Goal: Task Accomplishment & Management: Manage account settings

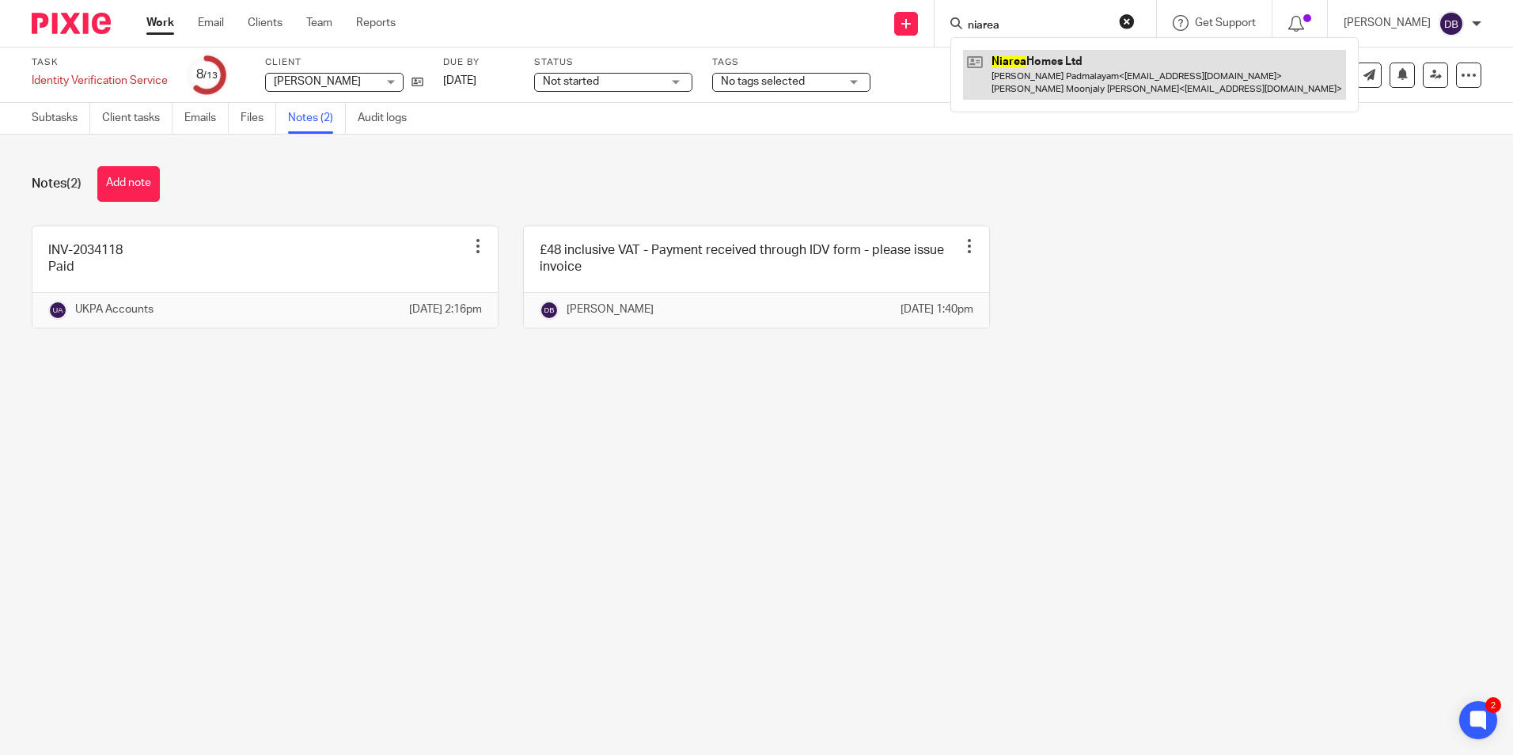
type input "niarea"
click at [1094, 80] on link at bounding box center [1154, 74] width 383 height 49
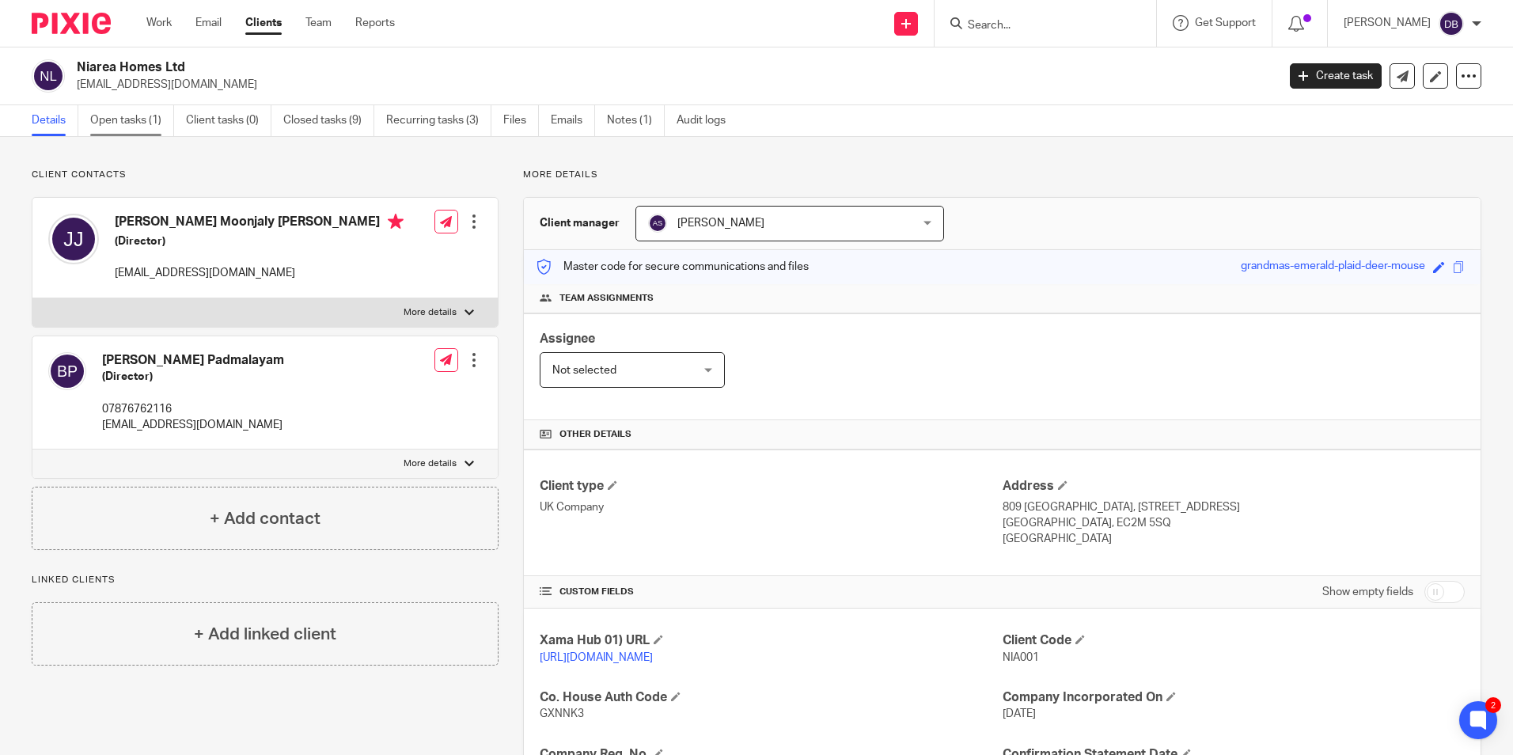
click at [102, 116] on link "Open tasks (1)" at bounding box center [132, 120] width 84 height 31
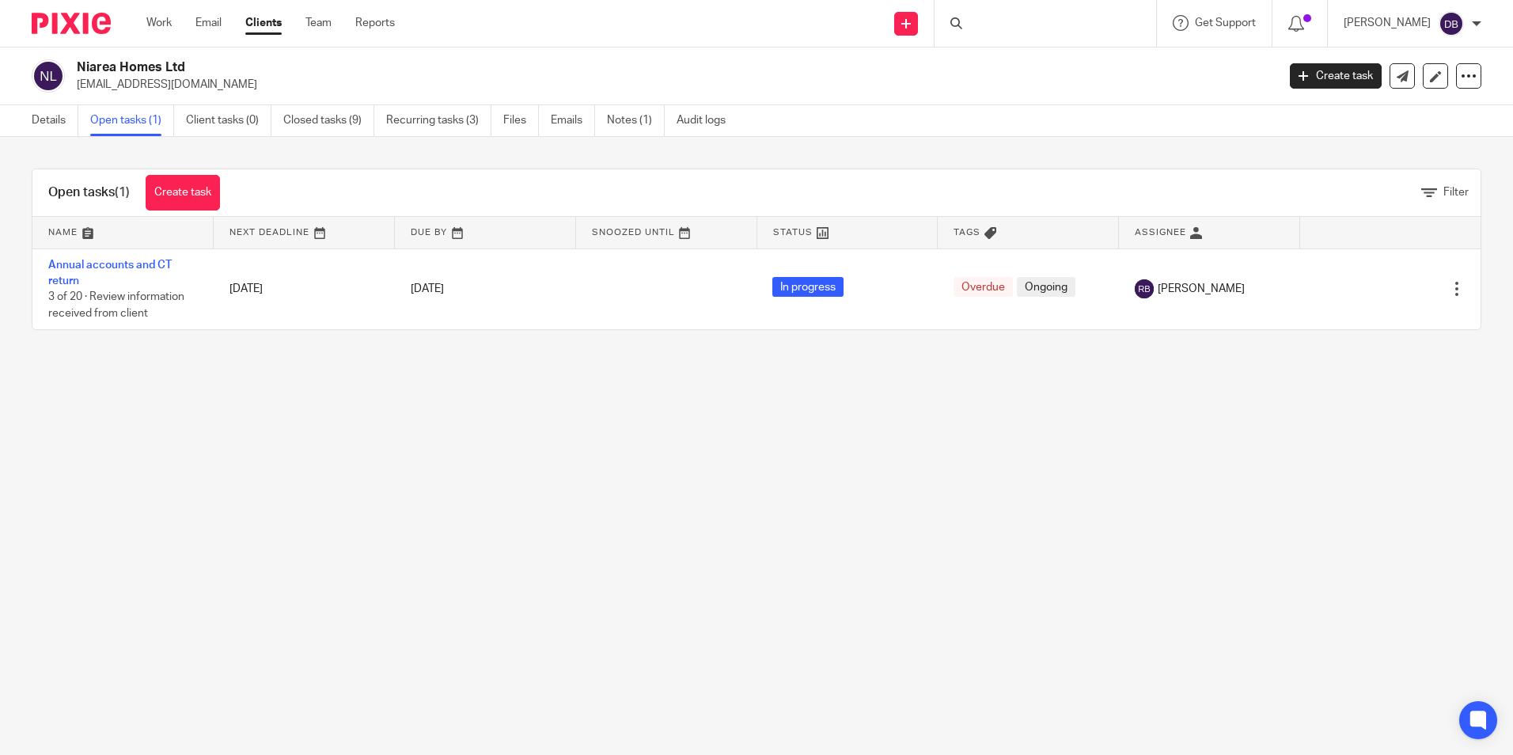
click at [157, 266] on link "Annual accounts and CT return" at bounding box center [109, 272] width 123 height 27
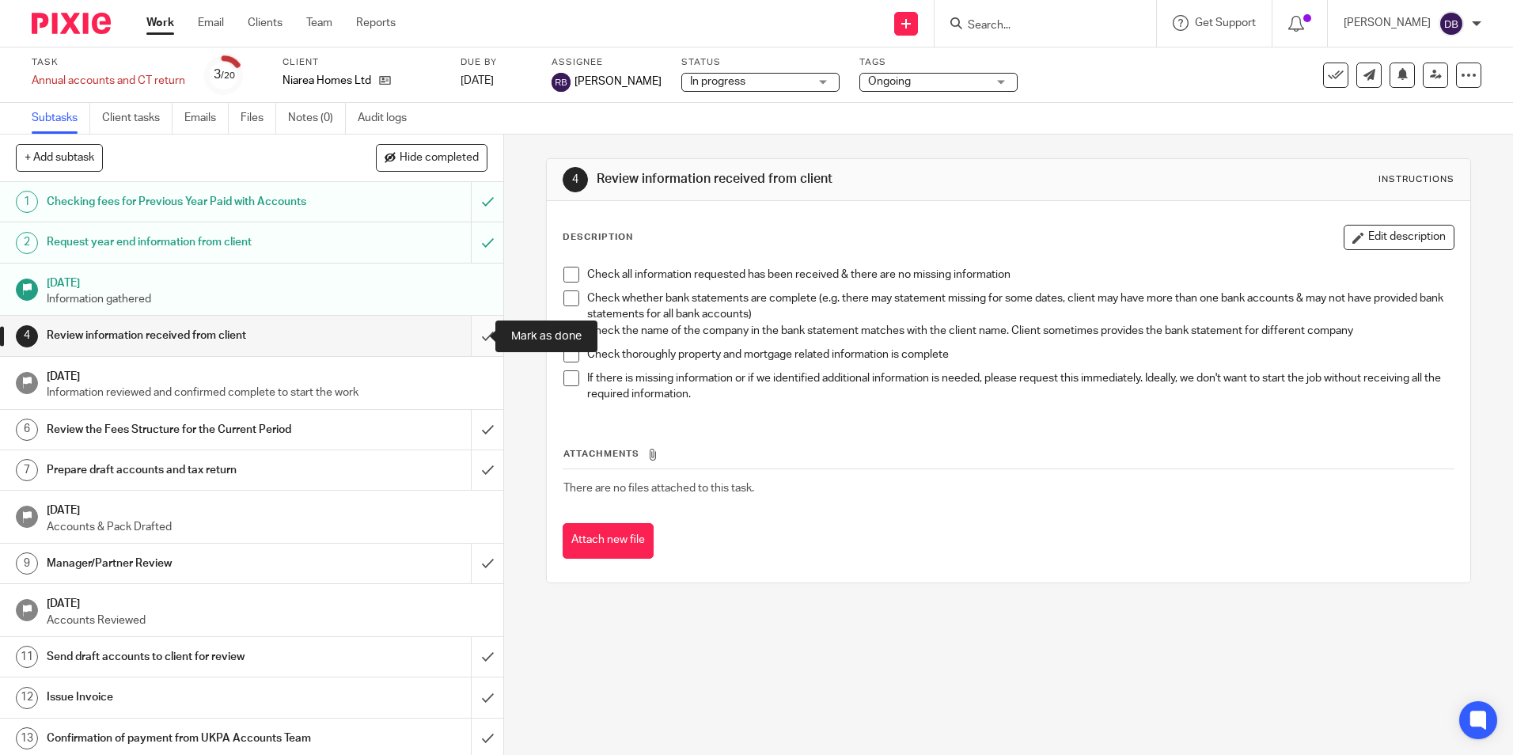
click at [467, 335] on input "submit" at bounding box center [251, 336] width 503 height 40
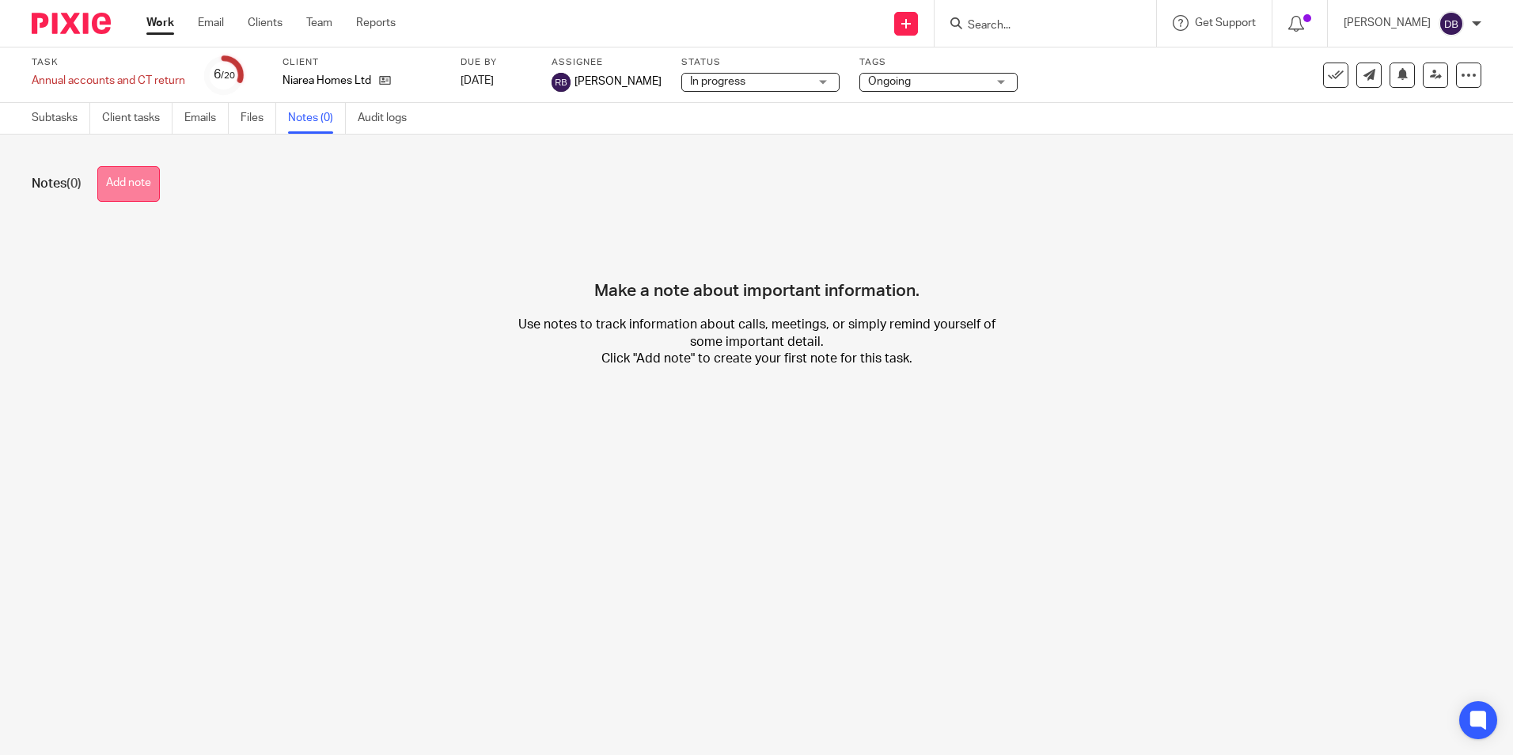
click at [114, 189] on button "Add note" at bounding box center [128, 184] width 62 height 36
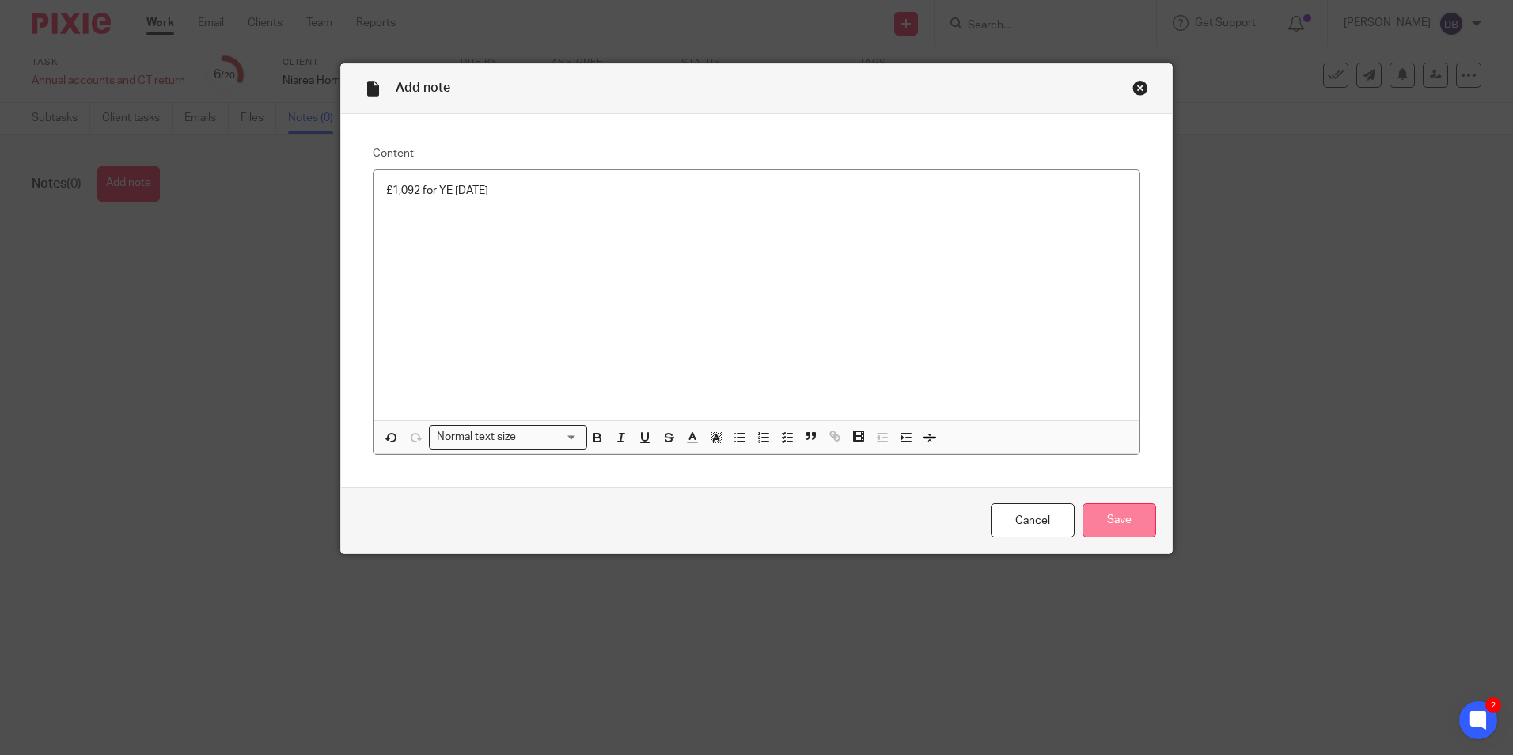
click at [1121, 532] on input "Save" at bounding box center [1119, 520] width 74 height 34
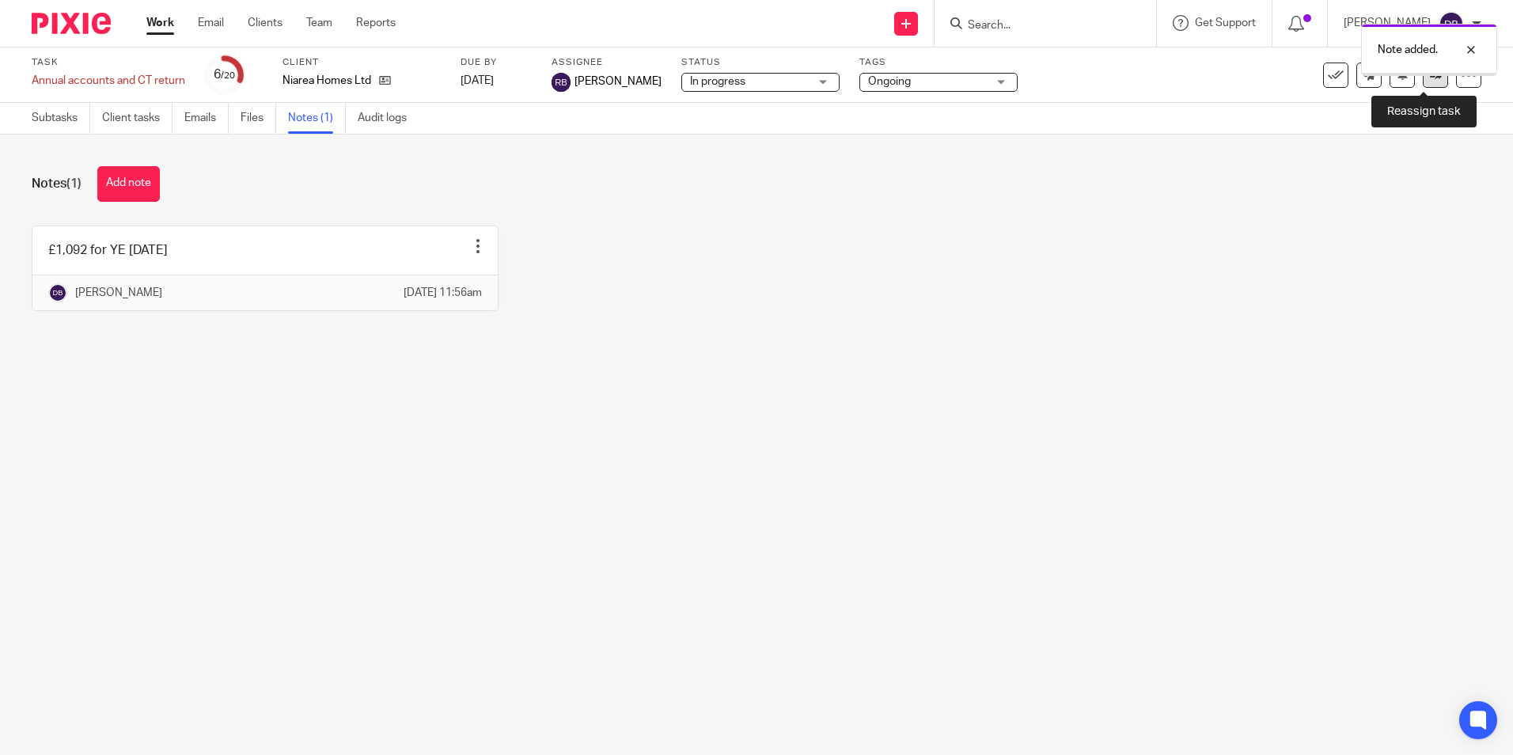
click at [1433, 83] on link at bounding box center [1434, 74] width 25 height 25
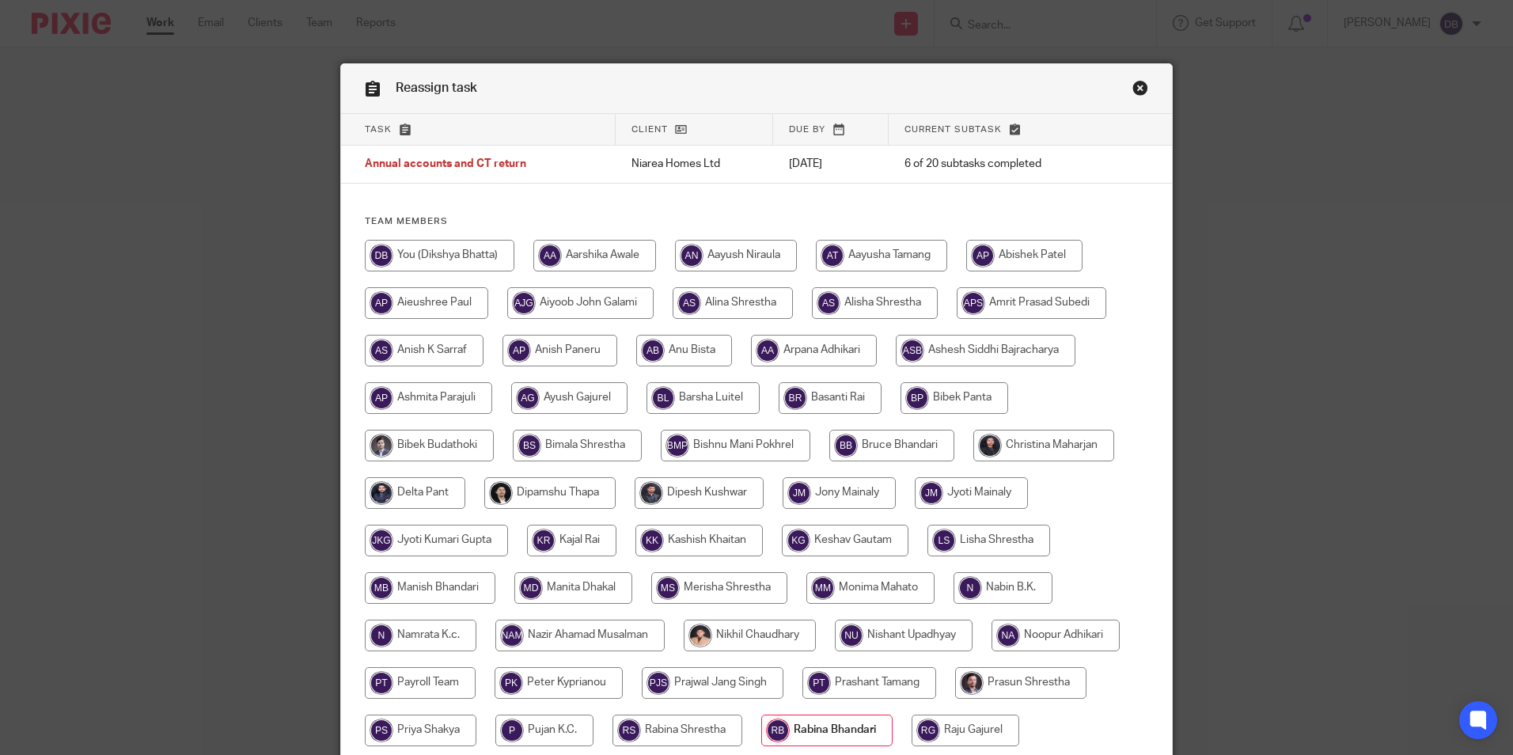
click at [460, 258] on input "radio" at bounding box center [440, 256] width 150 height 32
radio input "true"
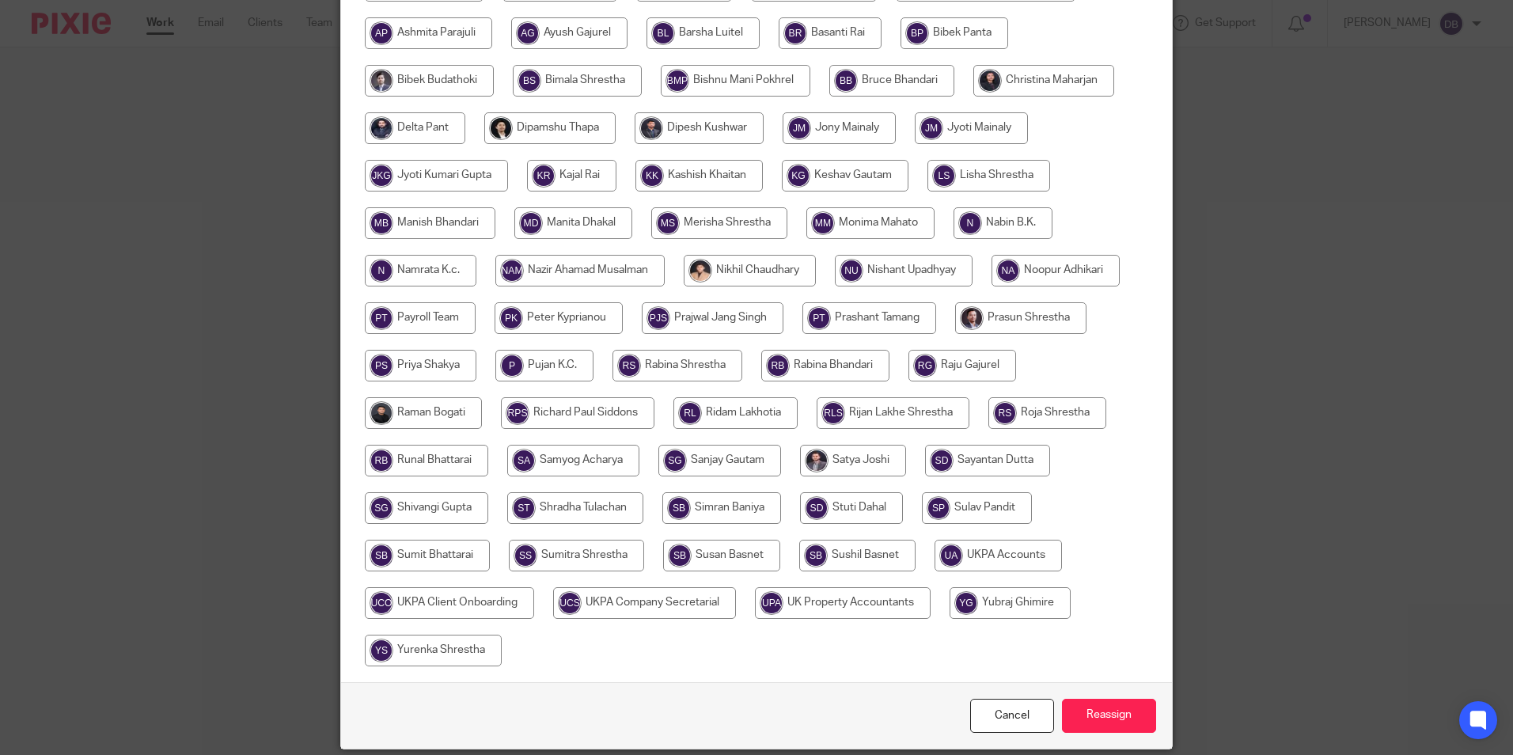
scroll to position [422, 0]
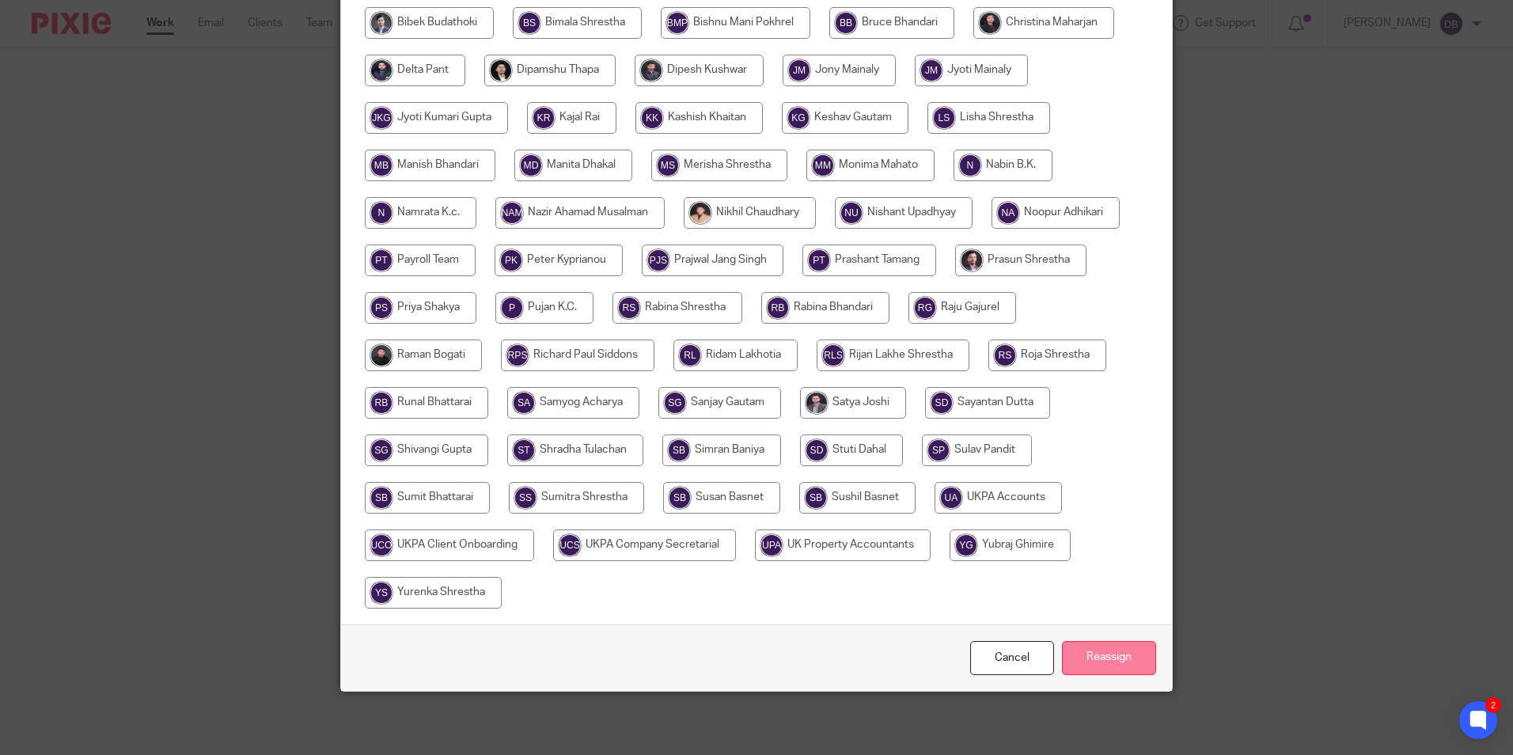
click at [1104, 660] on input "Reassign" at bounding box center [1109, 658] width 94 height 34
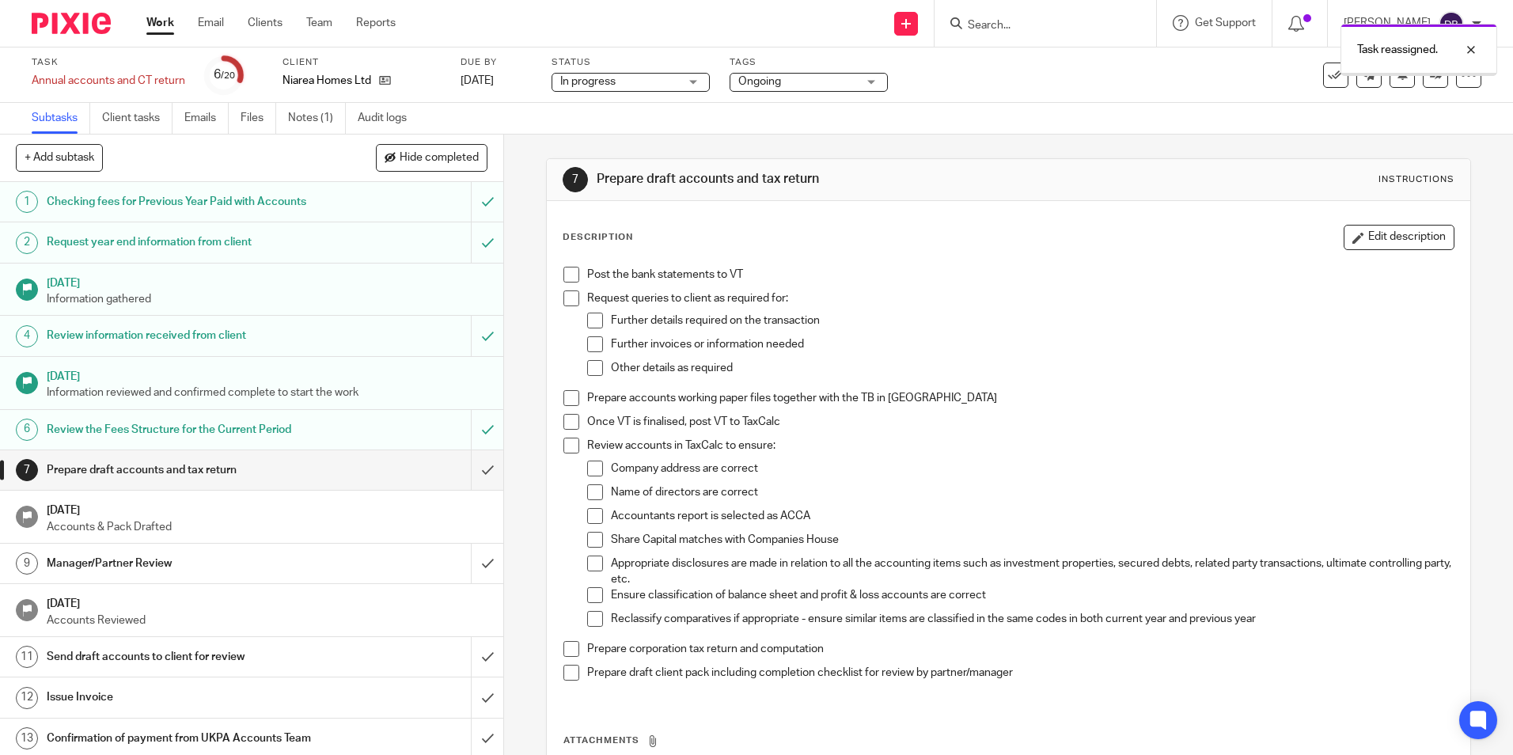
scroll to position [79, 0]
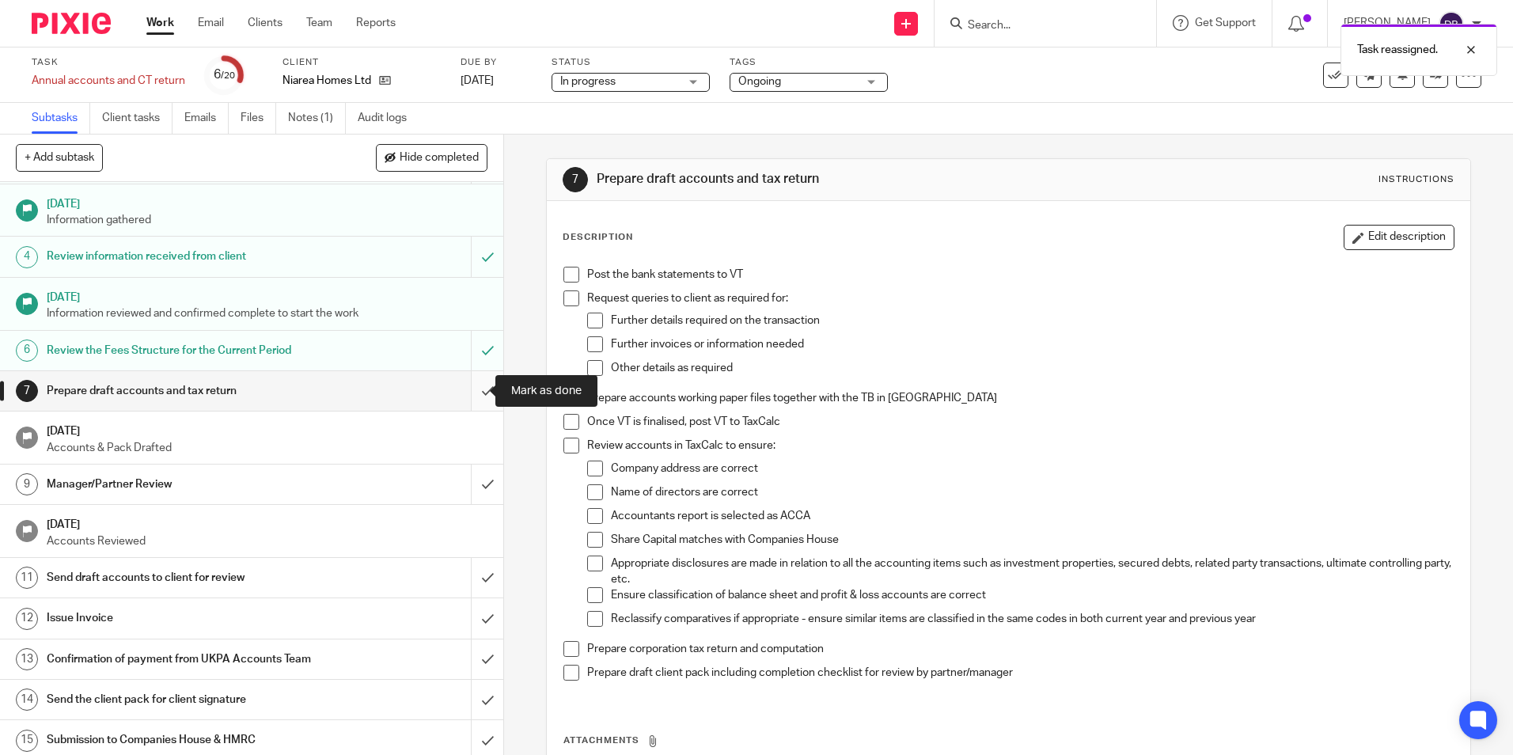
click at [472, 395] on input "submit" at bounding box center [251, 391] width 503 height 40
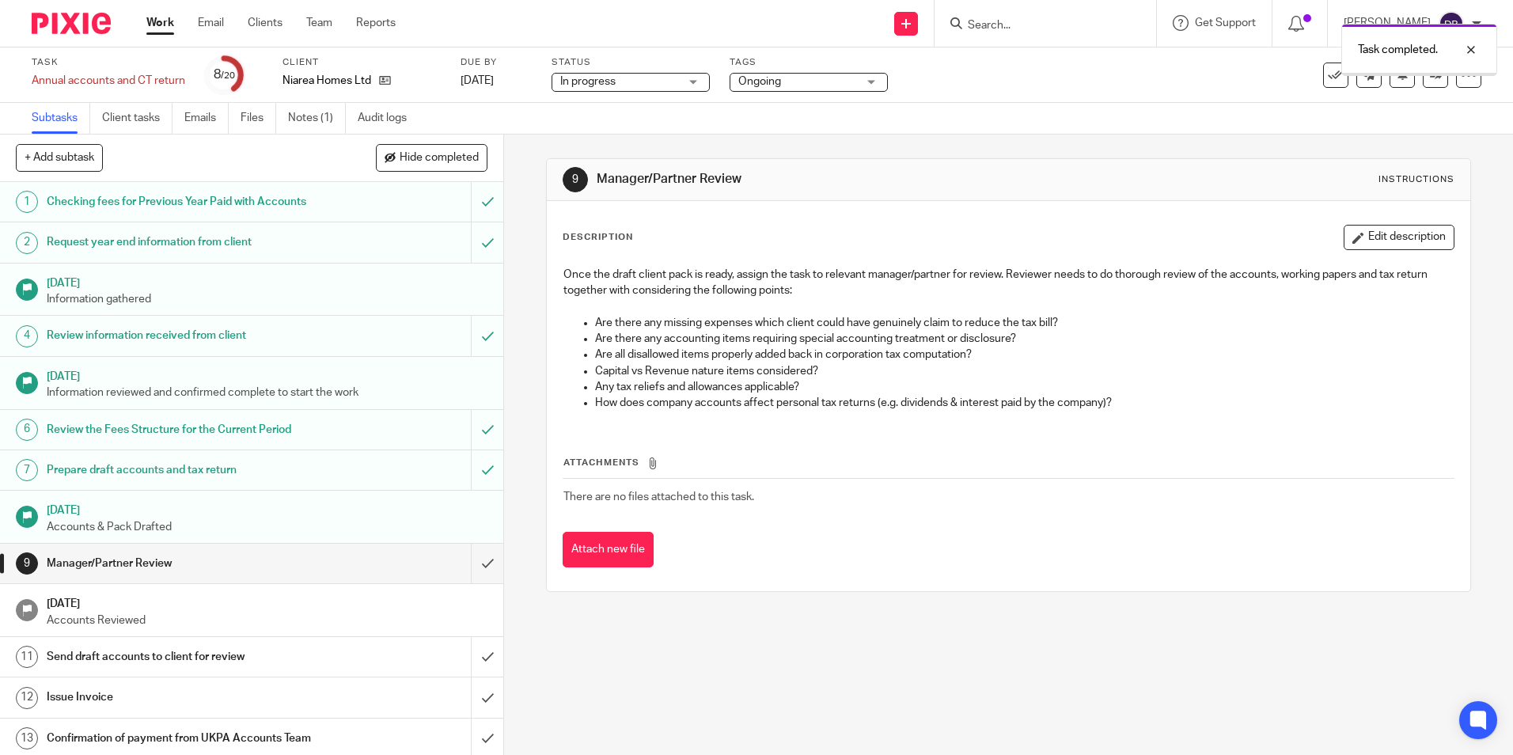
click at [775, 77] on span "Ongoing" at bounding box center [759, 81] width 43 height 11
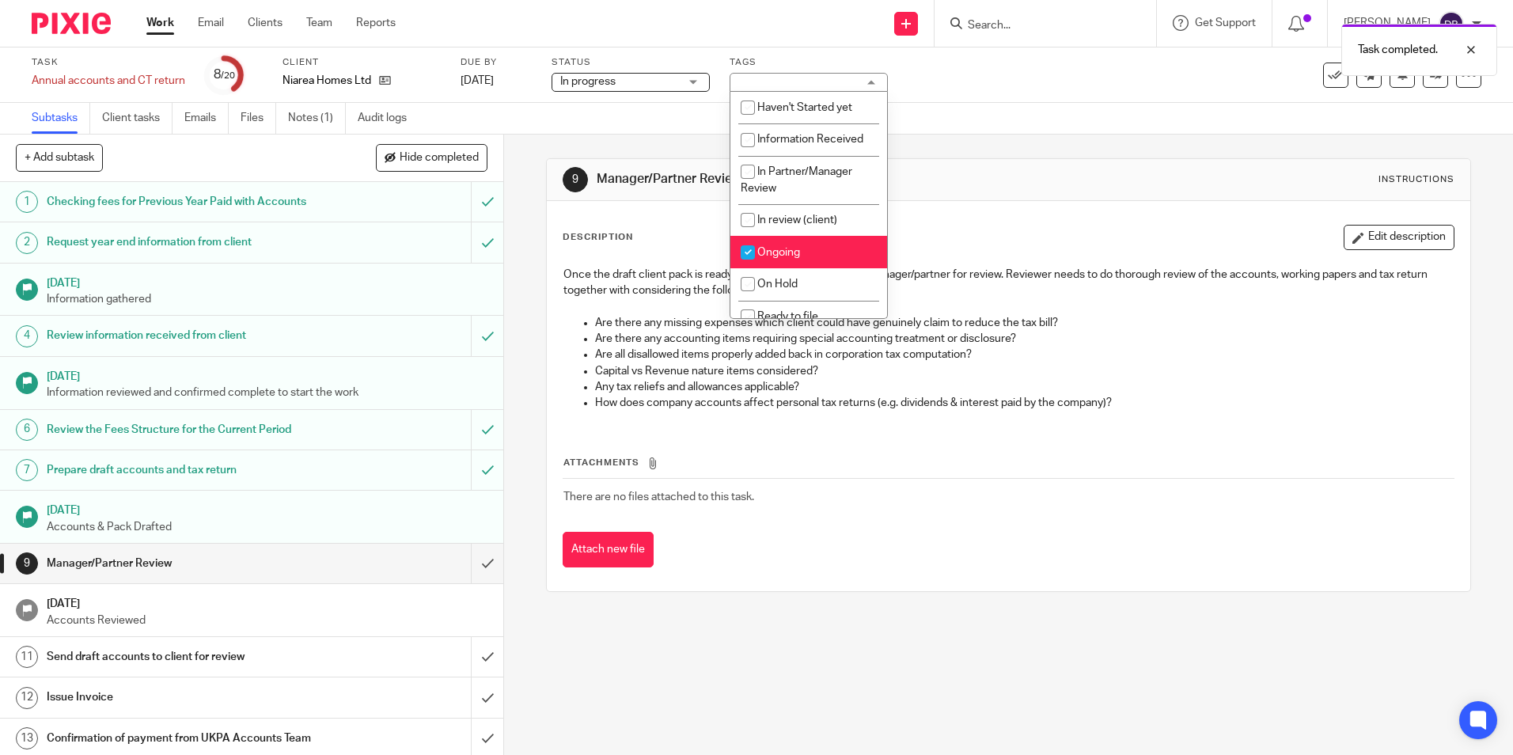
click at [763, 251] on input "checkbox" at bounding box center [748, 252] width 30 height 30
checkbox input "false"
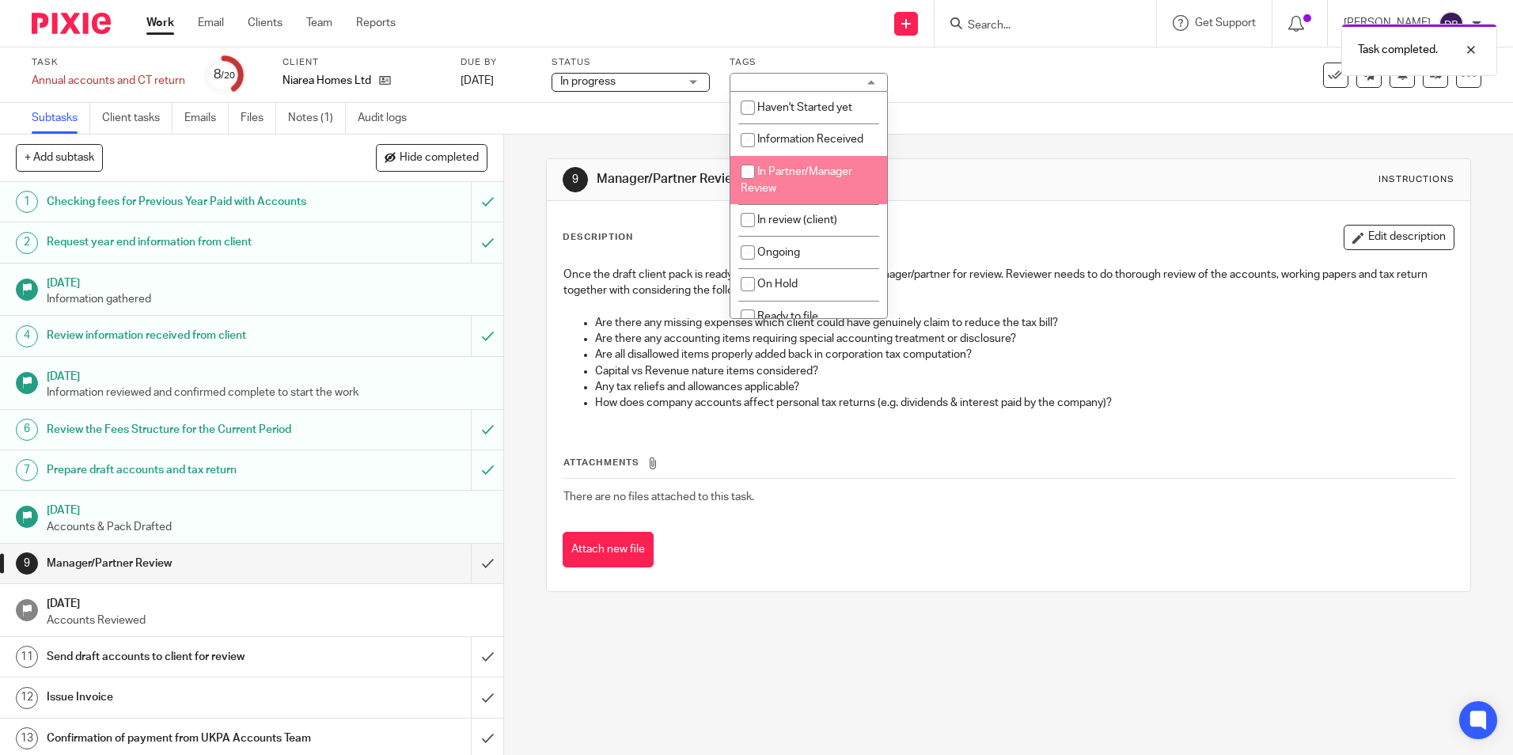
click at [759, 180] on input "checkbox" at bounding box center [748, 172] width 30 height 30
checkbox input "true"
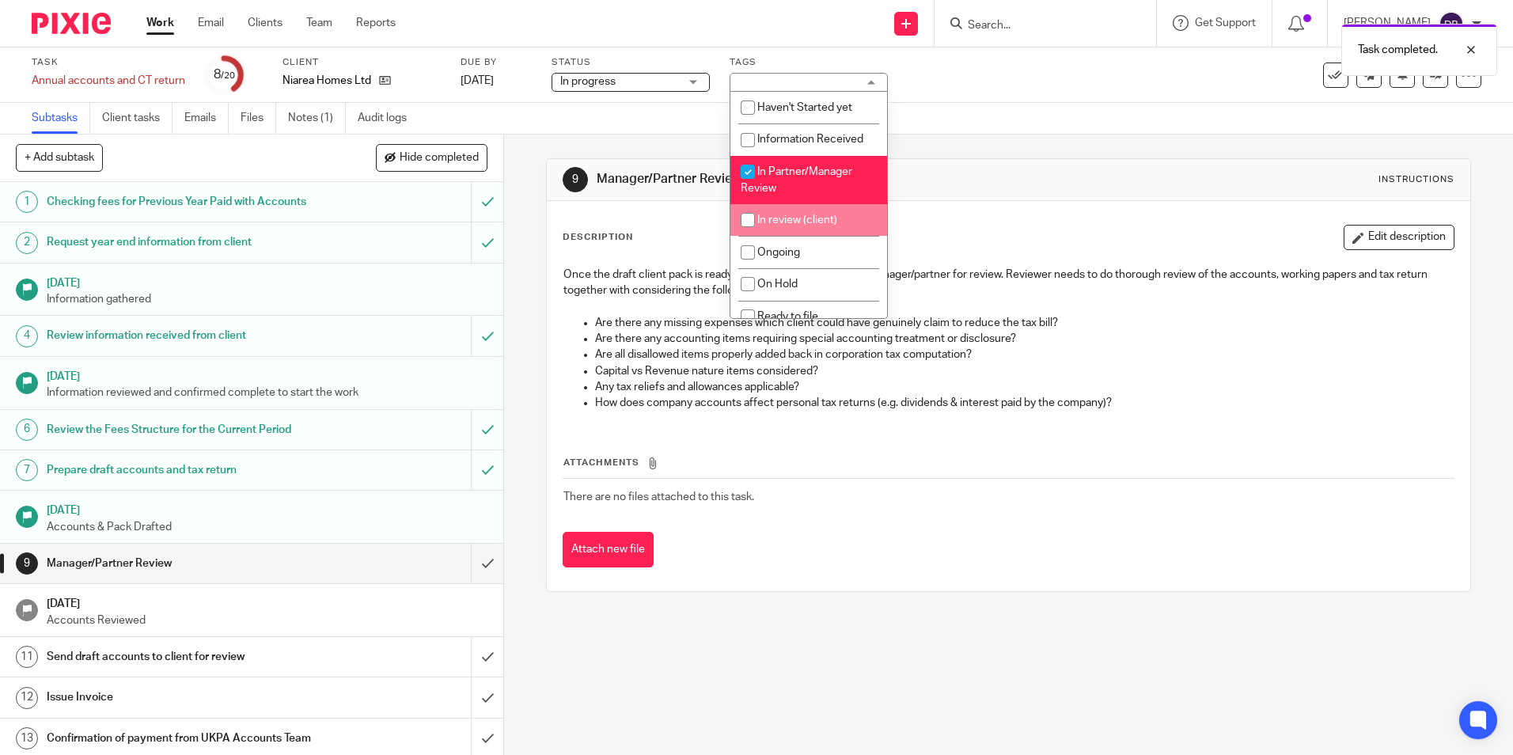
click at [1068, 638] on div "9 Manager/Partner Review Instructions Description Edit description Once the dra…" at bounding box center [1008, 444] width 1009 height 620
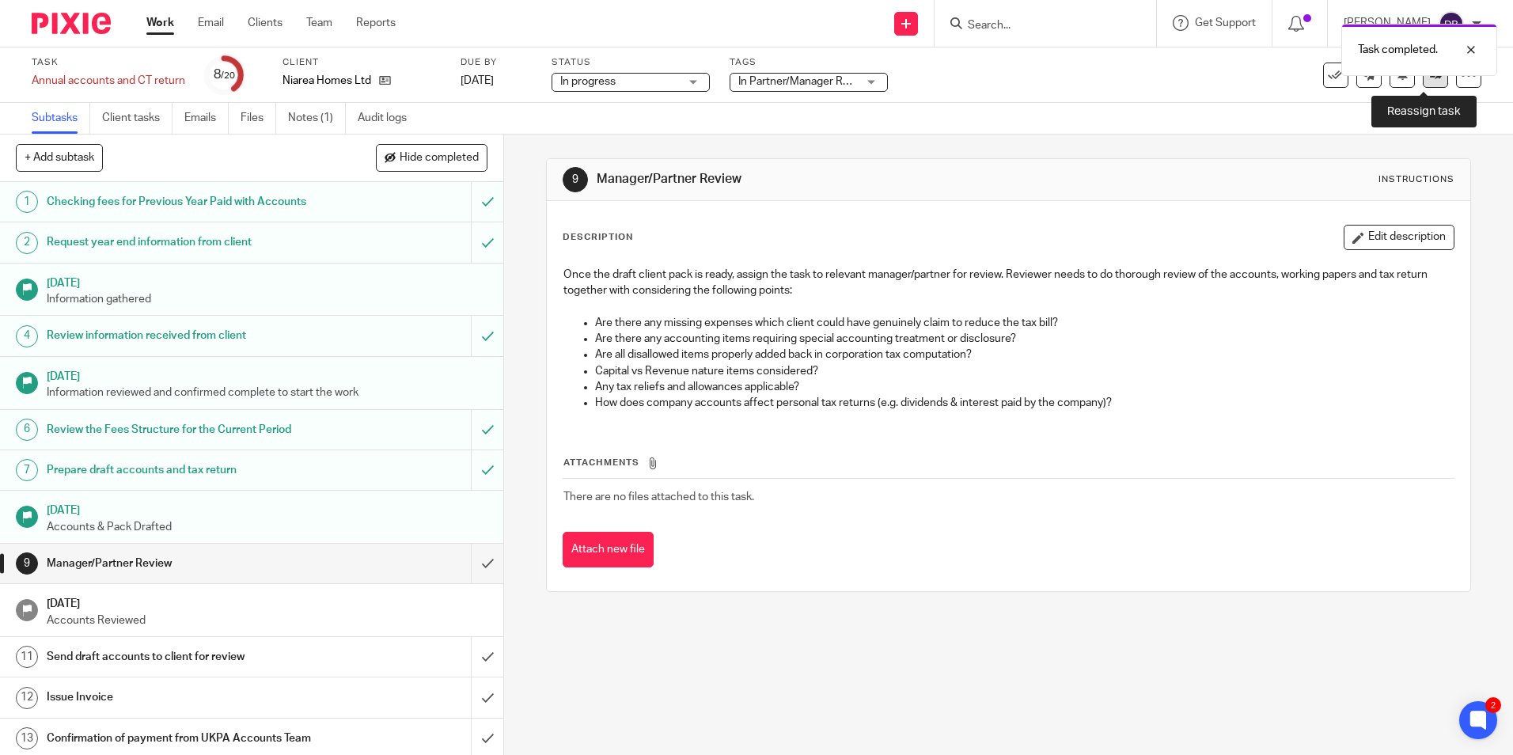
click at [1426, 84] on link at bounding box center [1434, 74] width 25 height 25
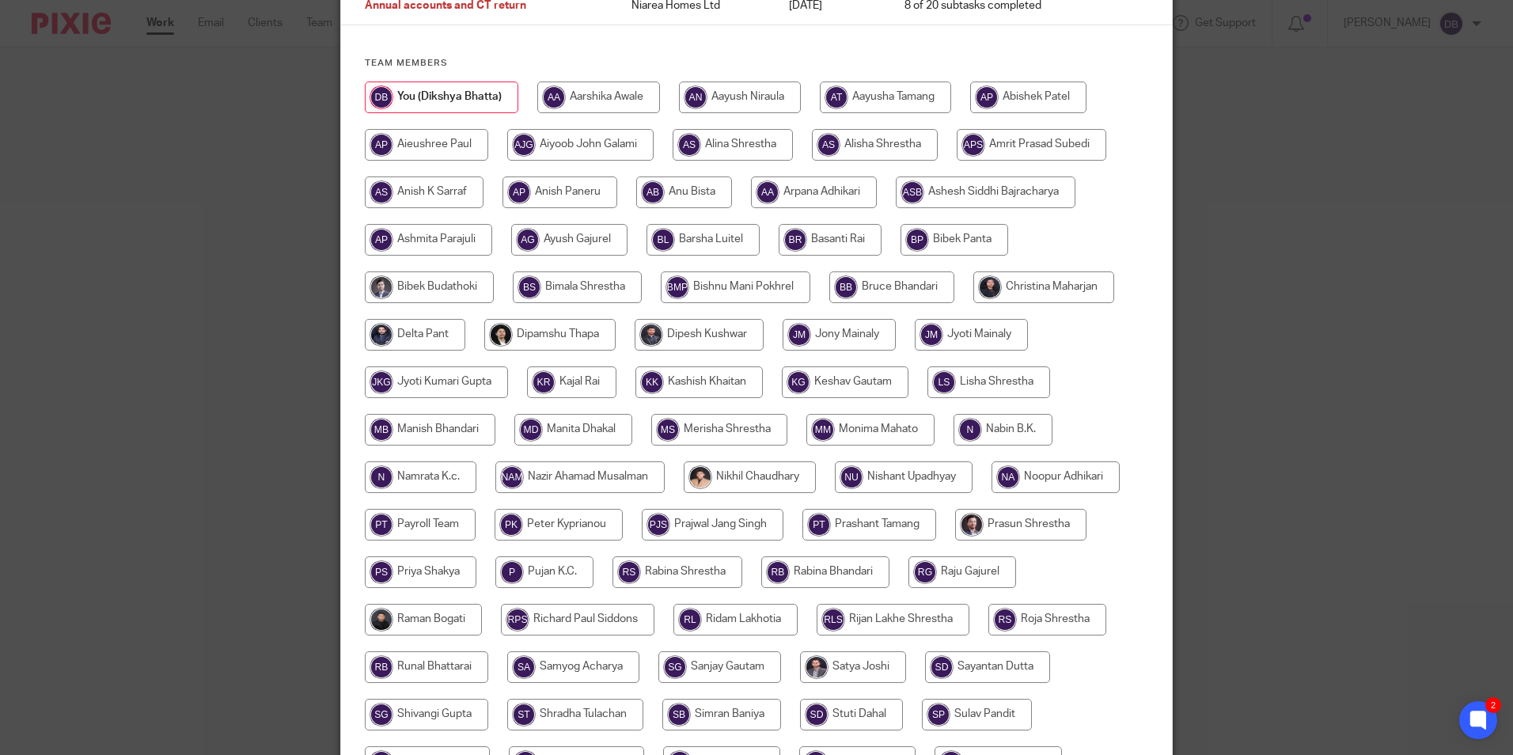
scroll to position [237, 0]
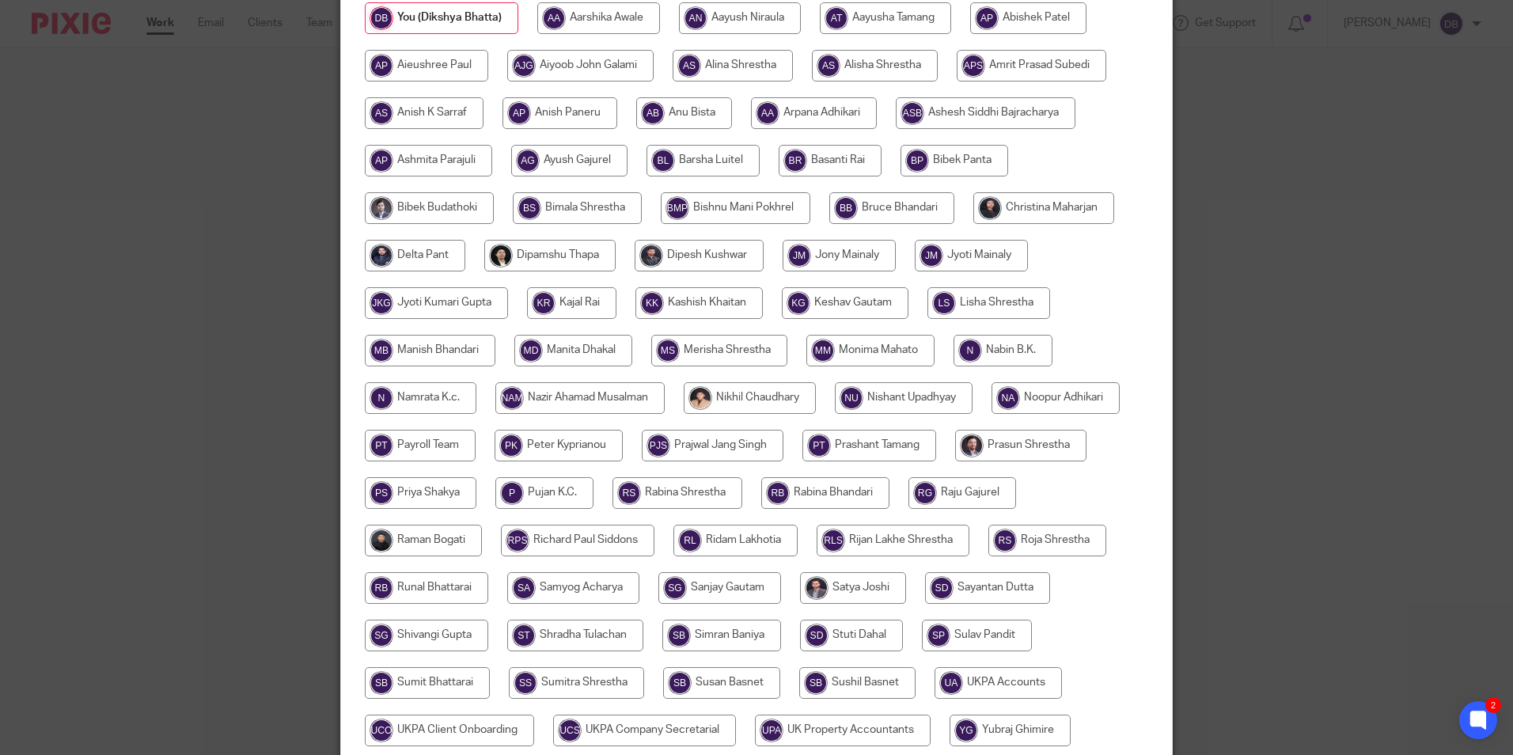
click at [1081, 214] on input "radio" at bounding box center [1043, 208] width 141 height 32
radio input "true"
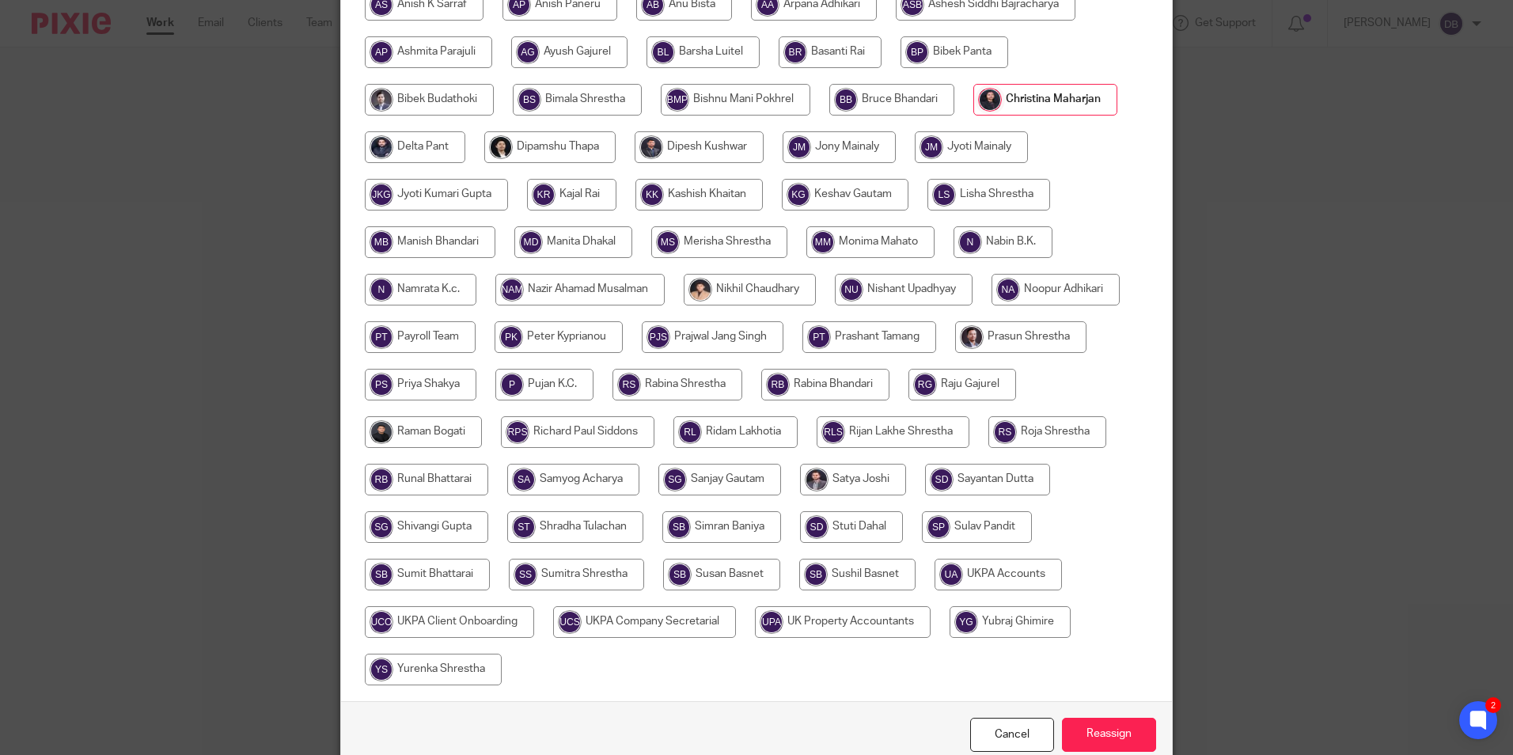
scroll to position [422, 0]
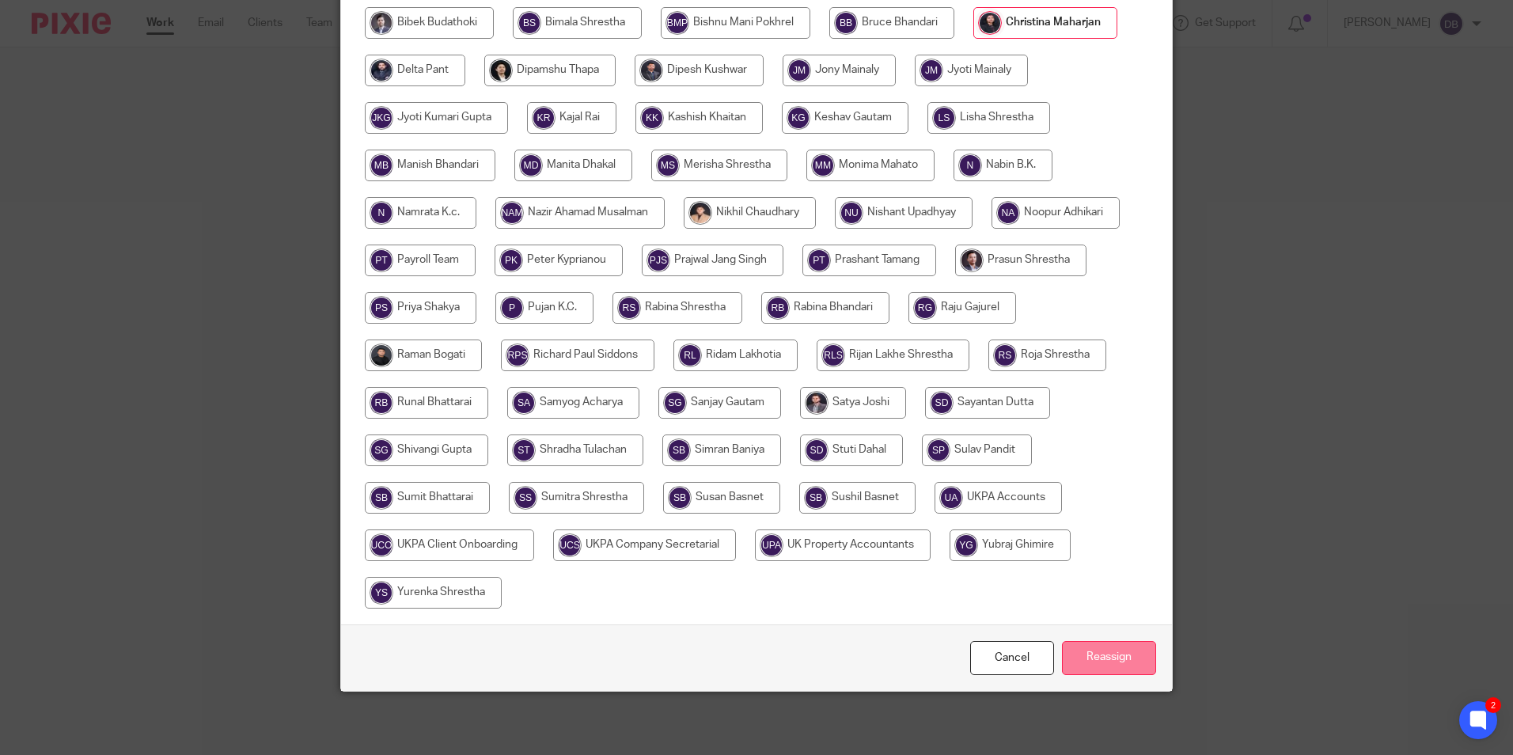
click at [1108, 659] on input "Reassign" at bounding box center [1109, 658] width 94 height 34
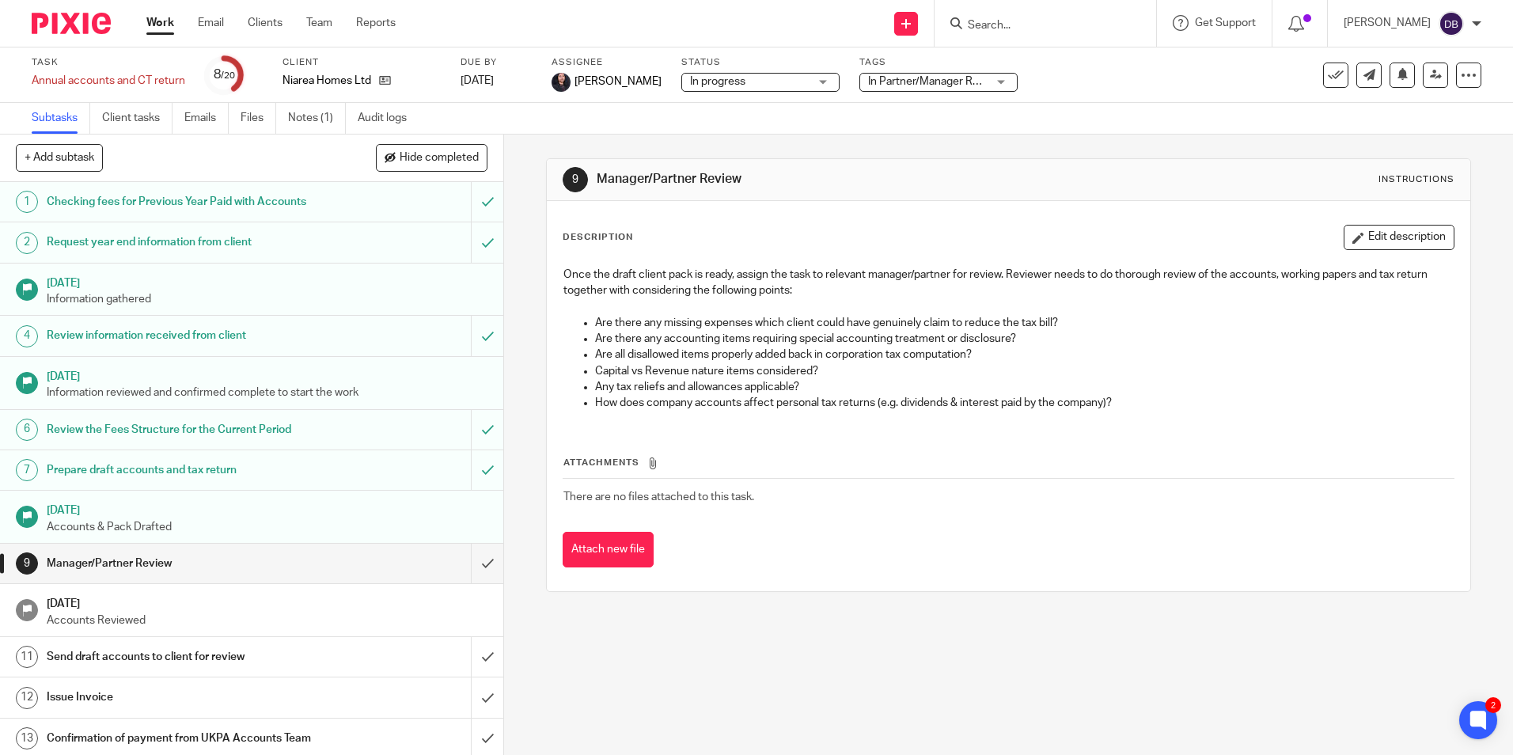
click at [1032, 17] on form at bounding box center [1050, 23] width 169 height 20
click at [1021, 22] on input "Search" at bounding box center [1037, 26] width 142 height 14
type input "ascari spv"
click button "submit" at bounding box center [0, 0] width 0 height 0
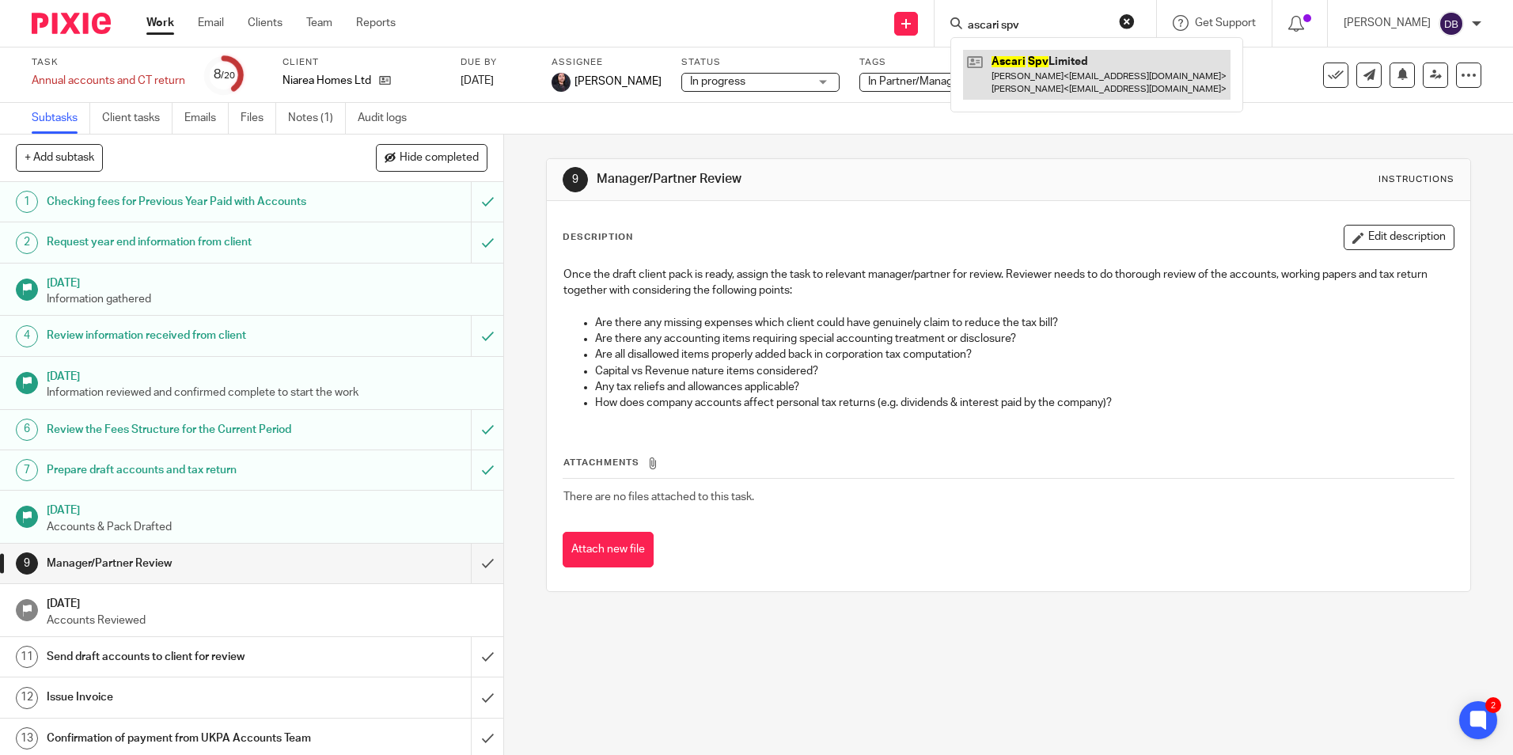
click at [1044, 68] on link at bounding box center [1096, 74] width 267 height 49
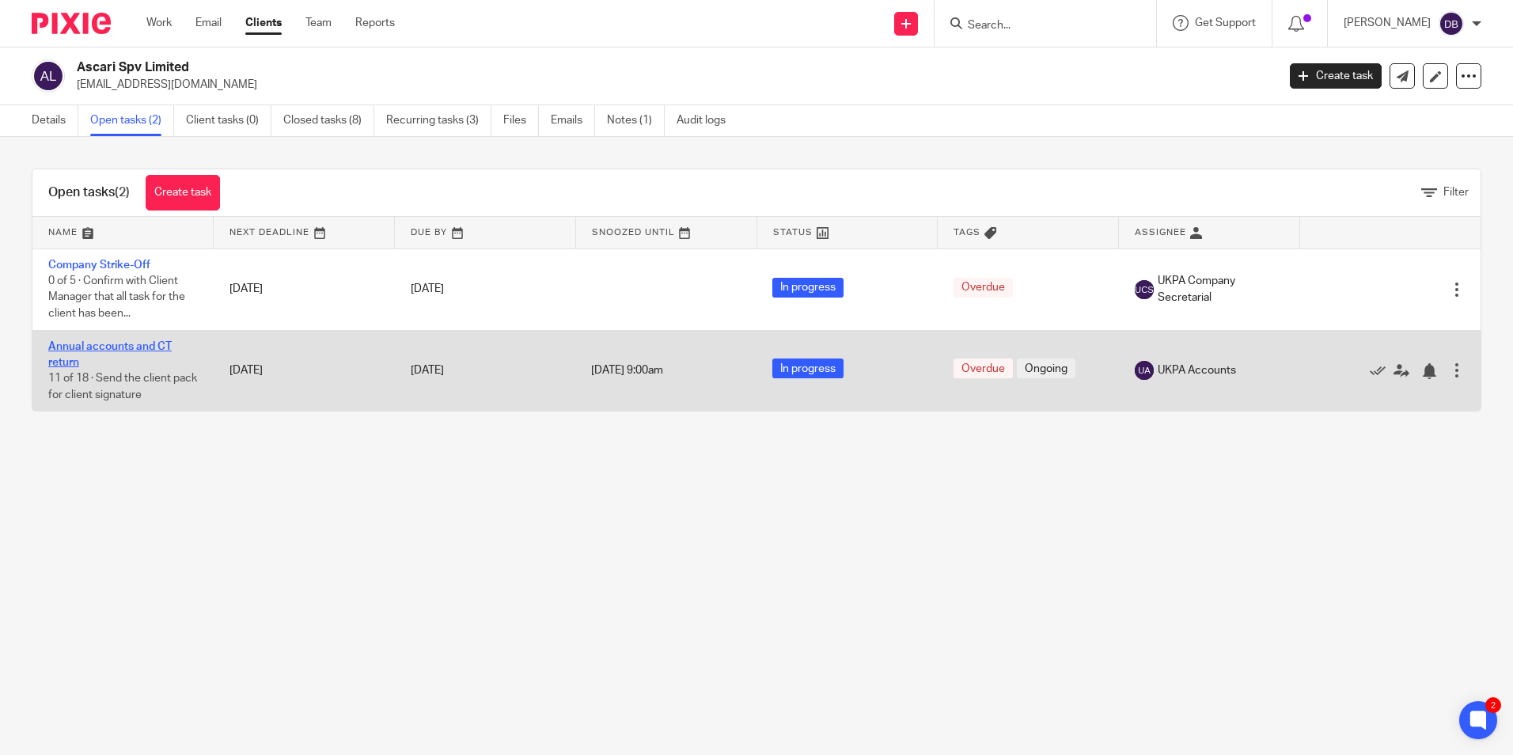
click at [108, 342] on link "Annual accounts and CT return" at bounding box center [109, 354] width 123 height 27
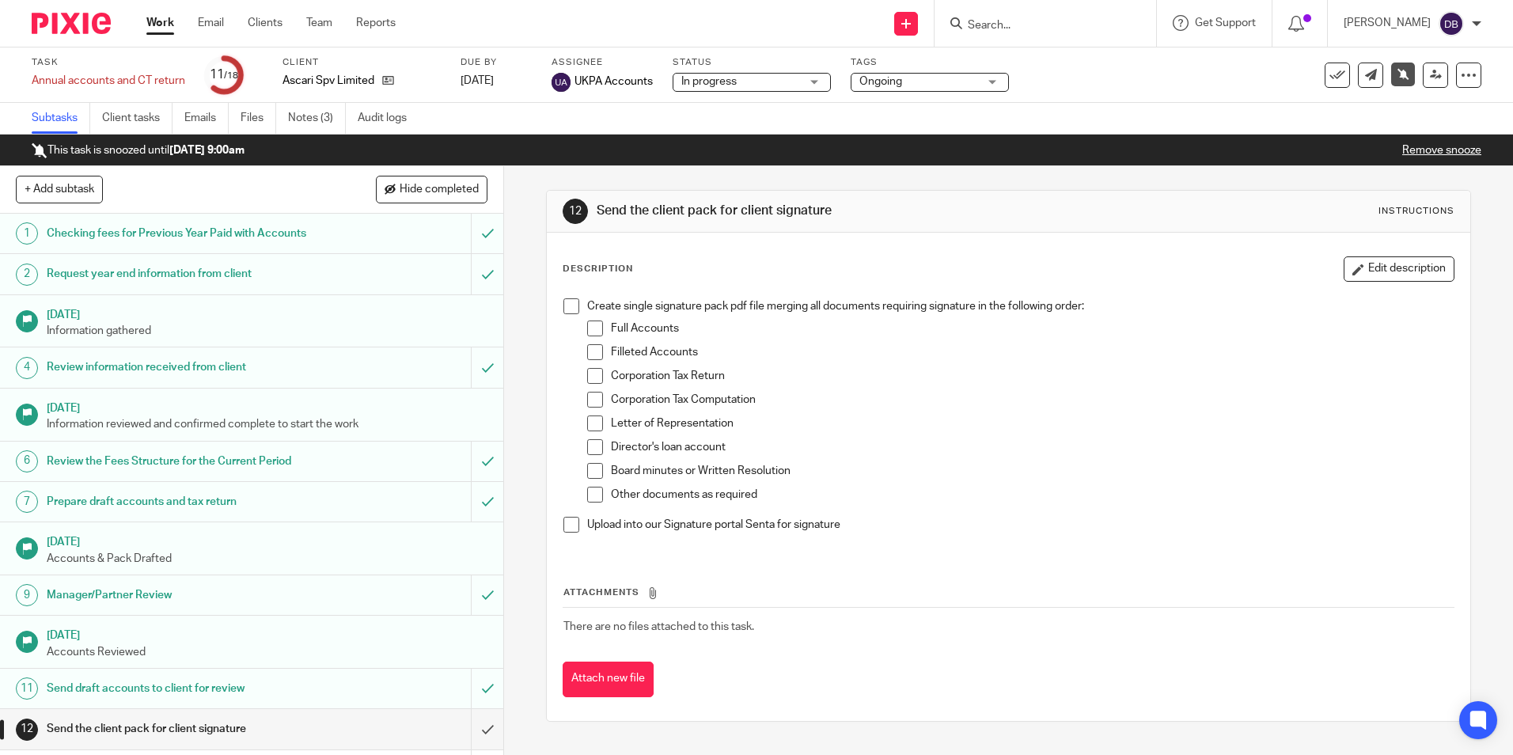
click at [289, 123] on ul "Subtasks Client tasks Emails Files Notes (3) Audit logs" at bounding box center [231, 118] width 399 height 31
click at [297, 123] on link "Notes (3)" at bounding box center [317, 118] width 58 height 31
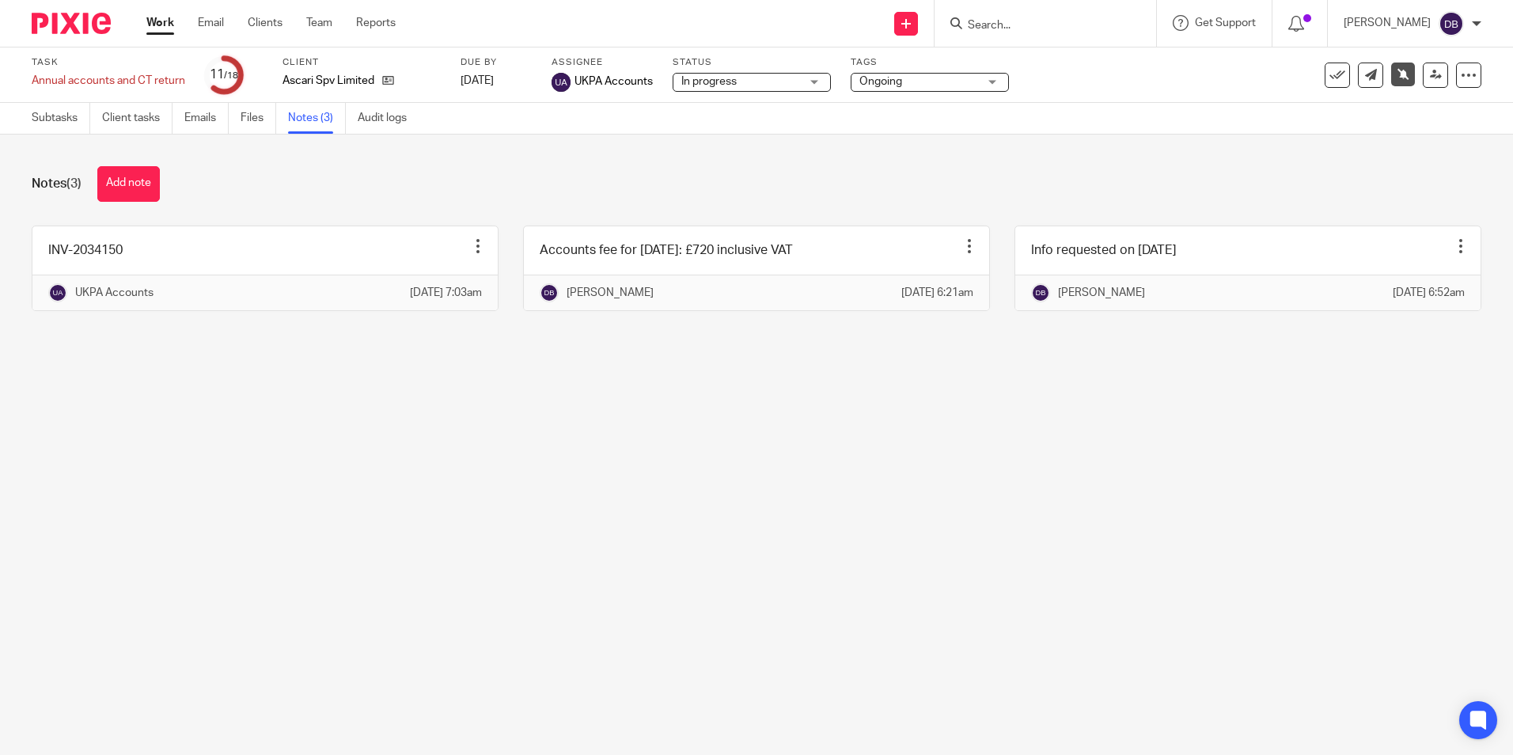
click at [889, 506] on main "Task Annual accounts and CT return Save Annual accounts and CT return 11 /18 Cl…" at bounding box center [756, 377] width 1513 height 755
click at [55, 116] on link "Subtasks" at bounding box center [61, 118] width 59 height 31
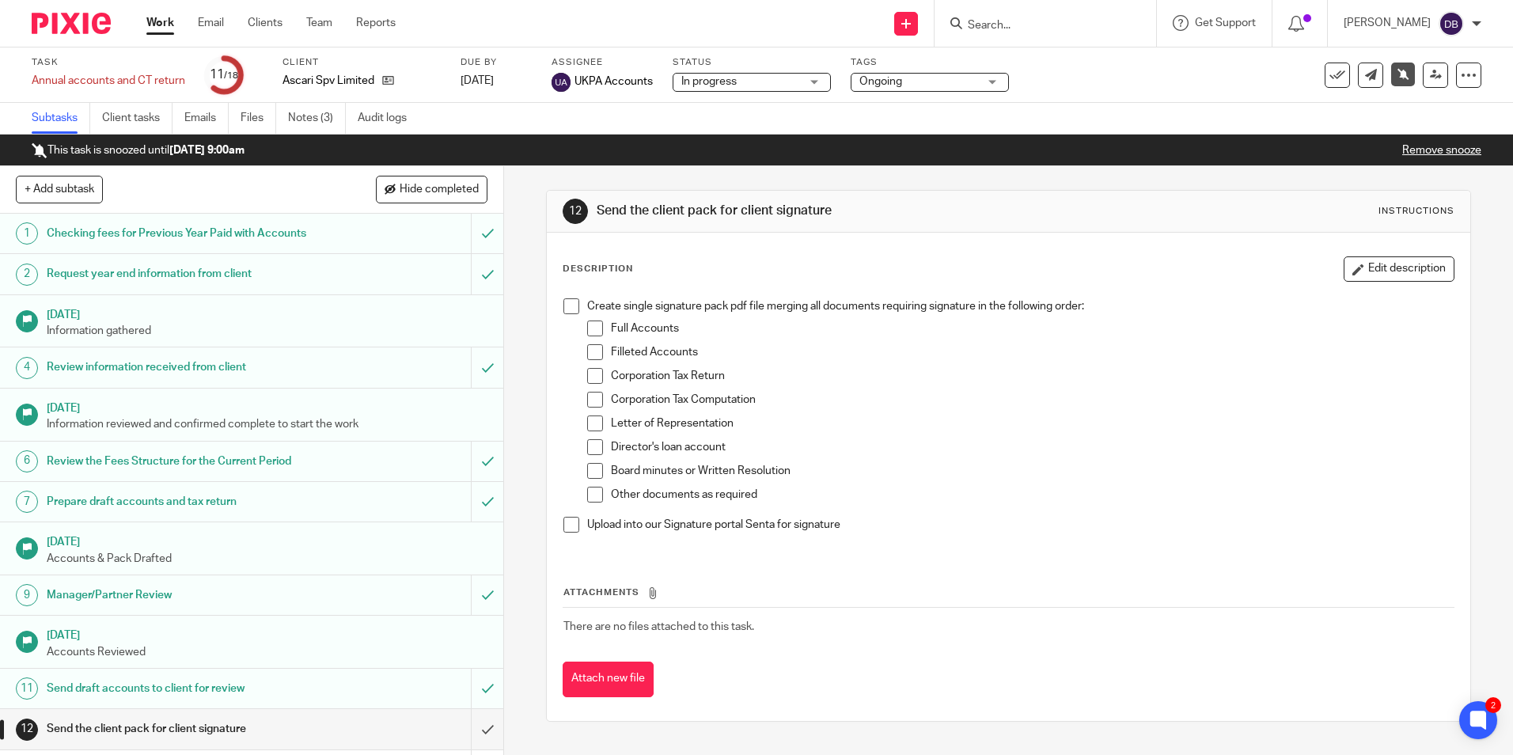
click at [1017, 24] on input "Search" at bounding box center [1037, 26] width 142 height 14
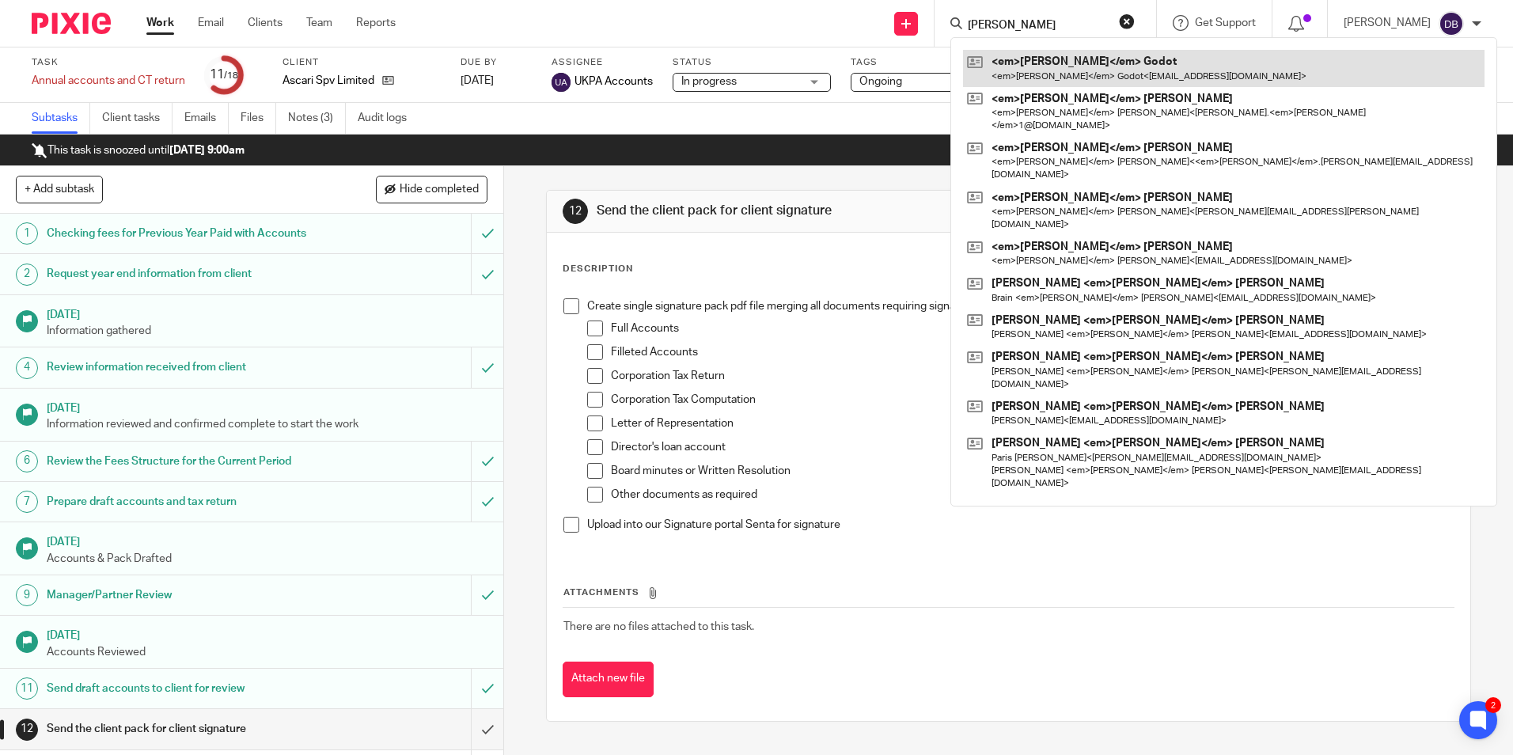
type input "charles"
click at [1035, 66] on link at bounding box center [1223, 68] width 521 height 36
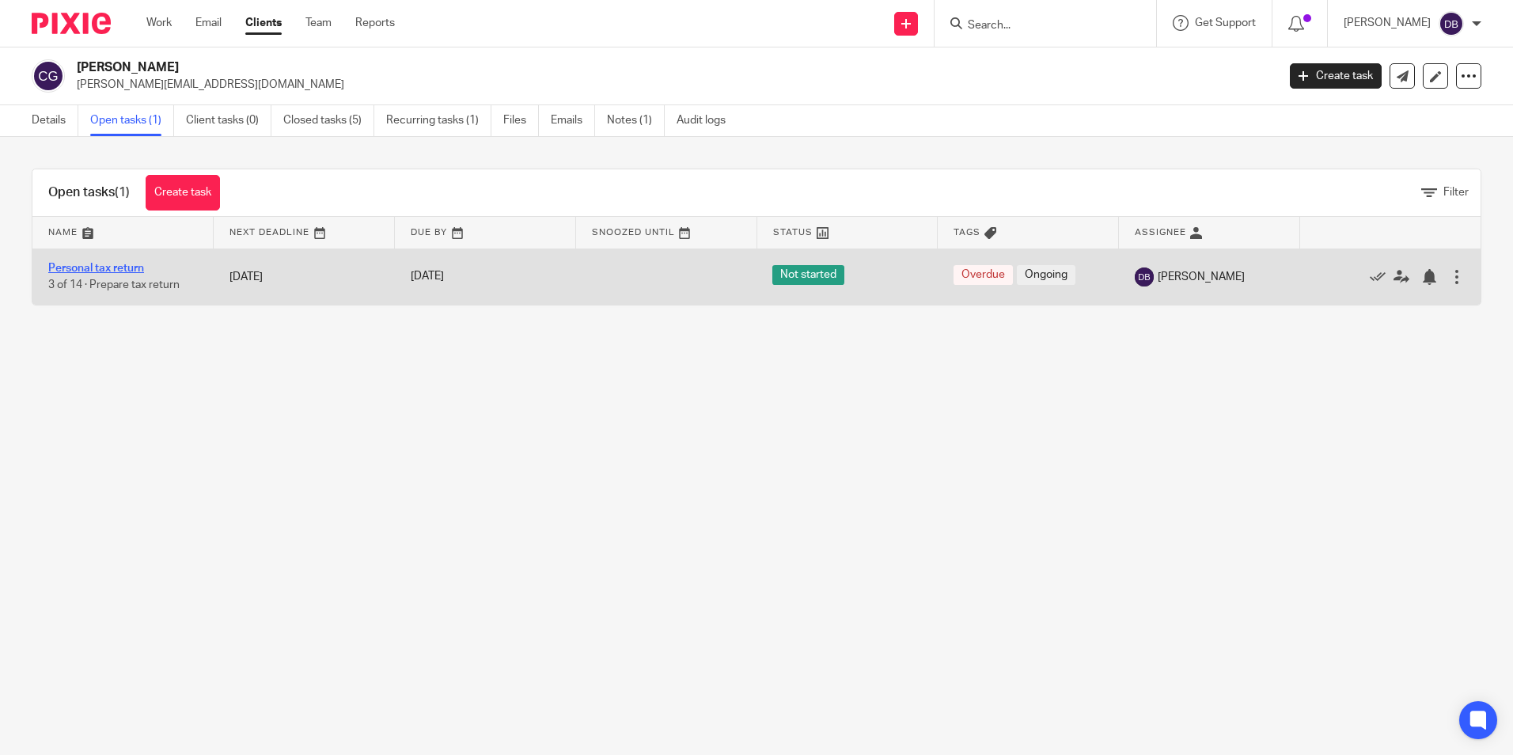
click at [128, 267] on link "Personal tax return" at bounding box center [96, 268] width 96 height 11
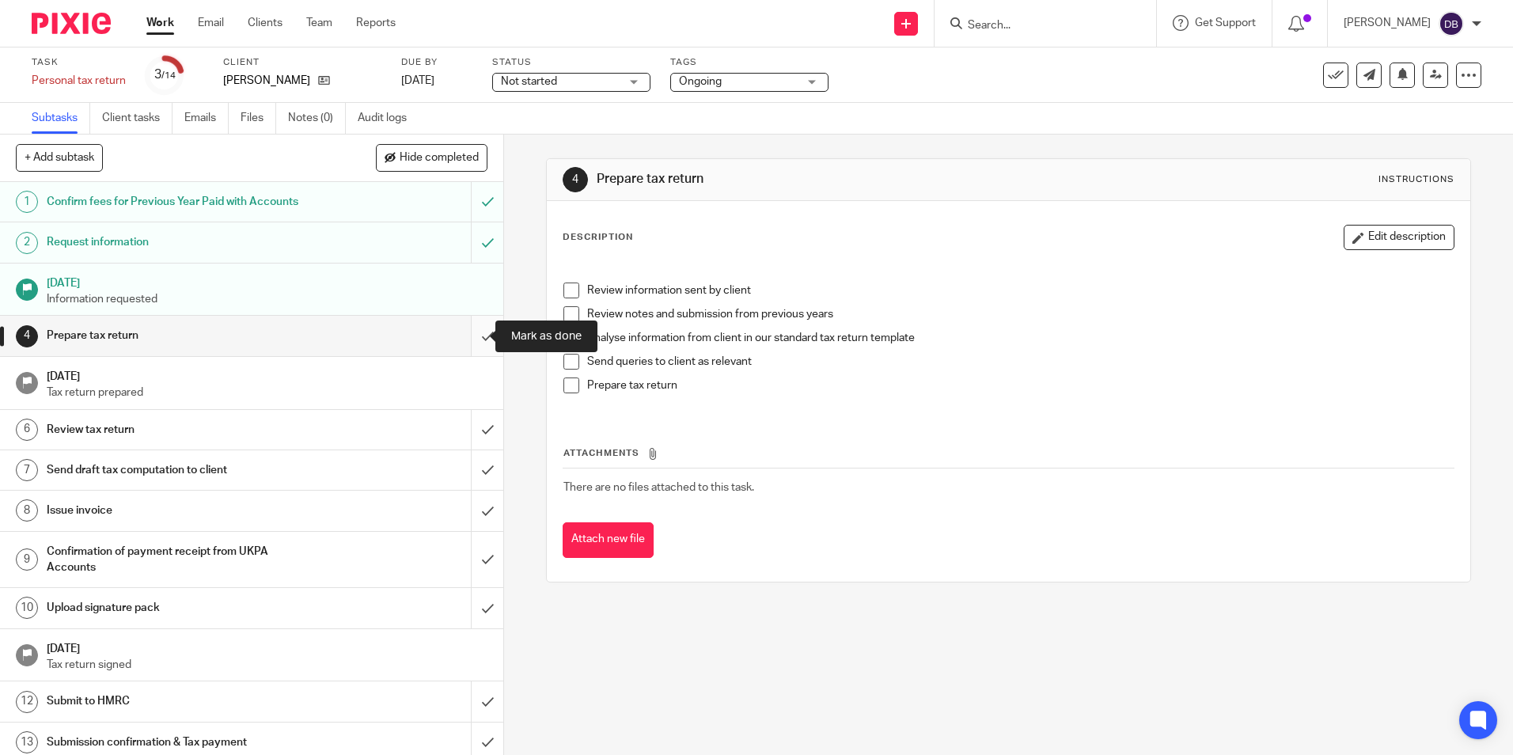
click at [474, 332] on input "submit" at bounding box center [251, 336] width 503 height 40
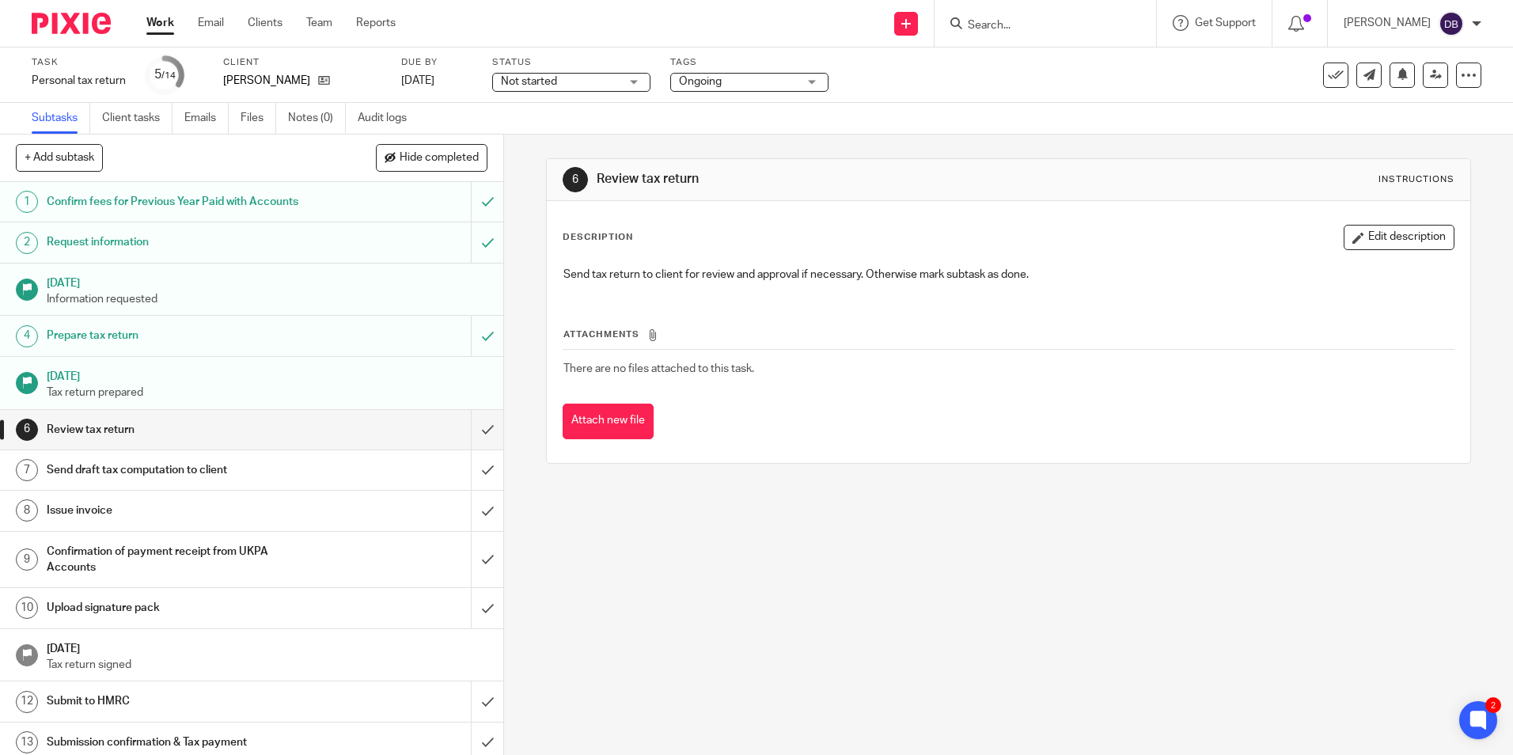
drag, startPoint x: 331, startPoint y: 116, endPoint x: 368, endPoint y: 157, distance: 55.5
click at [331, 116] on link "Notes (0)" at bounding box center [317, 118] width 58 height 31
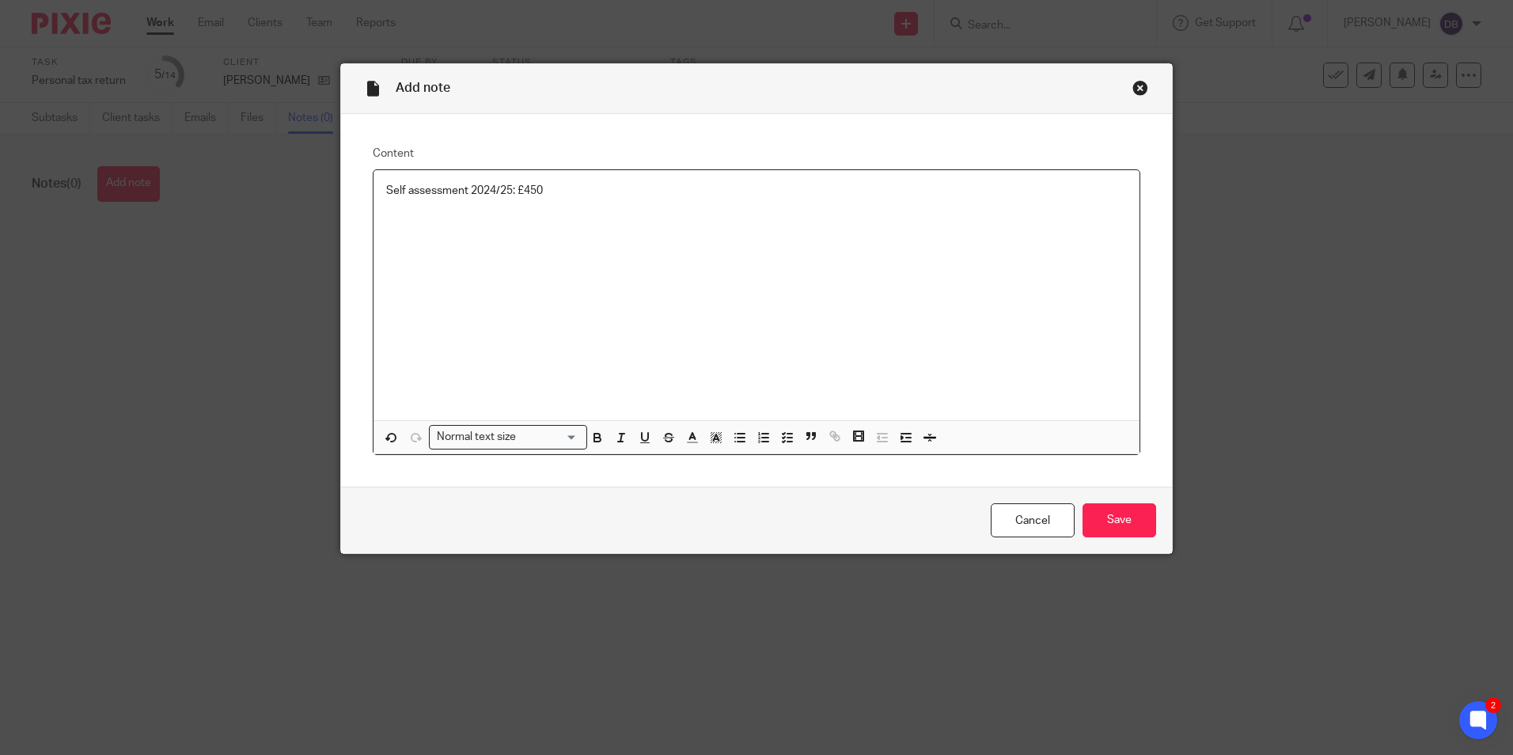
click at [429, 189] on p "Self assessment 2024/25: £450" at bounding box center [756, 191] width 740 height 16
click at [486, 274] on div "Self assessment 2024/25: £450" at bounding box center [756, 295] width 766 height 250
click at [827, 306] on div "Self assessment 2024/25: £450" at bounding box center [756, 295] width 766 height 250
click at [1116, 517] on input "Save" at bounding box center [1119, 520] width 74 height 34
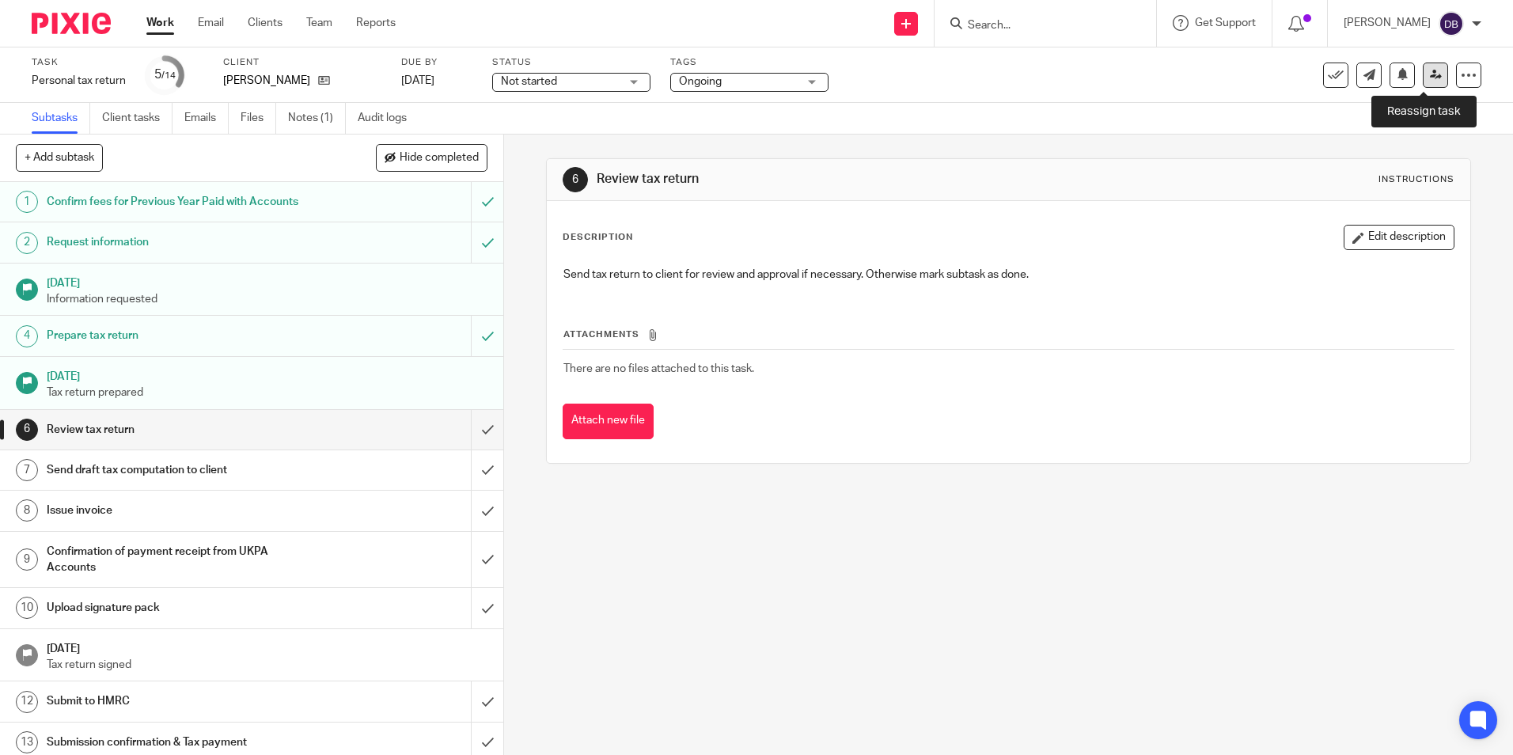
click at [1430, 73] on icon at bounding box center [1436, 75] width 12 height 12
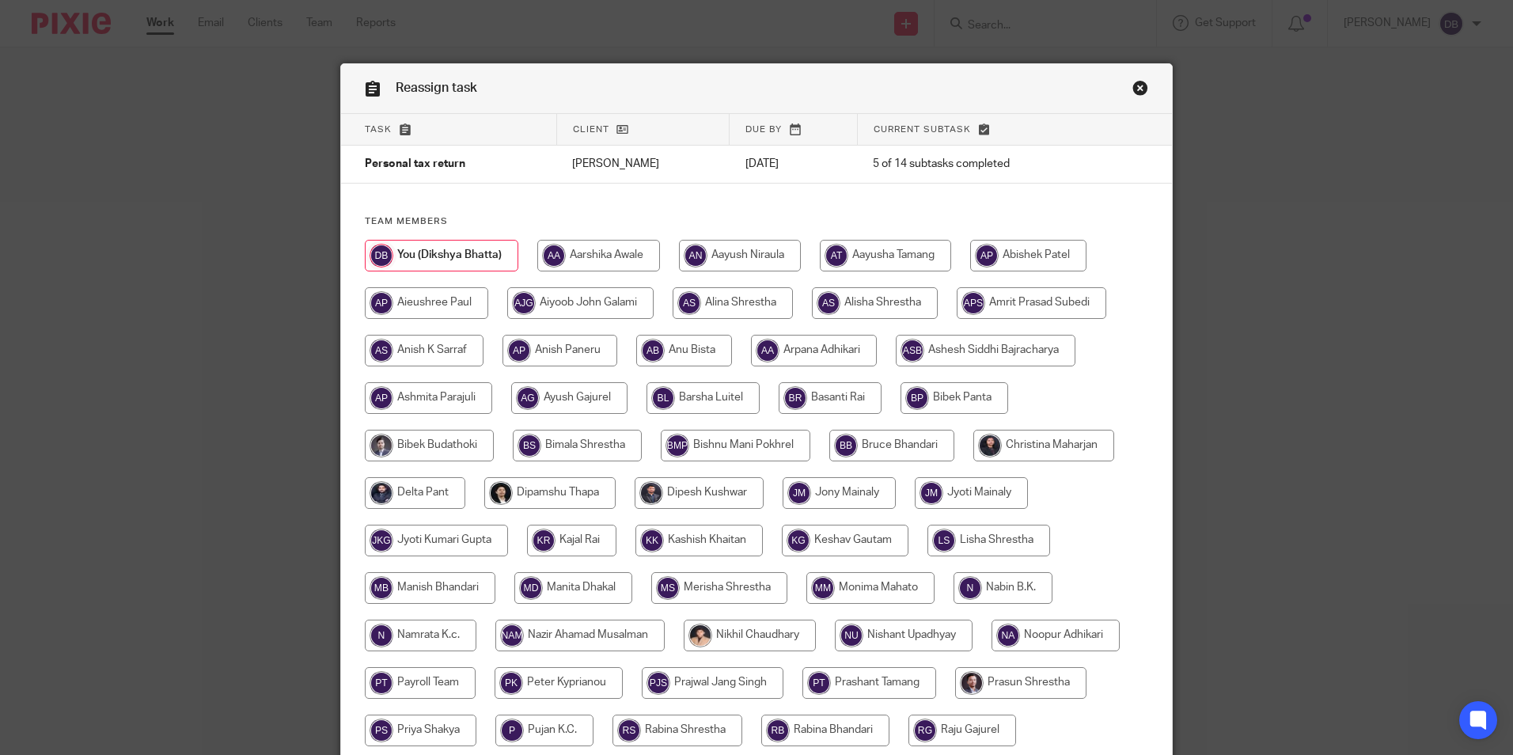
scroll to position [158, 0]
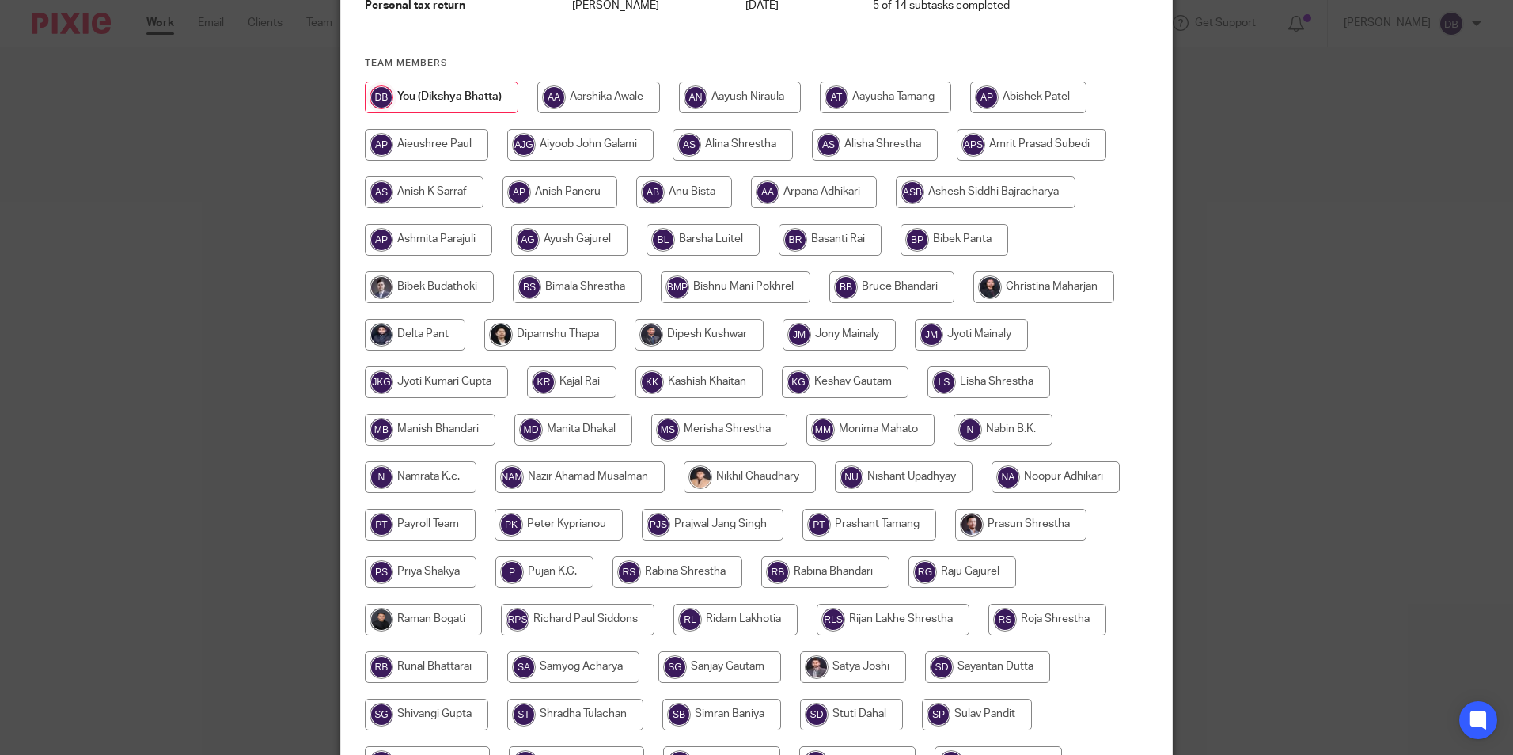
click at [998, 286] on input "radio" at bounding box center [1043, 287] width 141 height 32
radio input "true"
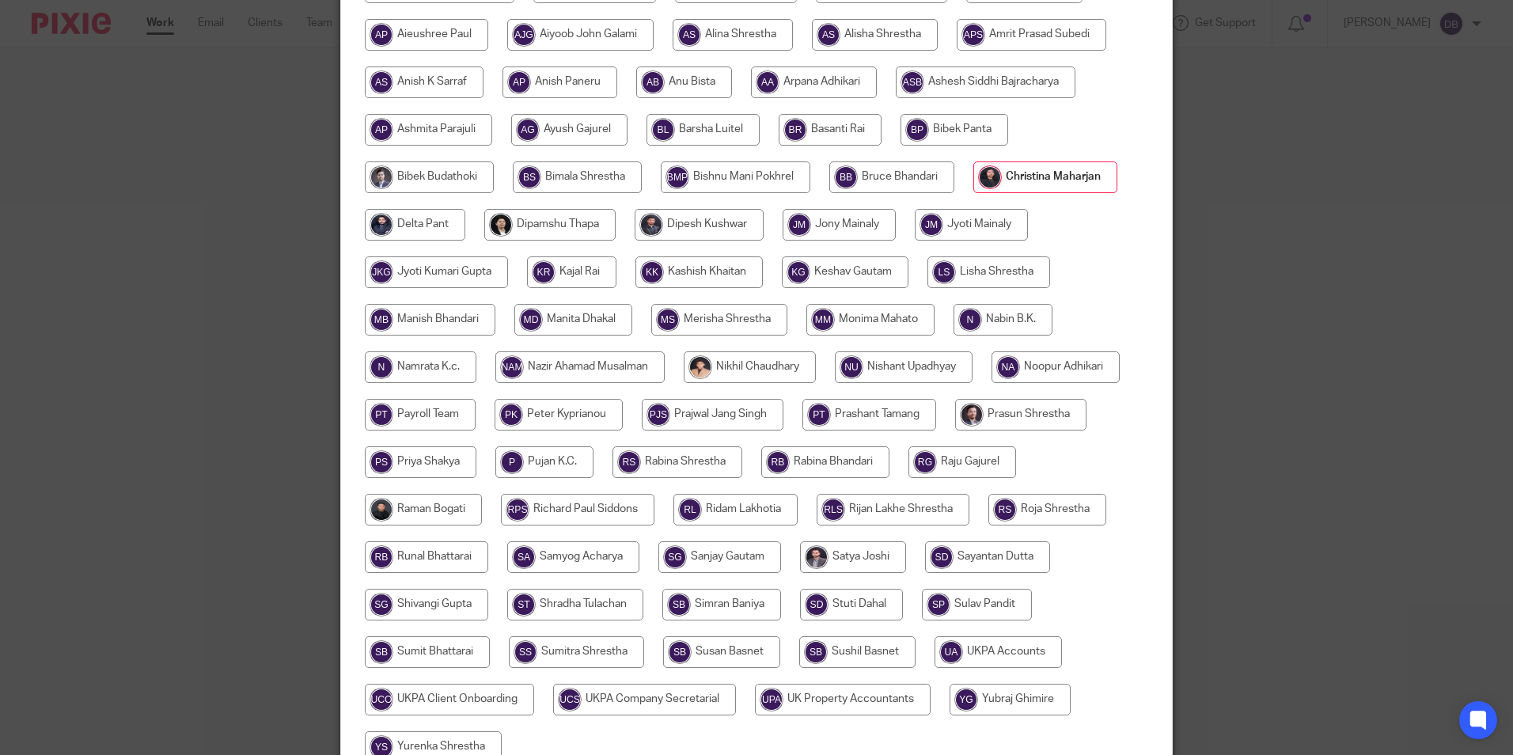
scroll to position [422, 0]
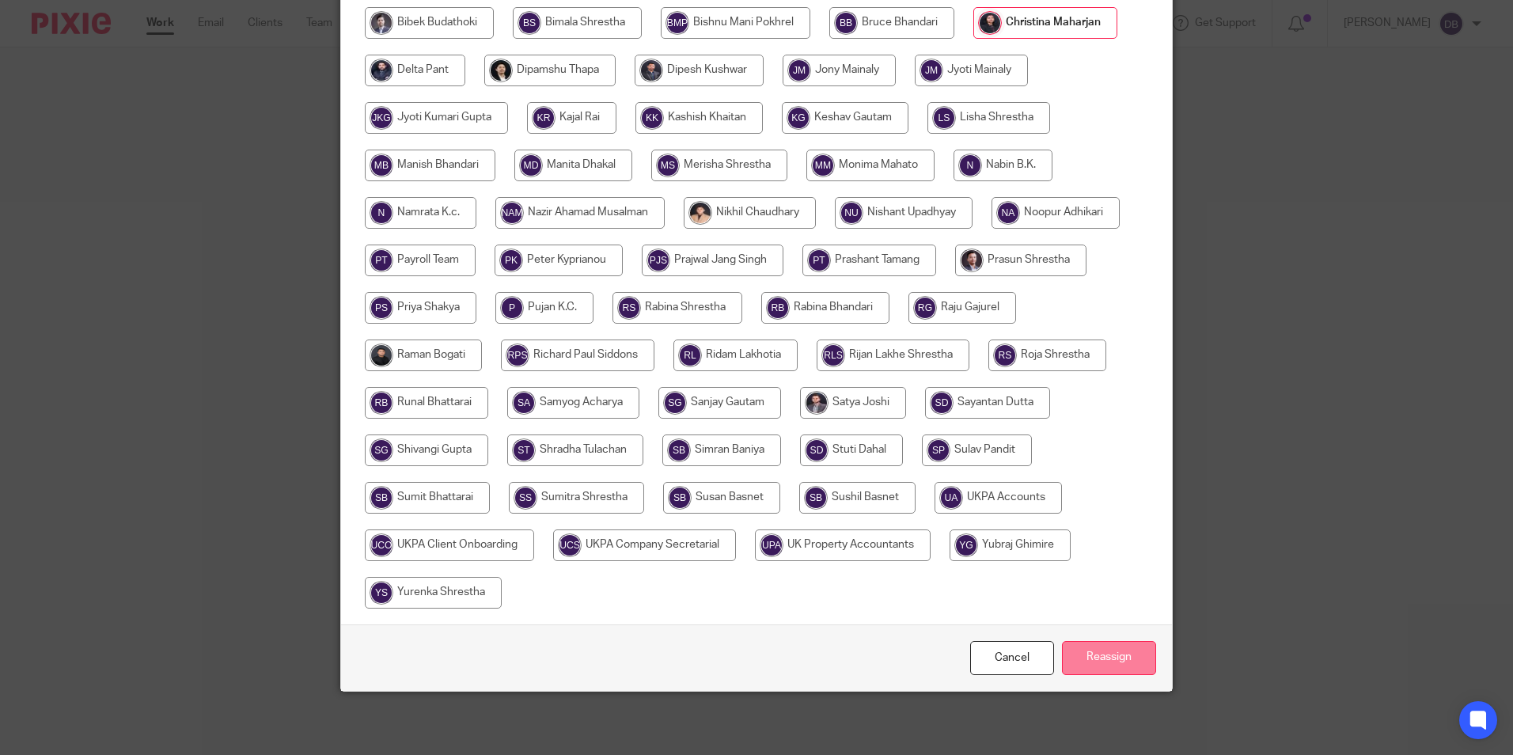
click at [1142, 661] on input "Reassign" at bounding box center [1109, 658] width 94 height 34
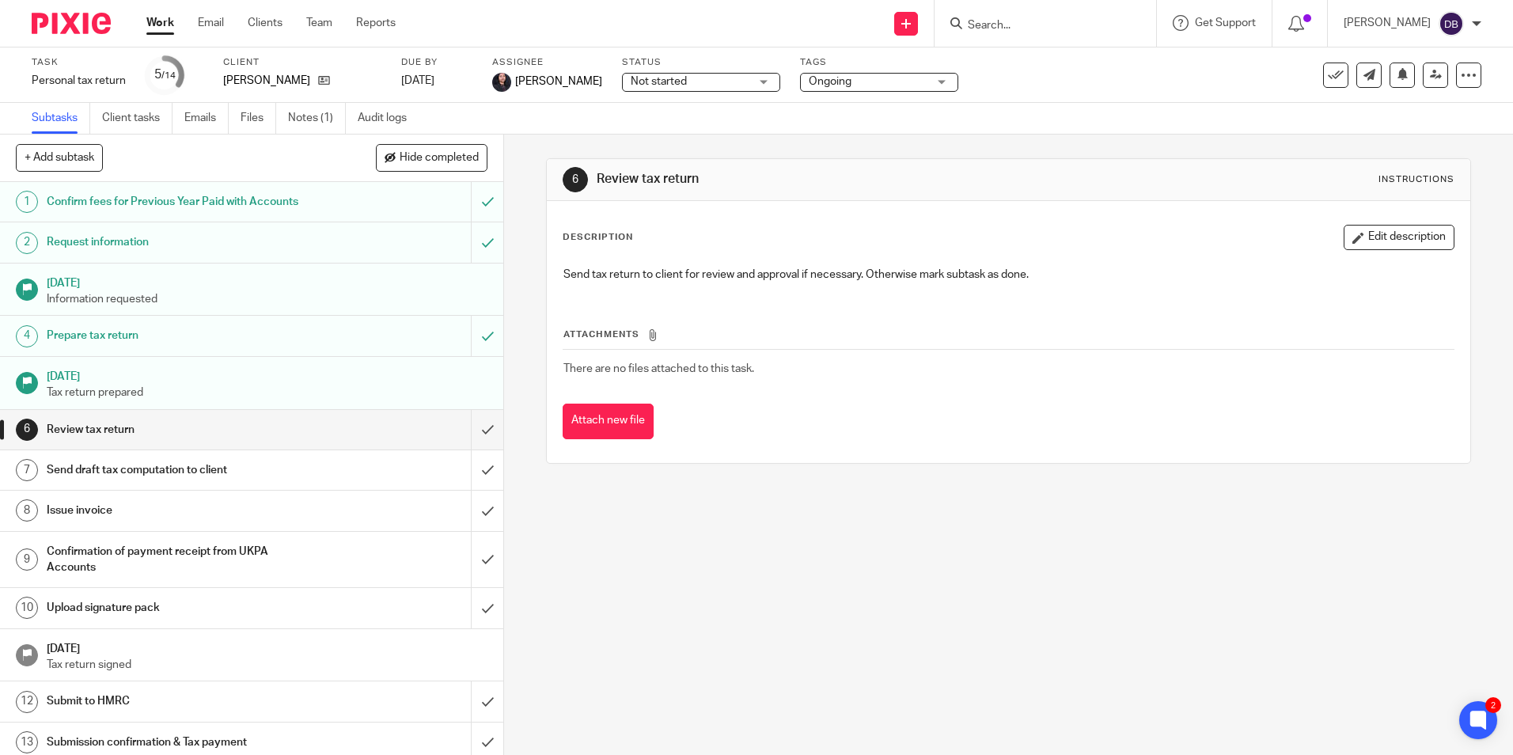
click at [164, 25] on link "Work" at bounding box center [160, 23] width 28 height 16
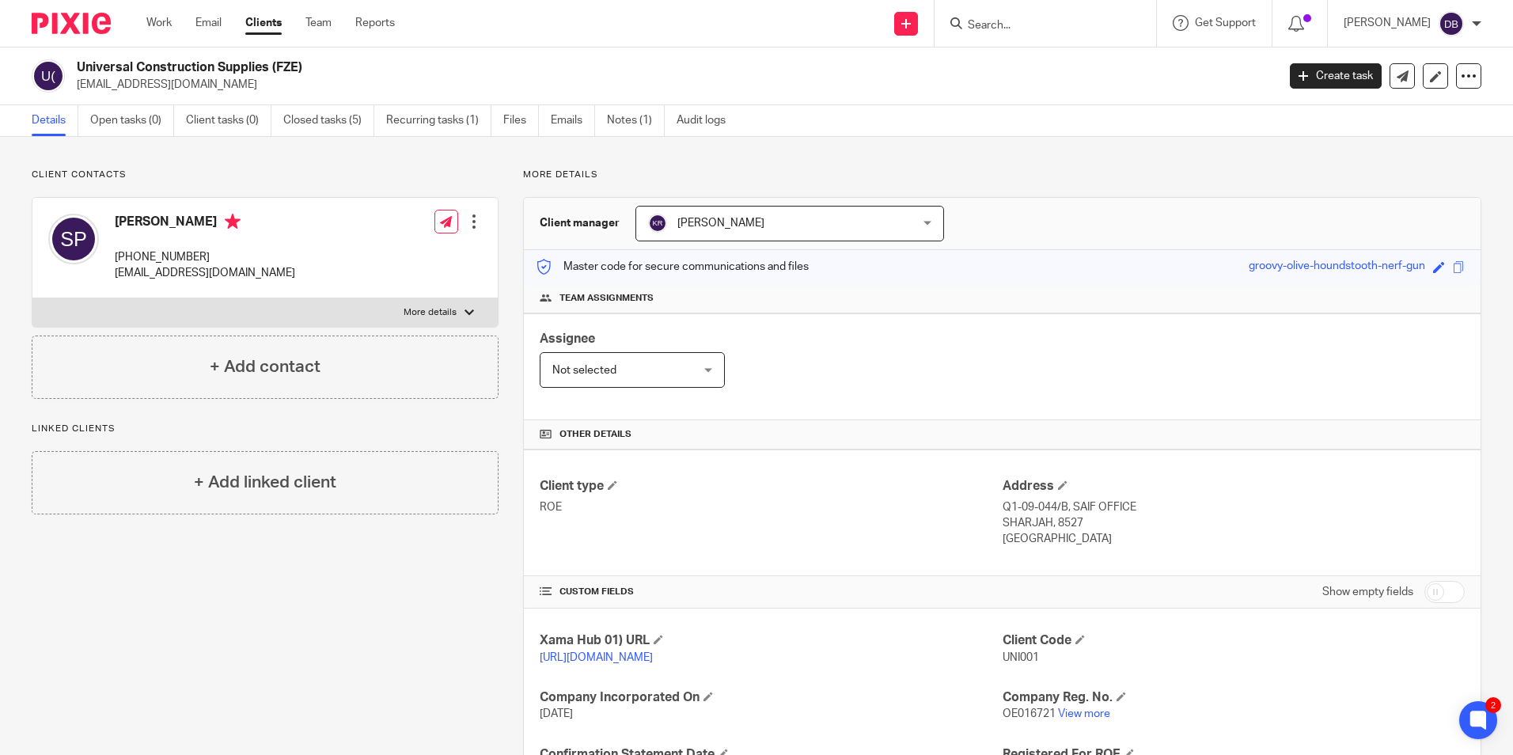
click at [991, 11] on div at bounding box center [1045, 23] width 222 height 47
click at [995, 26] on input "Search" at bounding box center [1037, 26] width 142 height 14
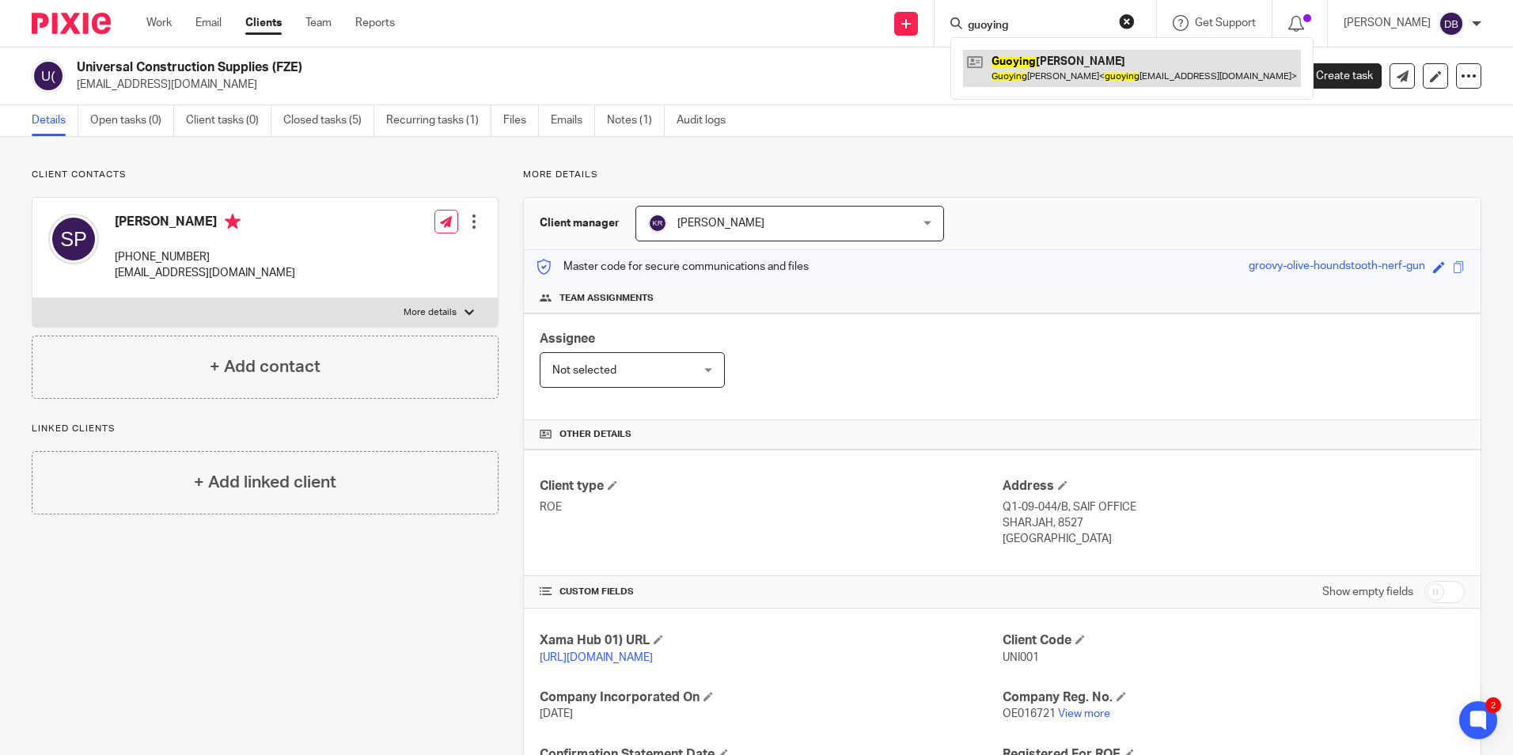
type input "guoying"
click at [1039, 63] on link at bounding box center [1132, 68] width 338 height 36
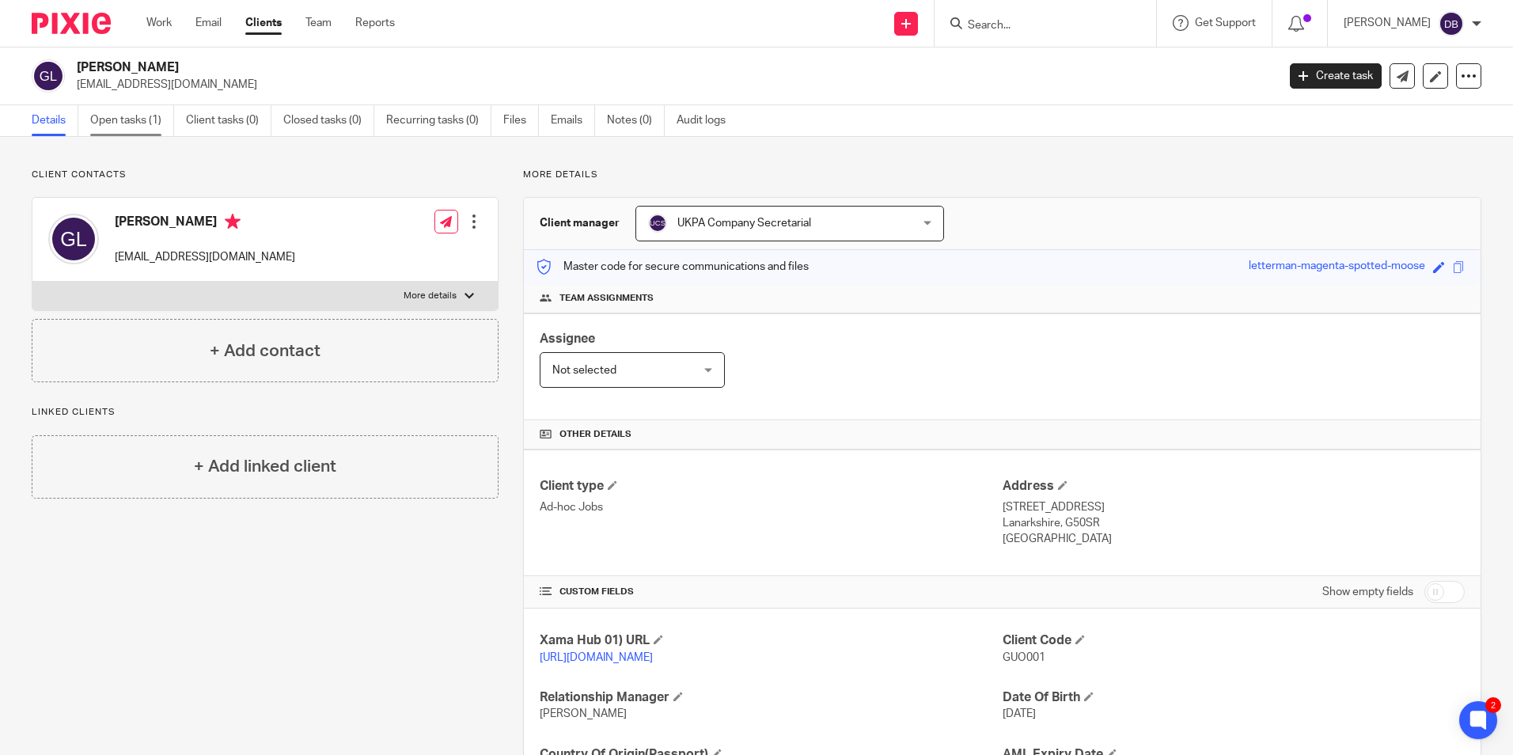
click at [143, 119] on link "Open tasks (1)" at bounding box center [132, 120] width 84 height 31
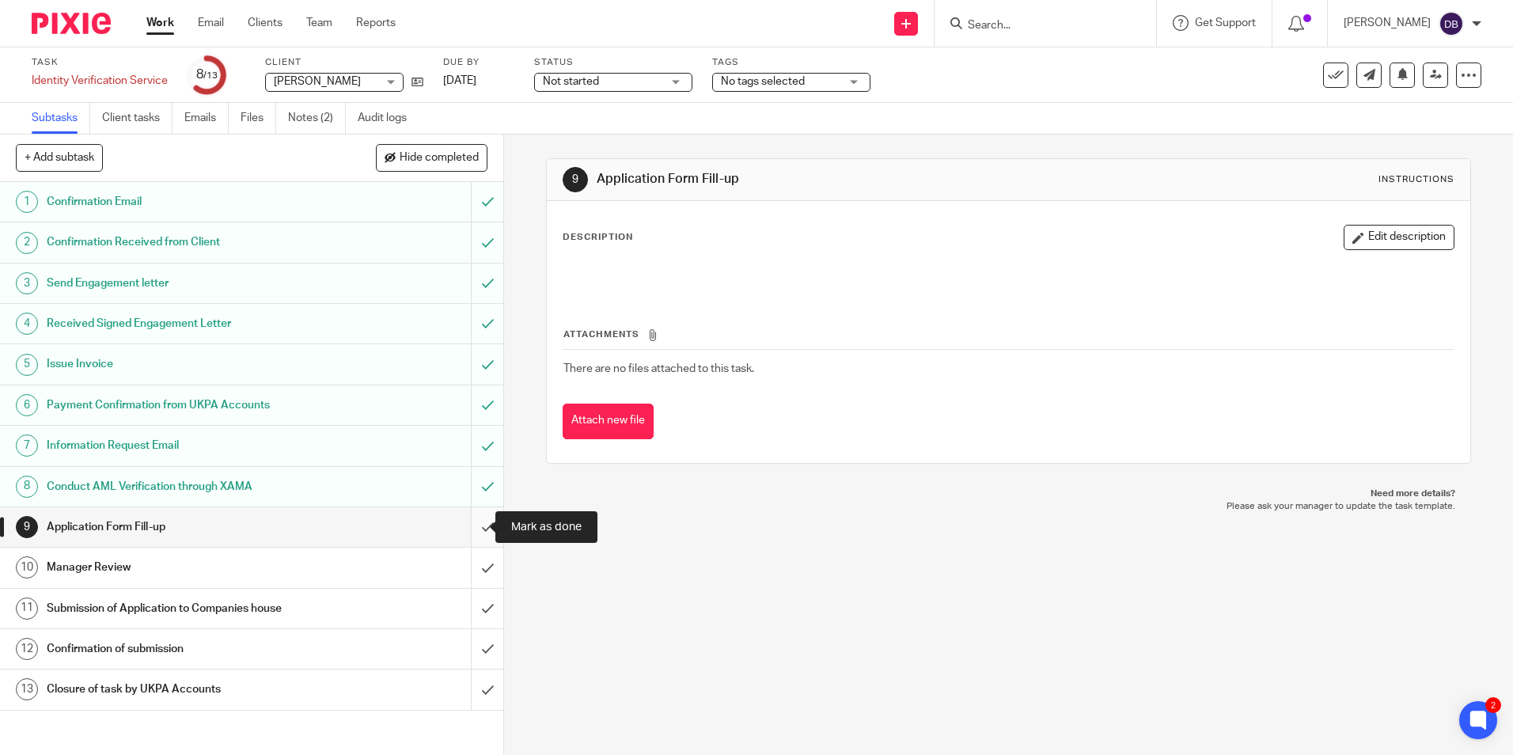
click at [466, 528] on input "submit" at bounding box center [251, 527] width 503 height 40
click at [462, 569] on input "submit" at bounding box center [251, 567] width 503 height 40
click at [464, 610] on input "submit" at bounding box center [251, 609] width 503 height 40
click at [476, 649] on input "submit" at bounding box center [251, 649] width 503 height 40
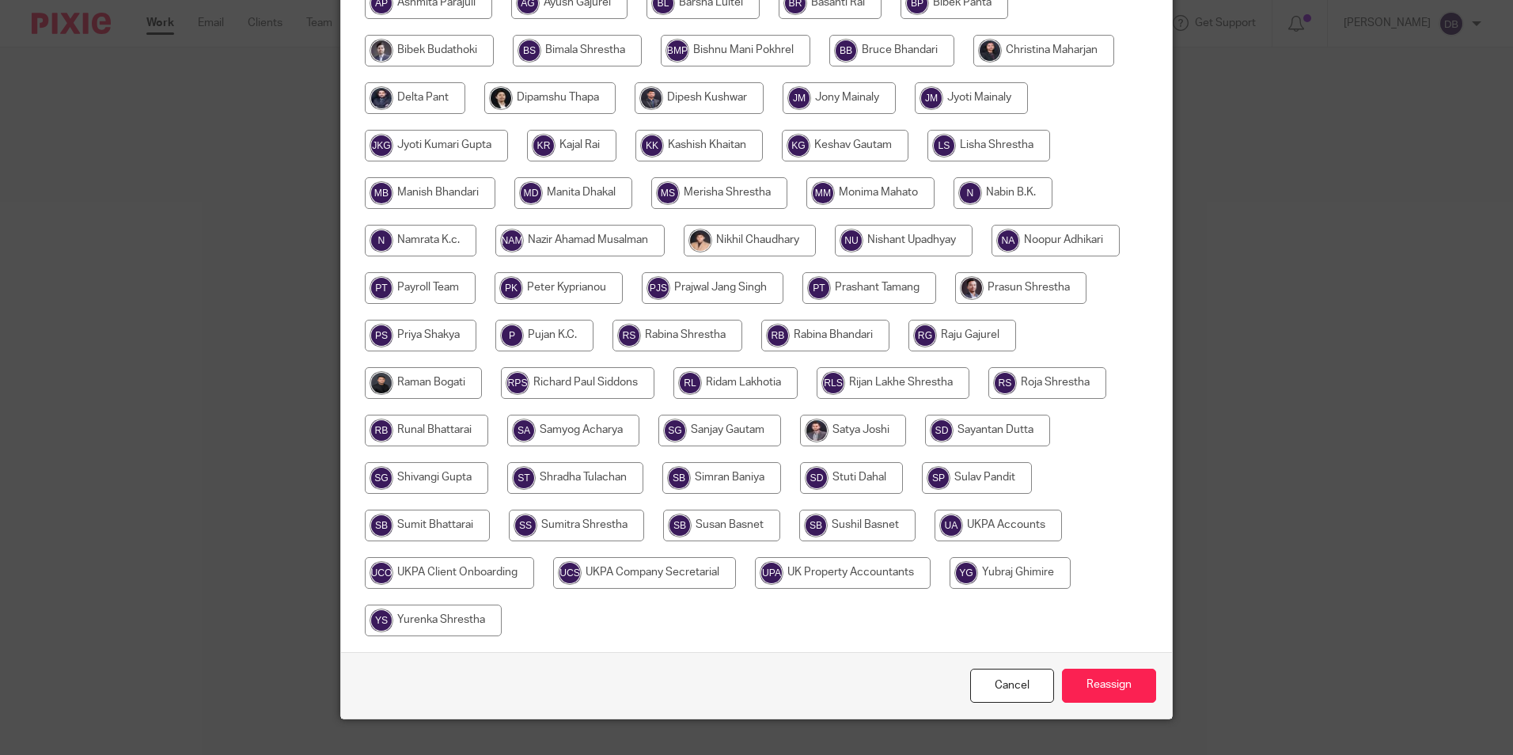
scroll to position [396, 0]
click at [826, 574] on input "radio" at bounding box center [843, 572] width 176 height 32
radio input "true"
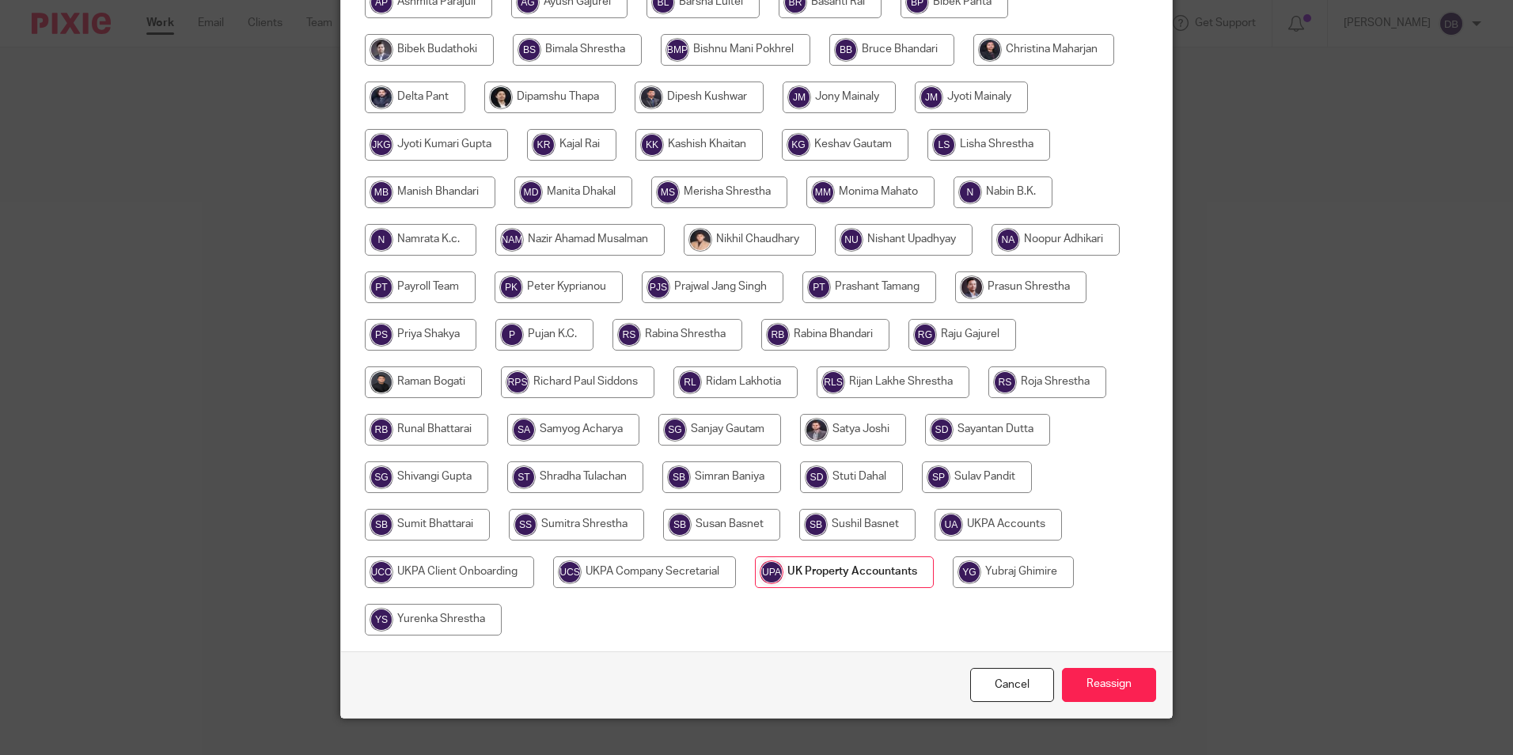
click at [986, 522] on input "radio" at bounding box center [997, 525] width 127 height 32
radio input "true"
click at [1094, 679] on input "Reassign" at bounding box center [1109, 685] width 94 height 34
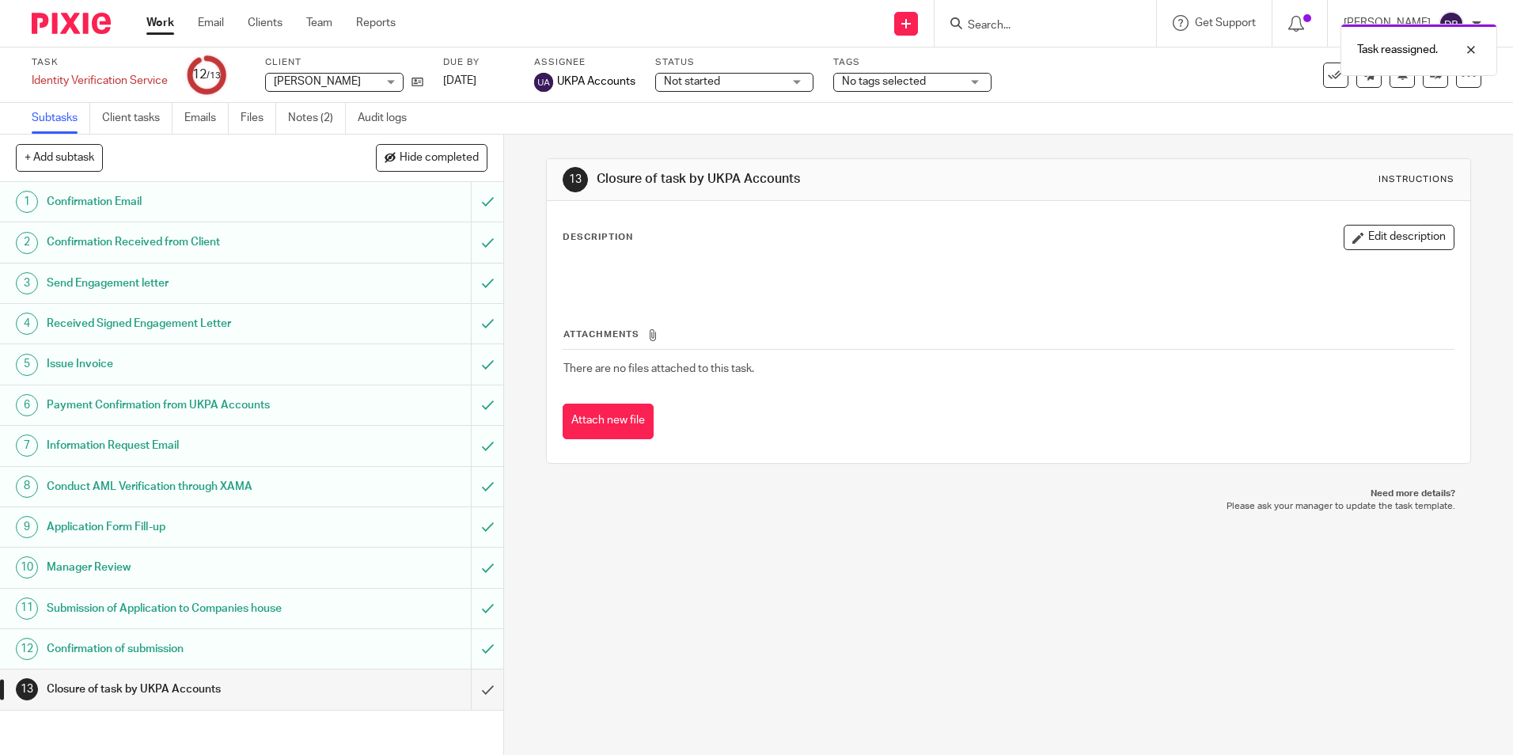
click at [287, 121] on ul "Subtasks Client tasks Emails Files Notes (2) Audit logs" at bounding box center [231, 118] width 399 height 31
click at [304, 119] on link "Notes (2)" at bounding box center [317, 118] width 58 height 31
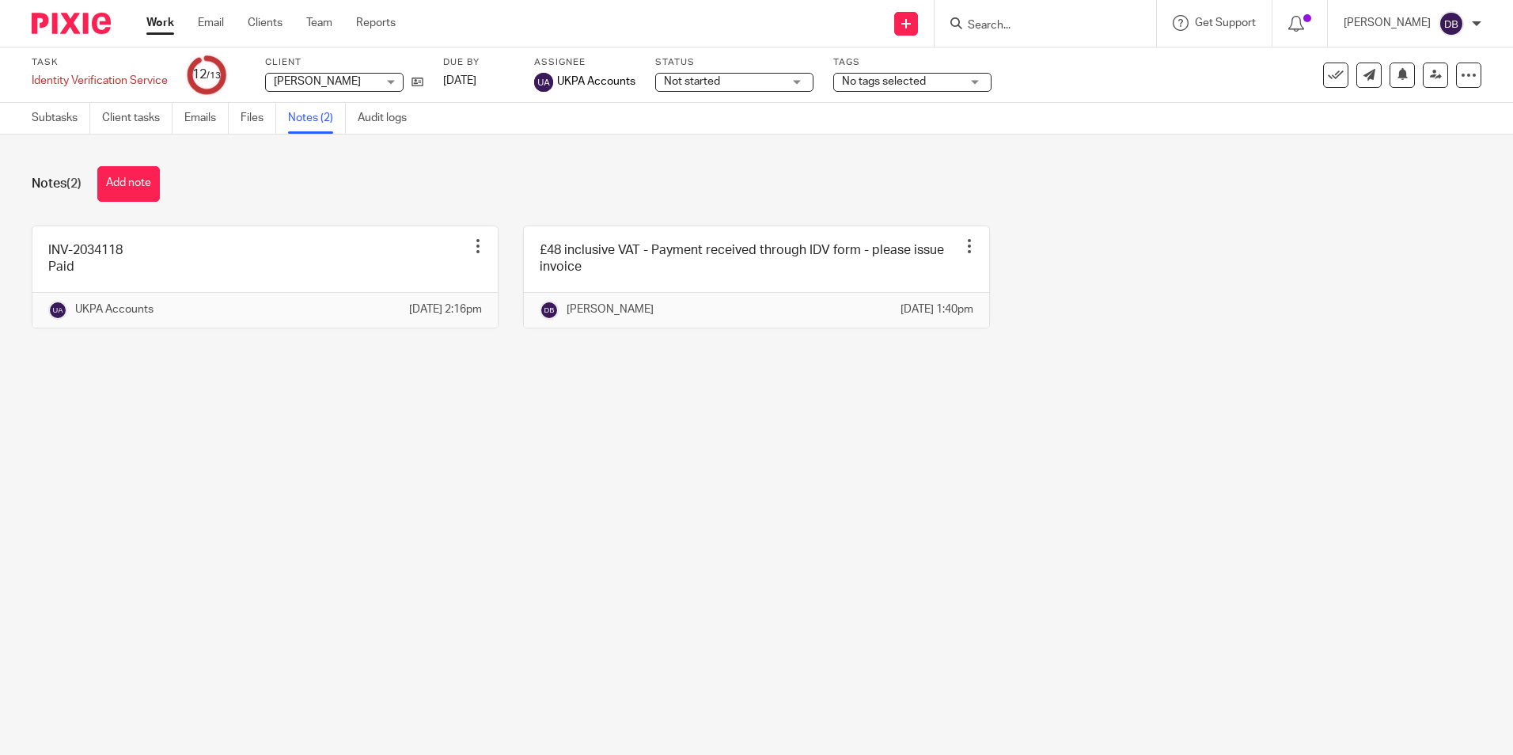
click at [998, 535] on main "Task Identity Verification Service Save Identity Verification Service 12 /13 Cl…" at bounding box center [756, 377] width 1513 height 755
click at [880, 608] on main "Task Identity Verification Service Save Identity Verification Service 12 /13 Cl…" at bounding box center [756, 377] width 1513 height 755
click at [160, 31] on link "Work" at bounding box center [160, 23] width 28 height 16
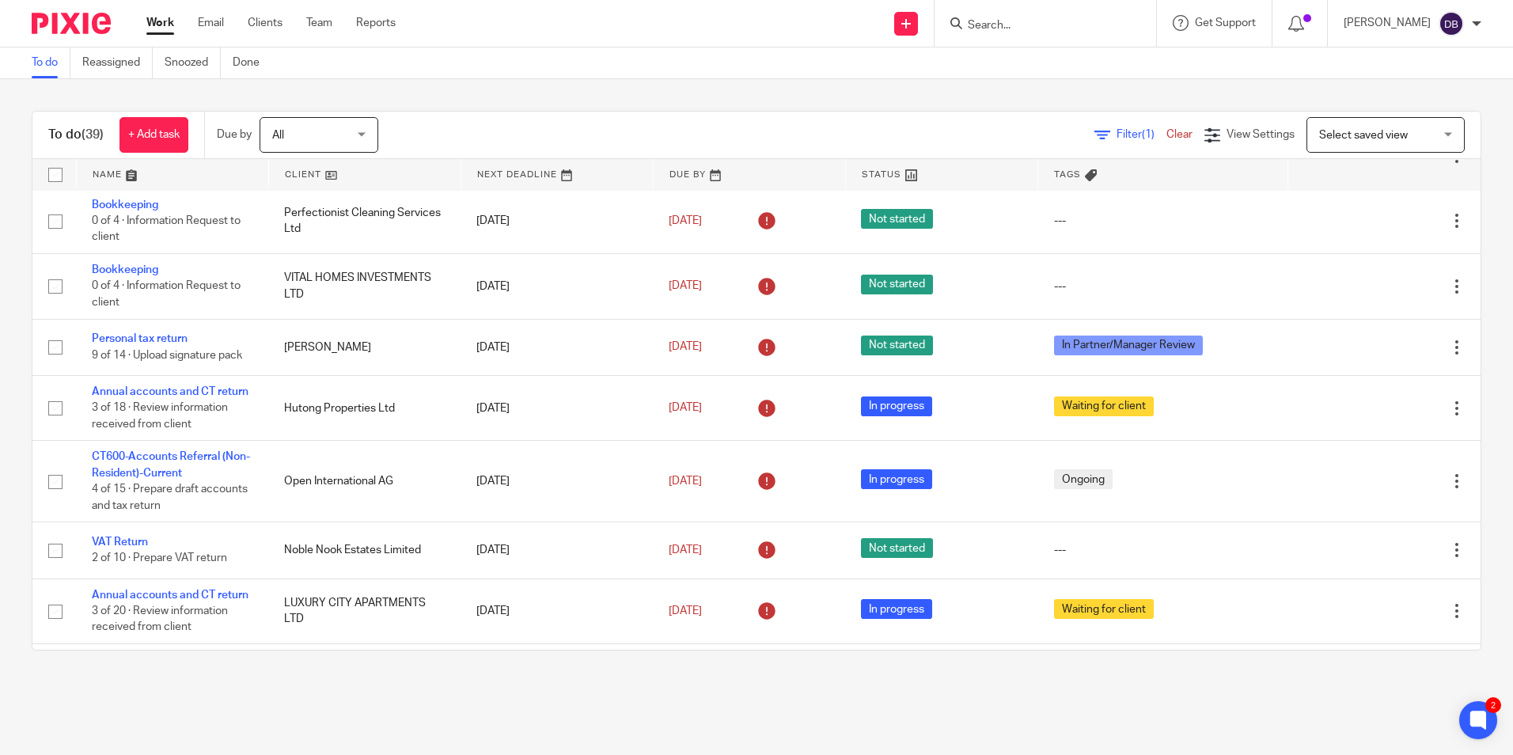
scroll to position [791, 0]
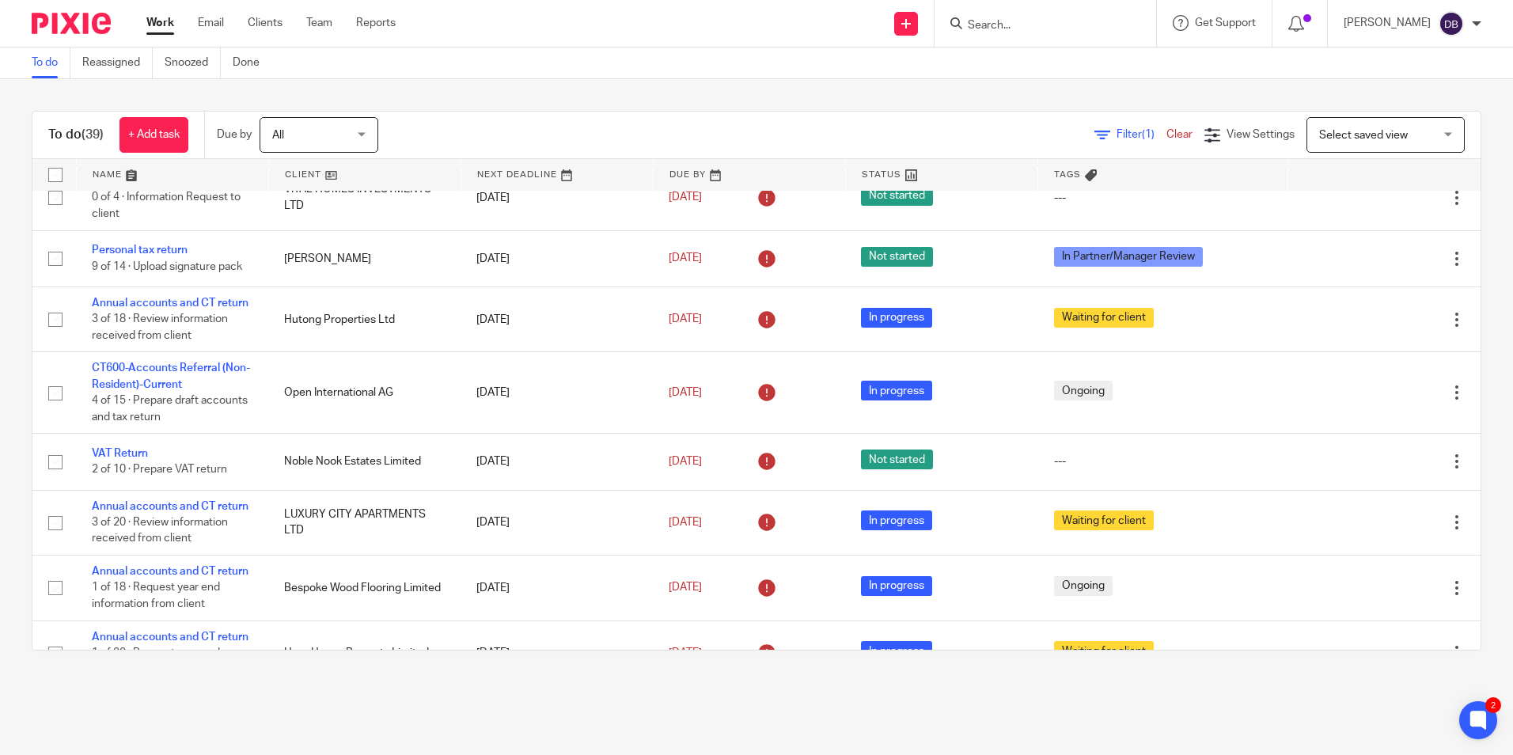
click at [1016, 23] on input "Search" at bounding box center [1037, 26] width 142 height 14
type input "t"
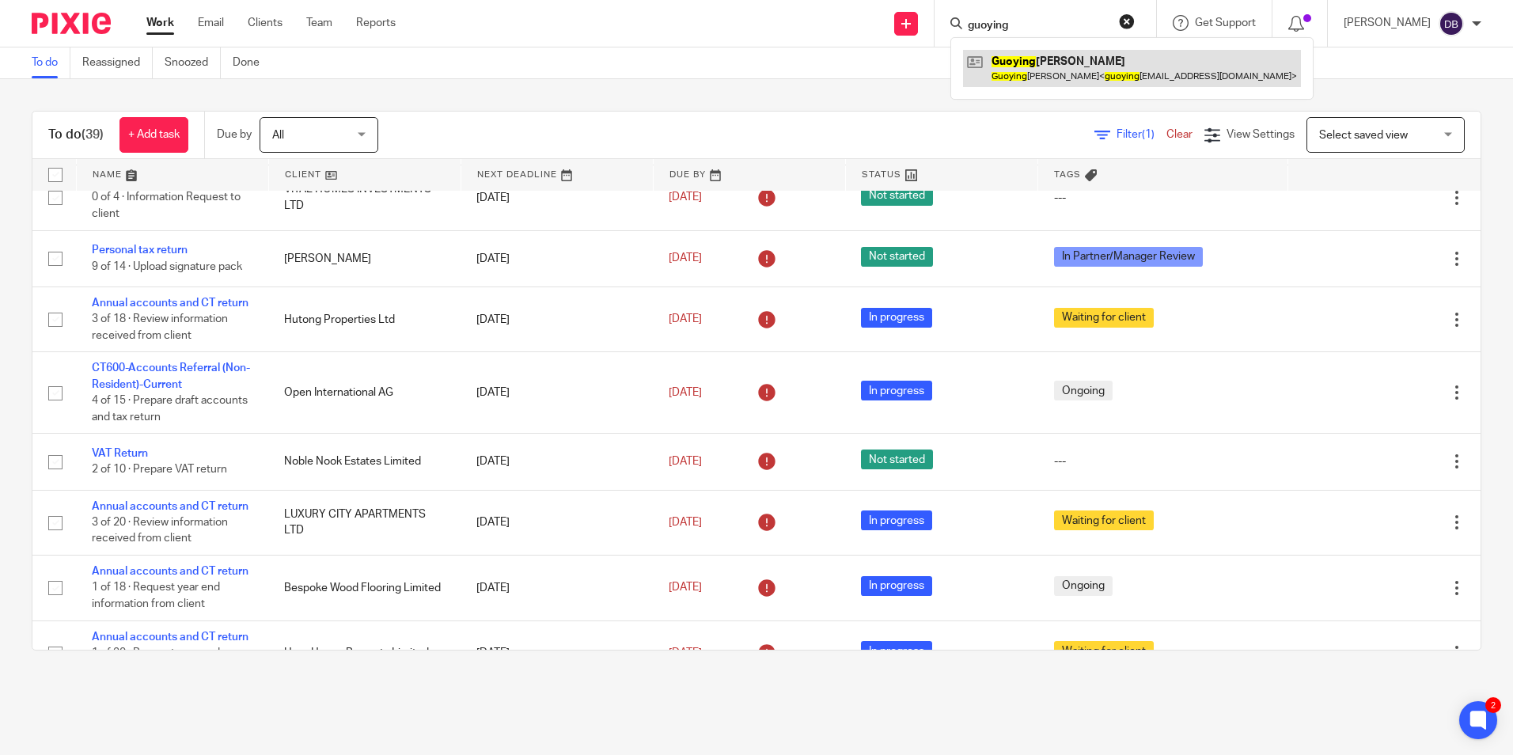
type input "guoying"
click at [1047, 65] on link at bounding box center [1132, 68] width 338 height 36
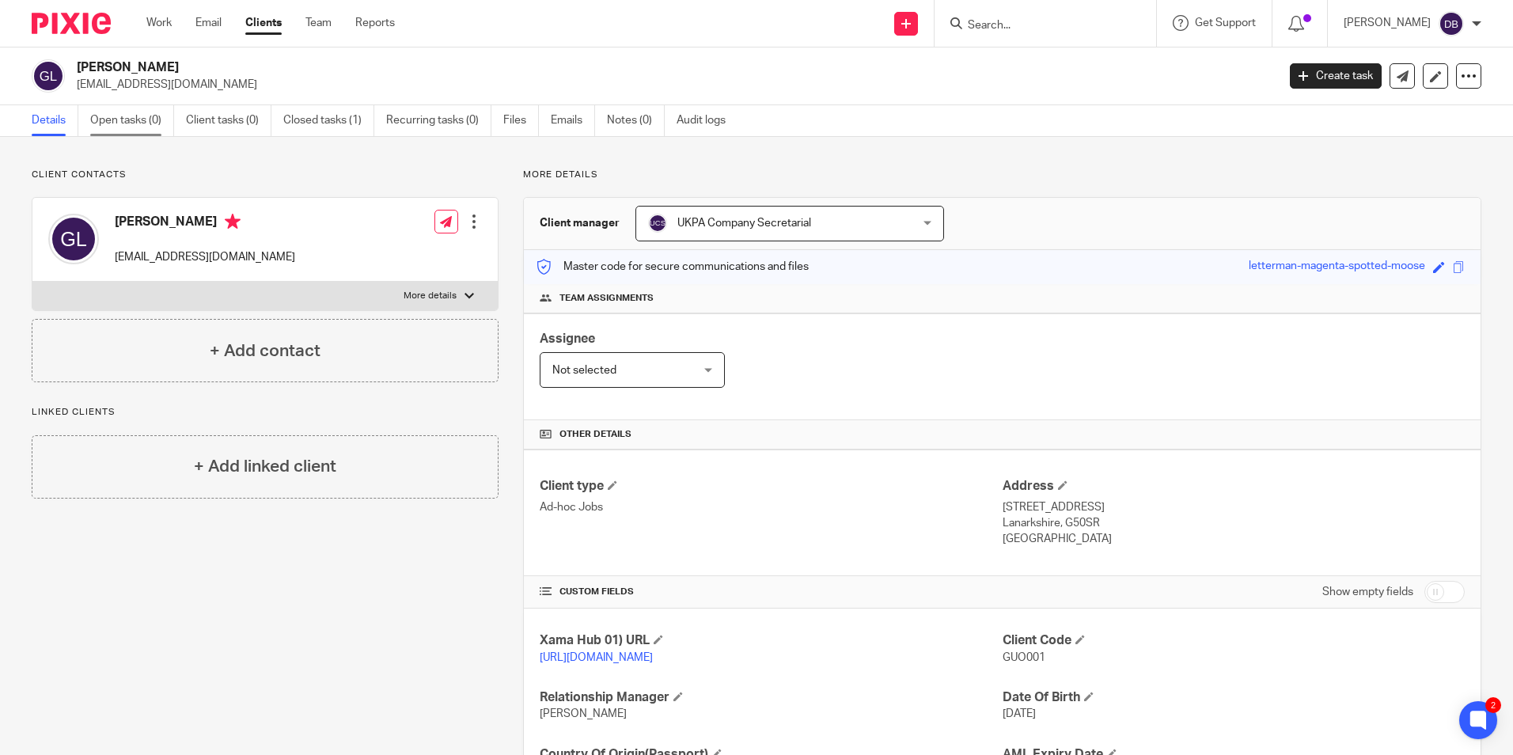
click at [142, 124] on link "Open tasks (0)" at bounding box center [132, 120] width 84 height 31
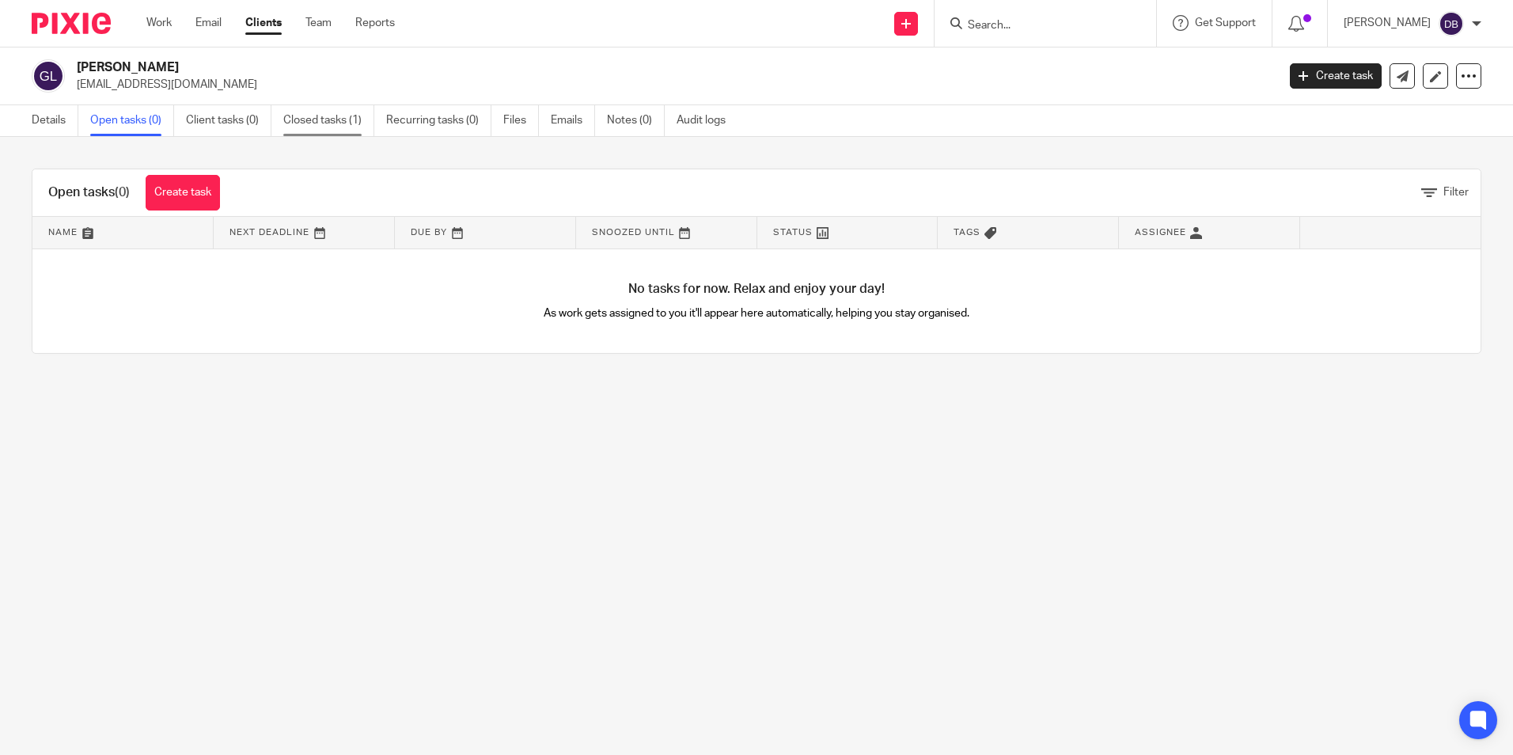
click at [307, 116] on link "Closed tasks (1)" at bounding box center [328, 120] width 91 height 31
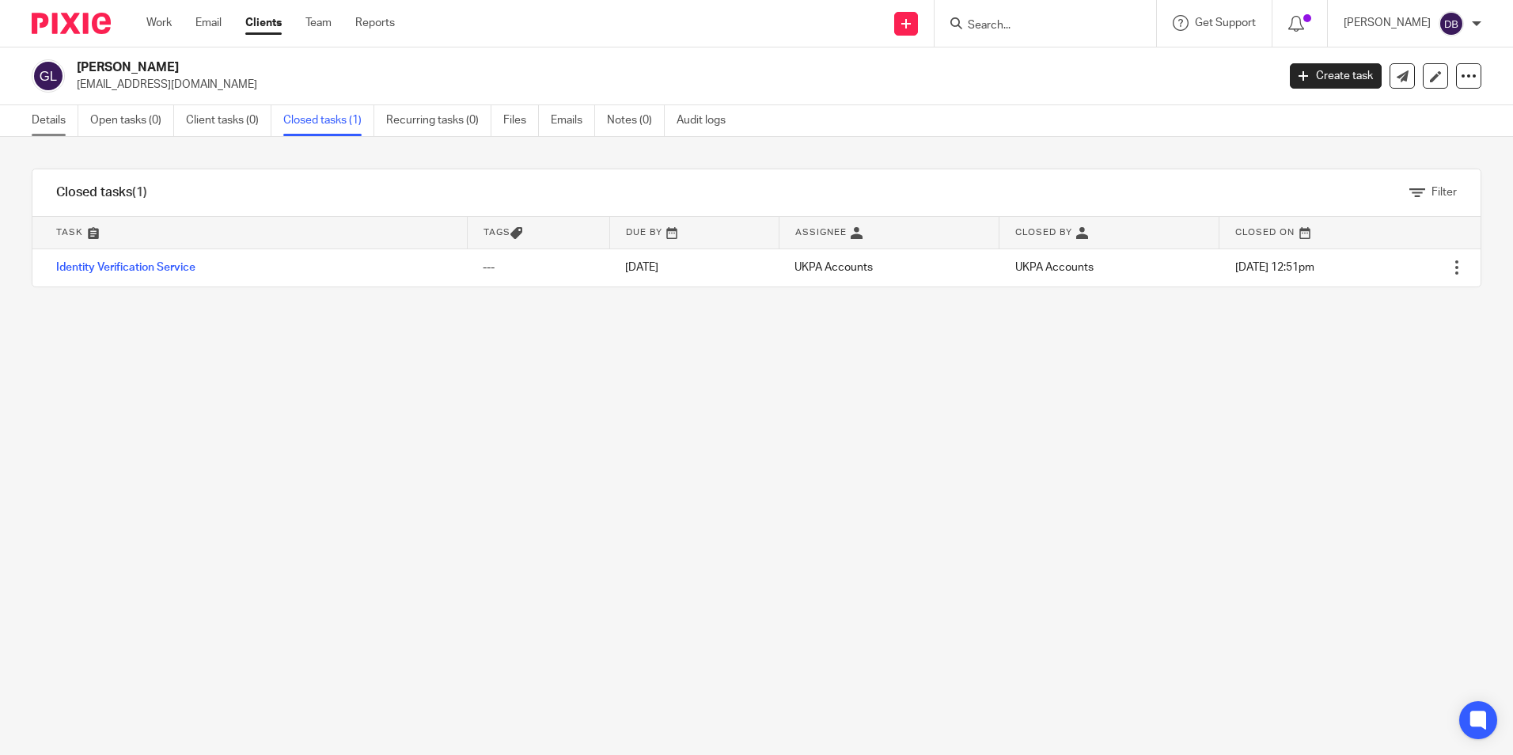
click at [56, 124] on link "Details" at bounding box center [55, 120] width 47 height 31
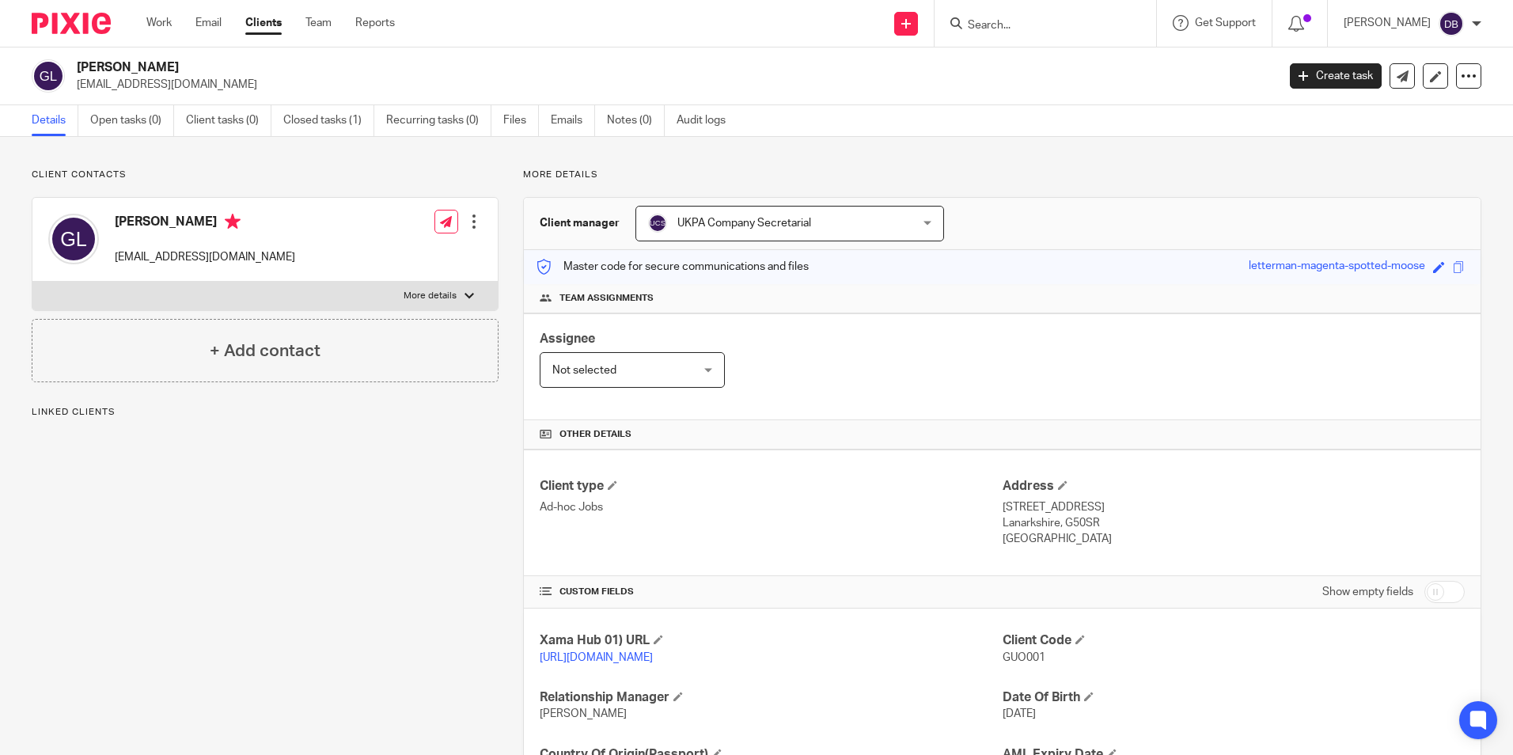
drag, startPoint x: 119, startPoint y: 218, endPoint x: 185, endPoint y: 223, distance: 65.9
click at [185, 223] on h4 "[PERSON_NAME]" at bounding box center [205, 224] width 180 height 20
click at [185, 220] on h4 "[PERSON_NAME]" at bounding box center [205, 224] width 180 height 20
drag, startPoint x: 185, startPoint y: 220, endPoint x: 120, endPoint y: 221, distance: 64.9
click at [120, 221] on h4 "[PERSON_NAME]" at bounding box center [205, 224] width 180 height 20
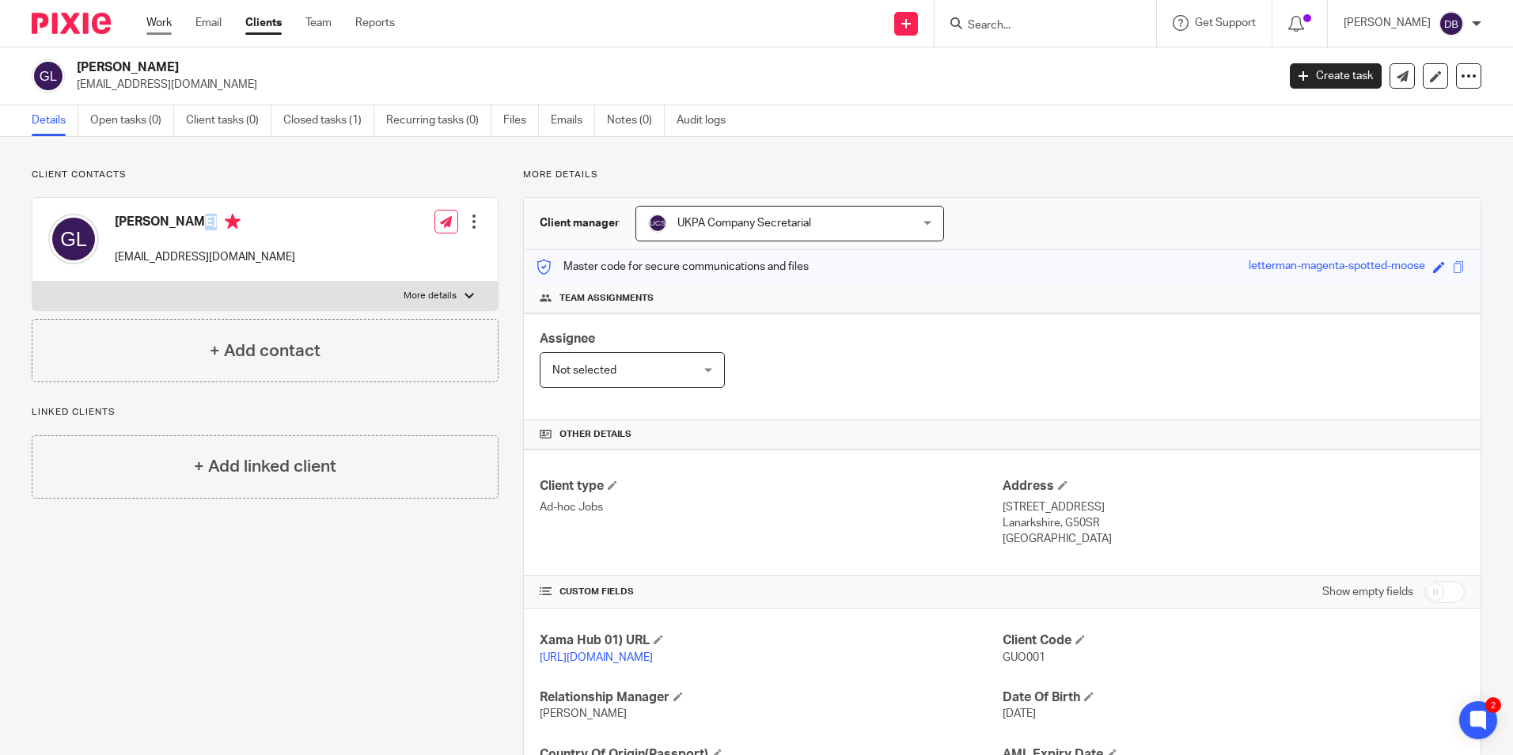
click at [155, 19] on link "Work" at bounding box center [158, 23] width 25 height 16
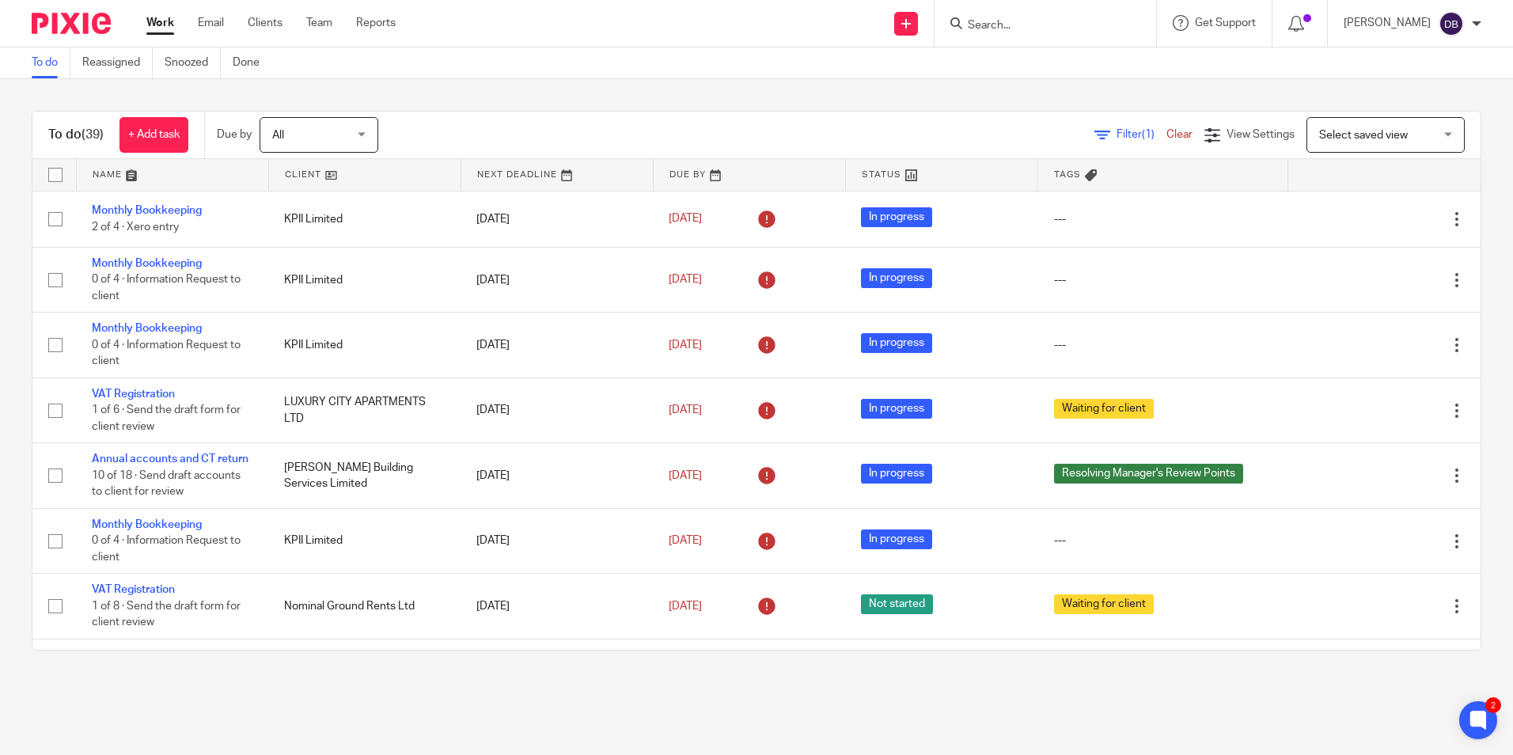
click at [1005, 32] on input "Search" at bounding box center [1037, 26] width 142 height 14
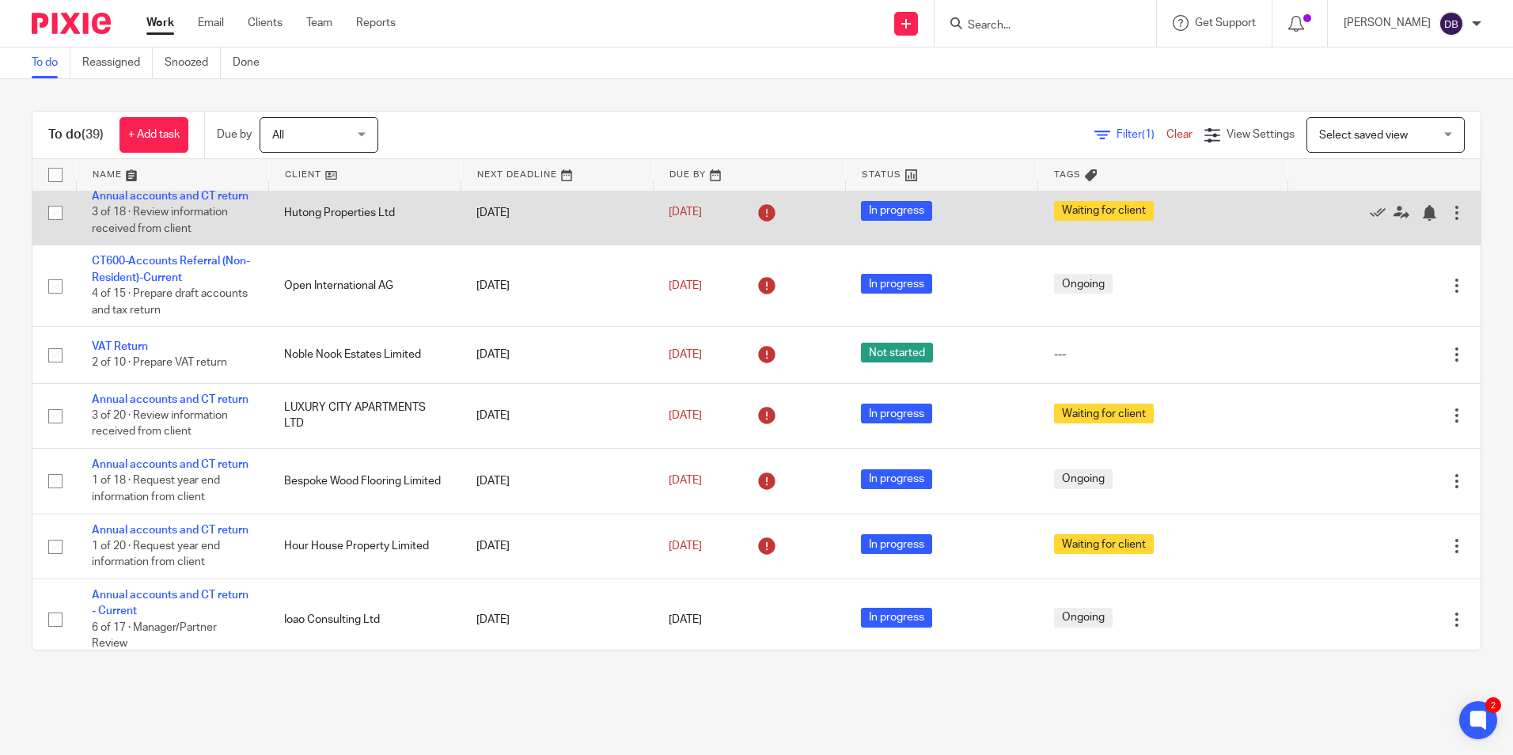
scroll to position [870, 0]
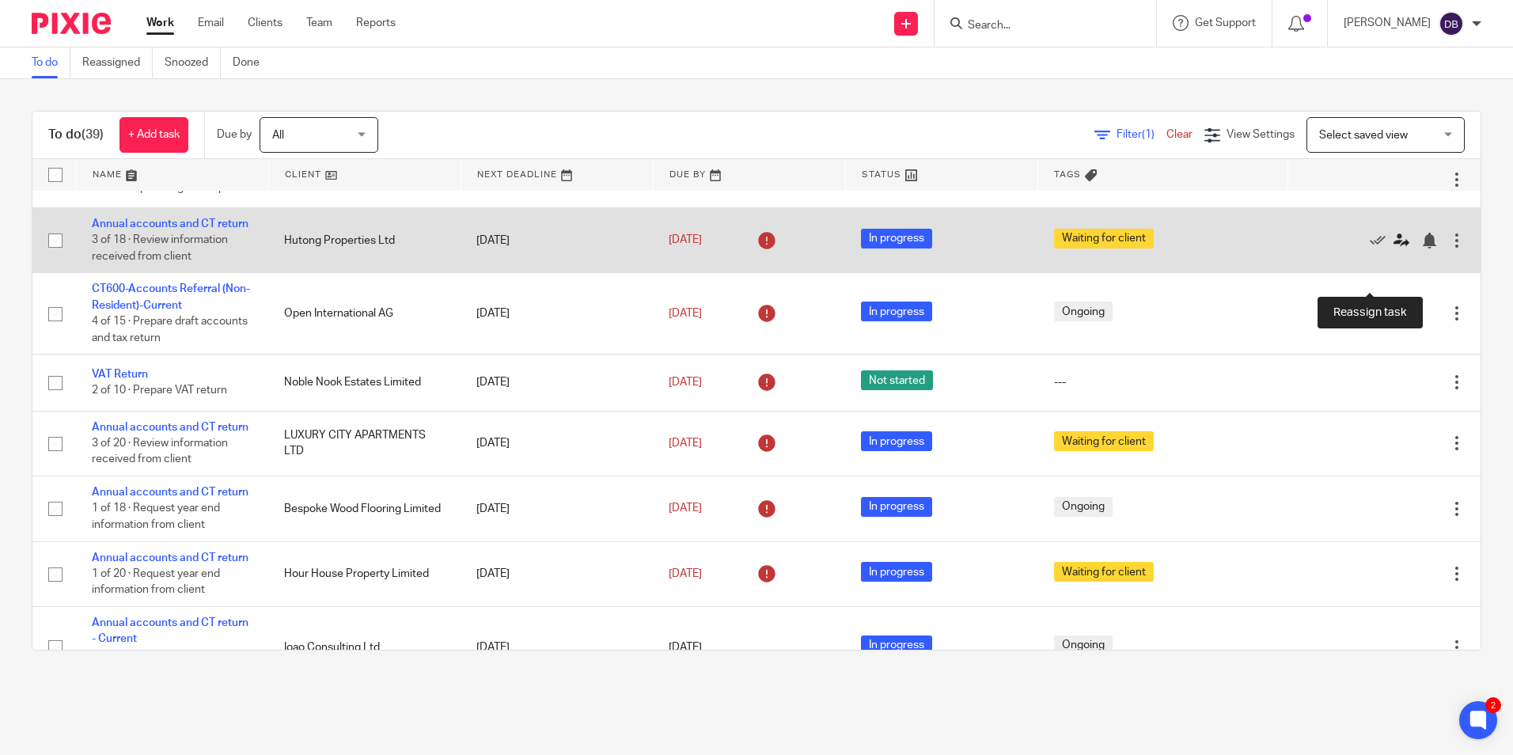
click at [1393, 248] on icon at bounding box center [1401, 241] width 16 height 16
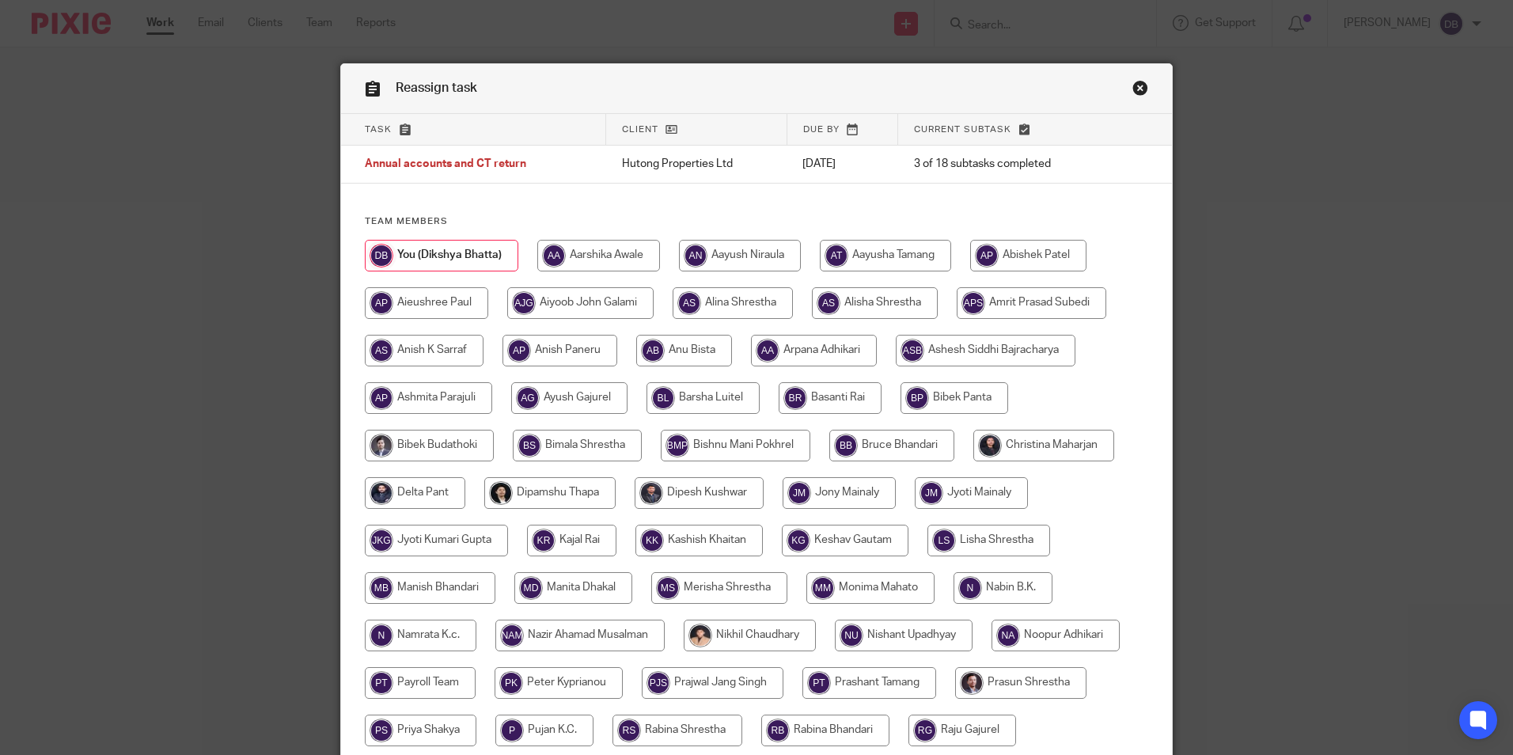
click at [885, 304] on input "radio" at bounding box center [875, 303] width 126 height 32
radio input "true"
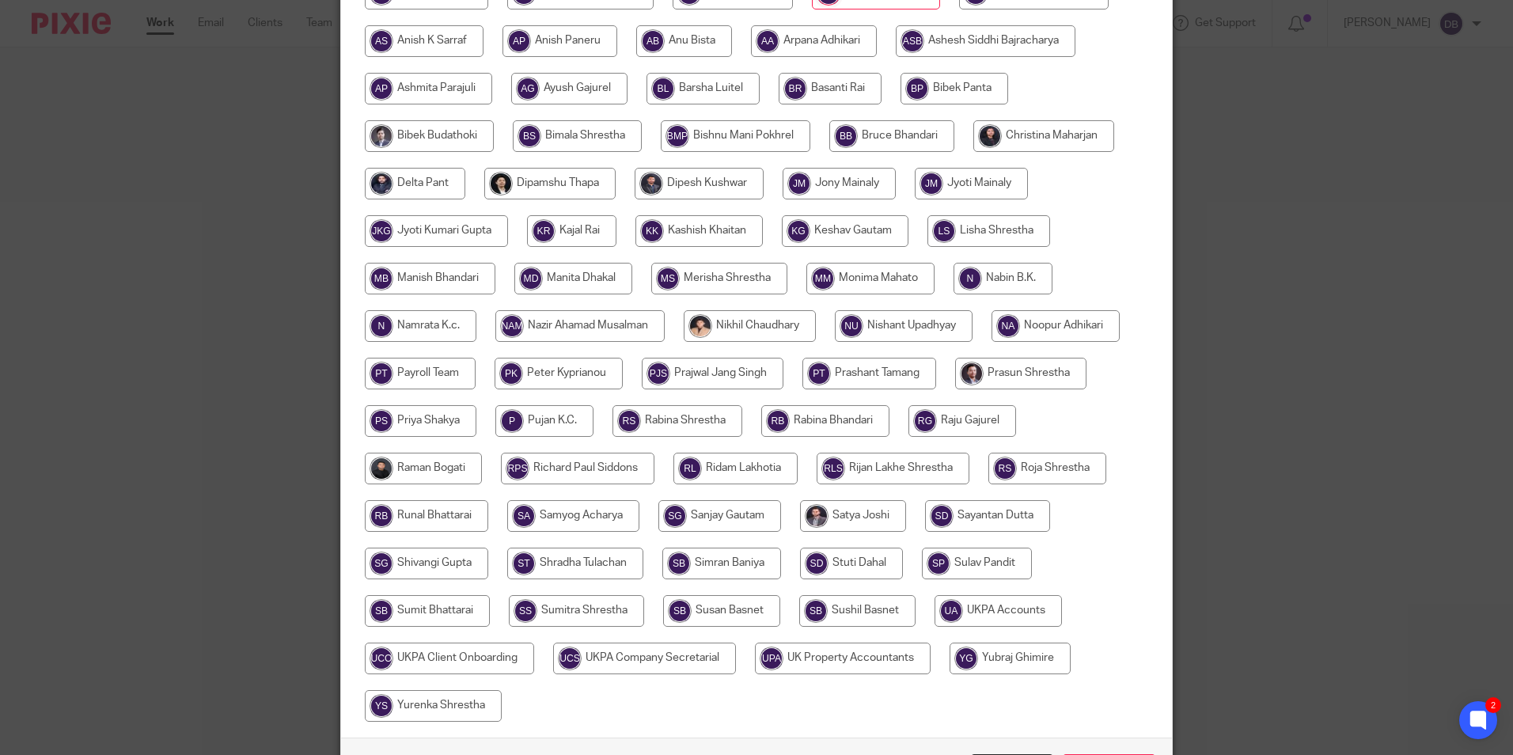
scroll to position [422, 0]
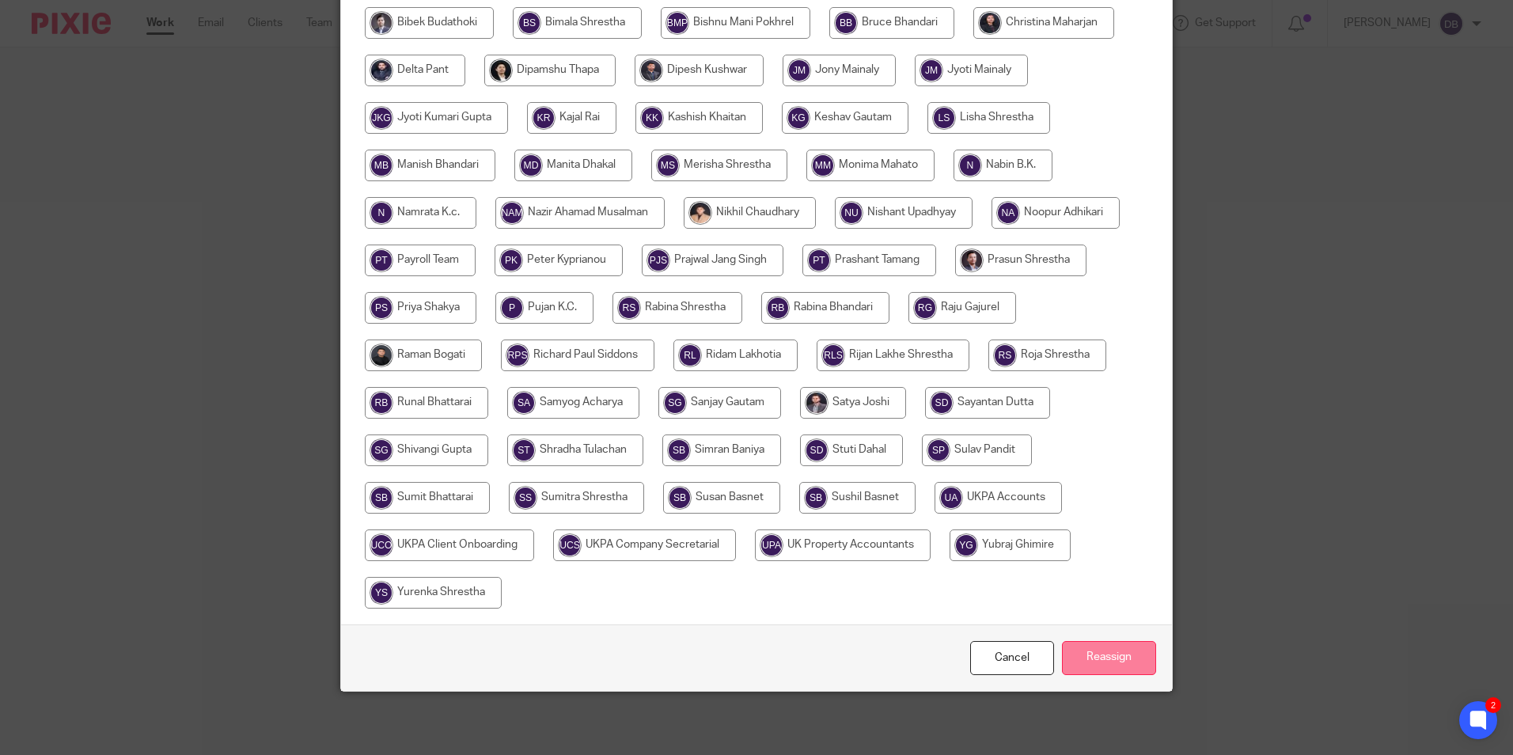
click at [1109, 661] on input "Reassign" at bounding box center [1109, 658] width 94 height 34
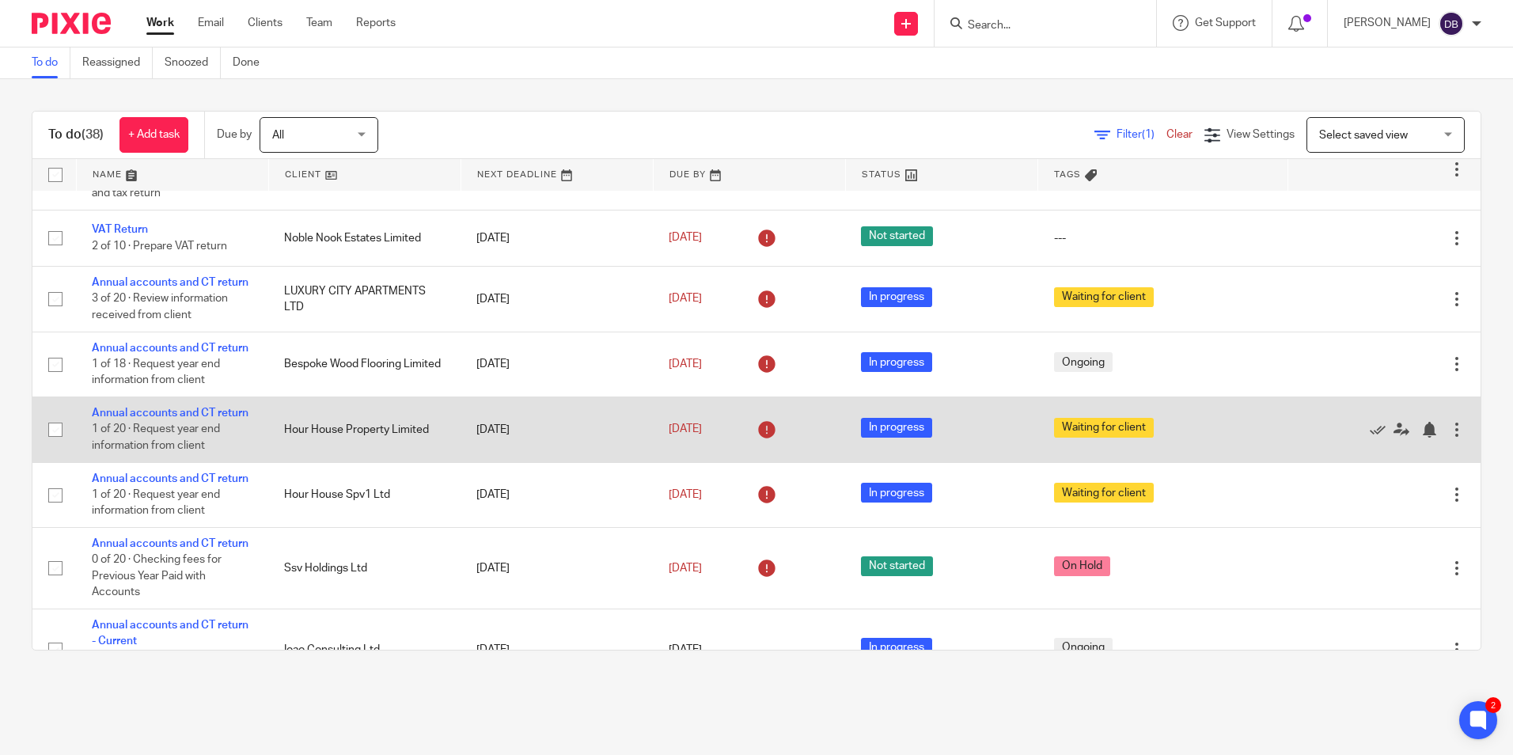
scroll to position [791, 0]
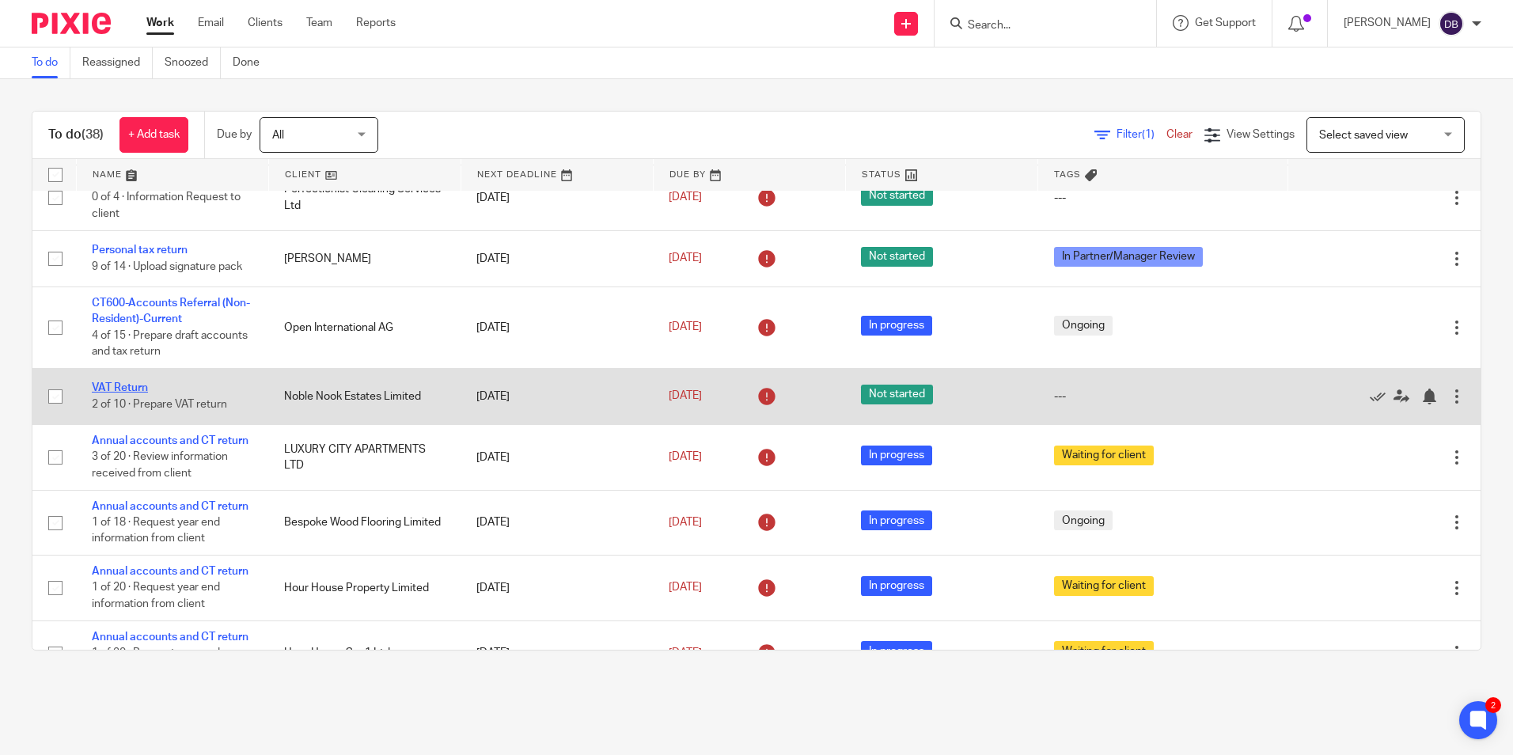
click at [128, 393] on link "VAT Return" at bounding box center [120, 387] width 56 height 11
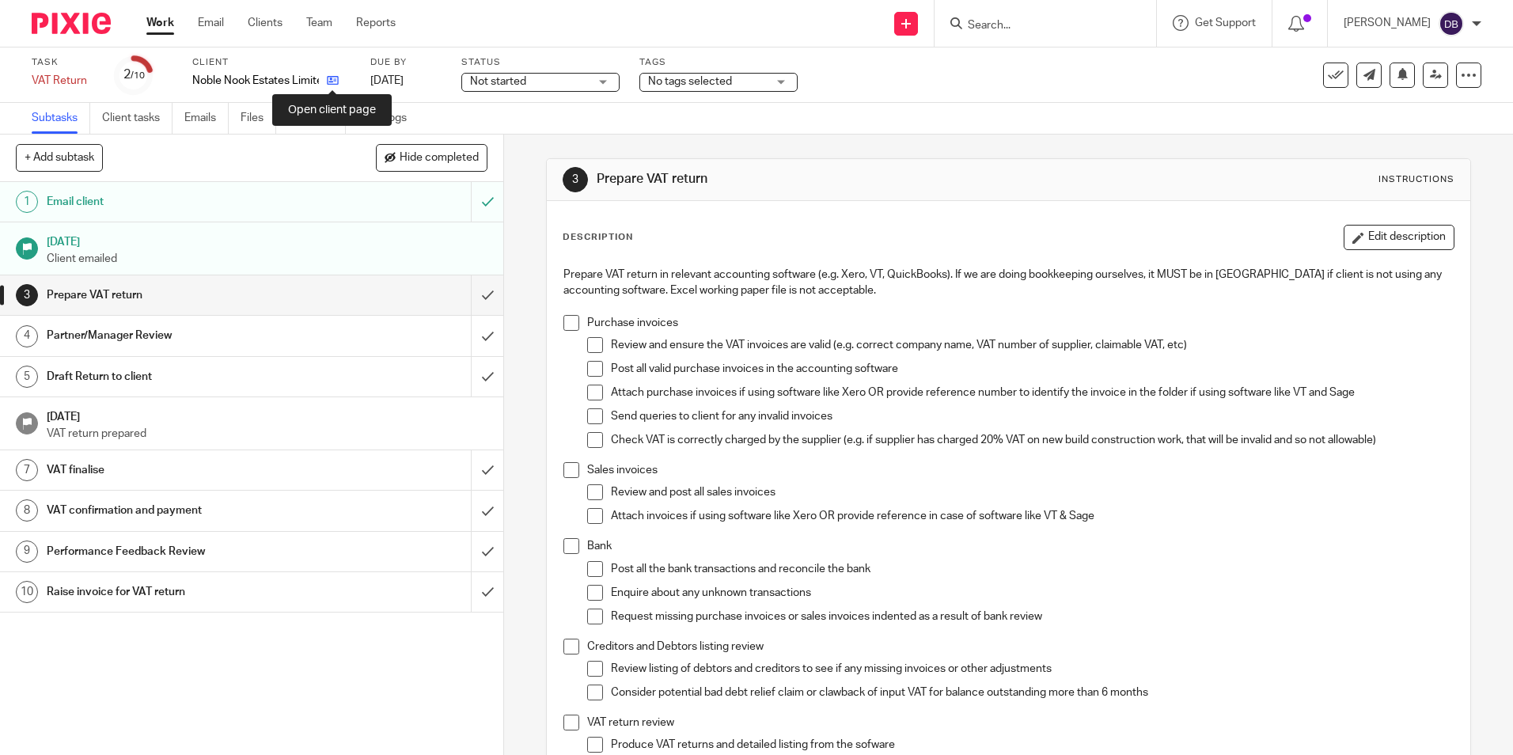
click at [335, 82] on icon at bounding box center [333, 80] width 12 height 12
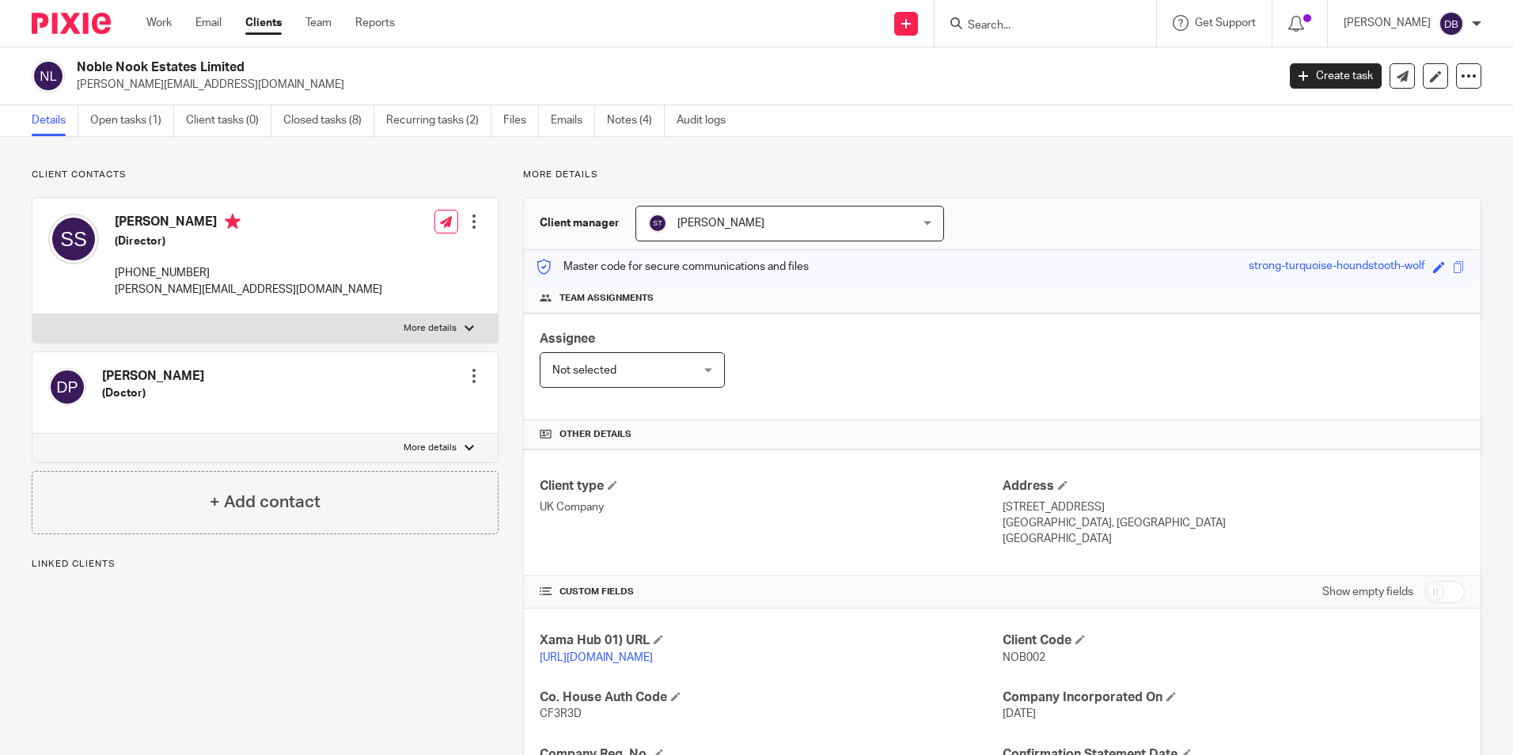
click at [1017, 659] on span "NOB002" at bounding box center [1023, 657] width 43 height 11
copy span "NOB002"
click at [342, 123] on link "Closed tasks (8)" at bounding box center [328, 120] width 91 height 31
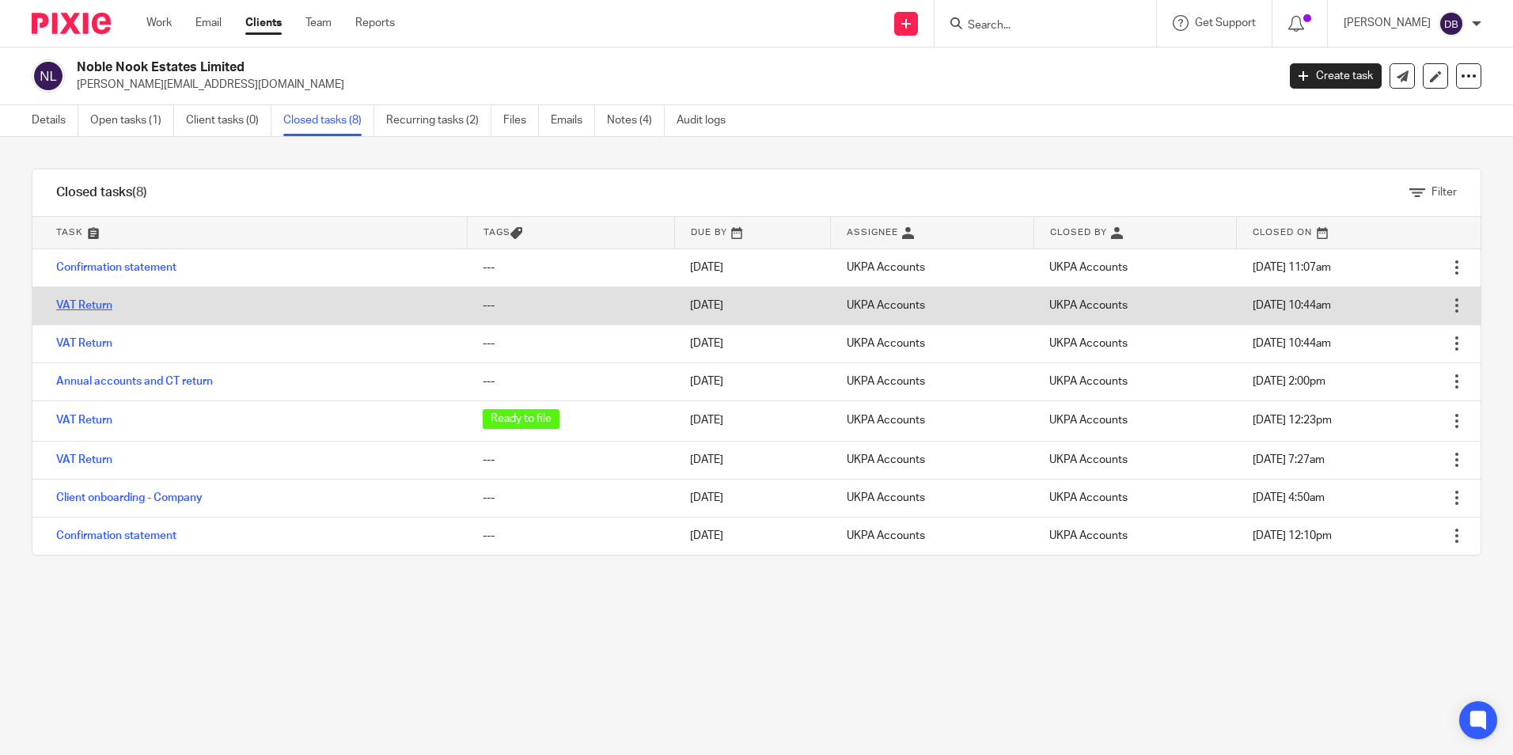
click at [104, 307] on link "VAT Return" at bounding box center [84, 305] width 56 height 11
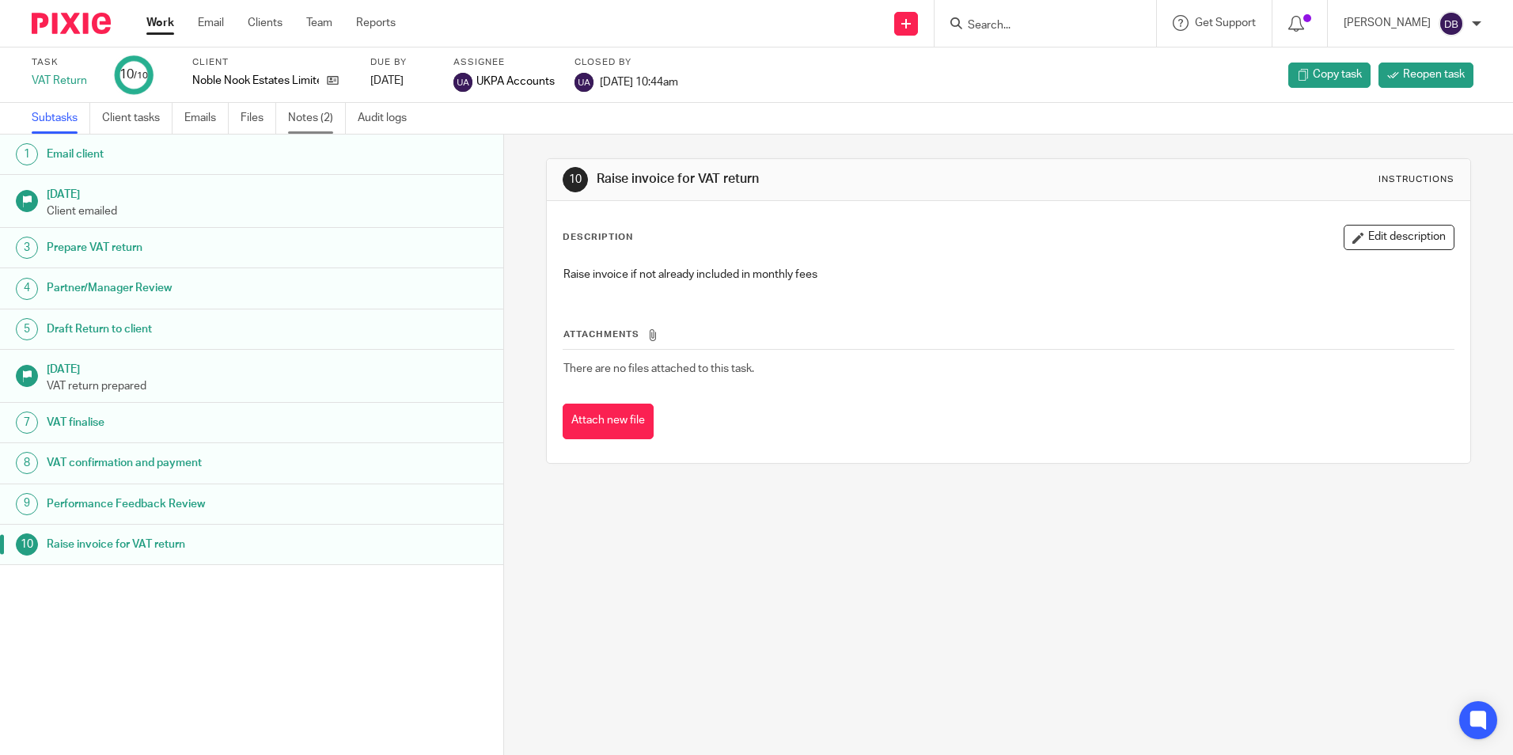
click at [291, 116] on link "Notes (2)" at bounding box center [317, 118] width 58 height 31
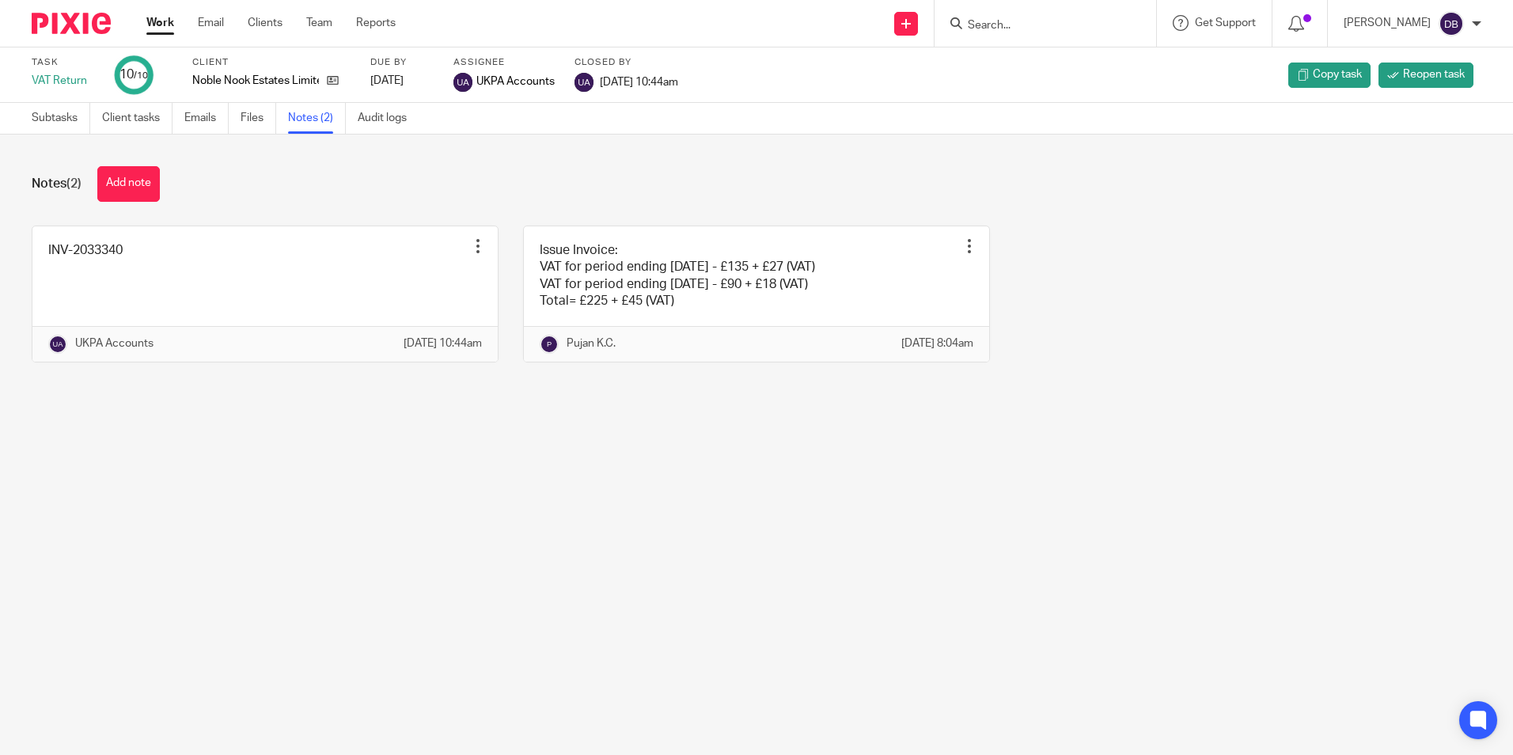
click at [580, 462] on main "Task VAT Return 10 /10 Client Noble Nook Estates Limited Due by [DATE] [GEOGRAP…" at bounding box center [756, 377] width 1513 height 755
click at [669, 487] on main "Task VAT Return 10 /10 Client Noble Nook Estates Limited Due by [DATE] [GEOGRAP…" at bounding box center [756, 377] width 1513 height 755
